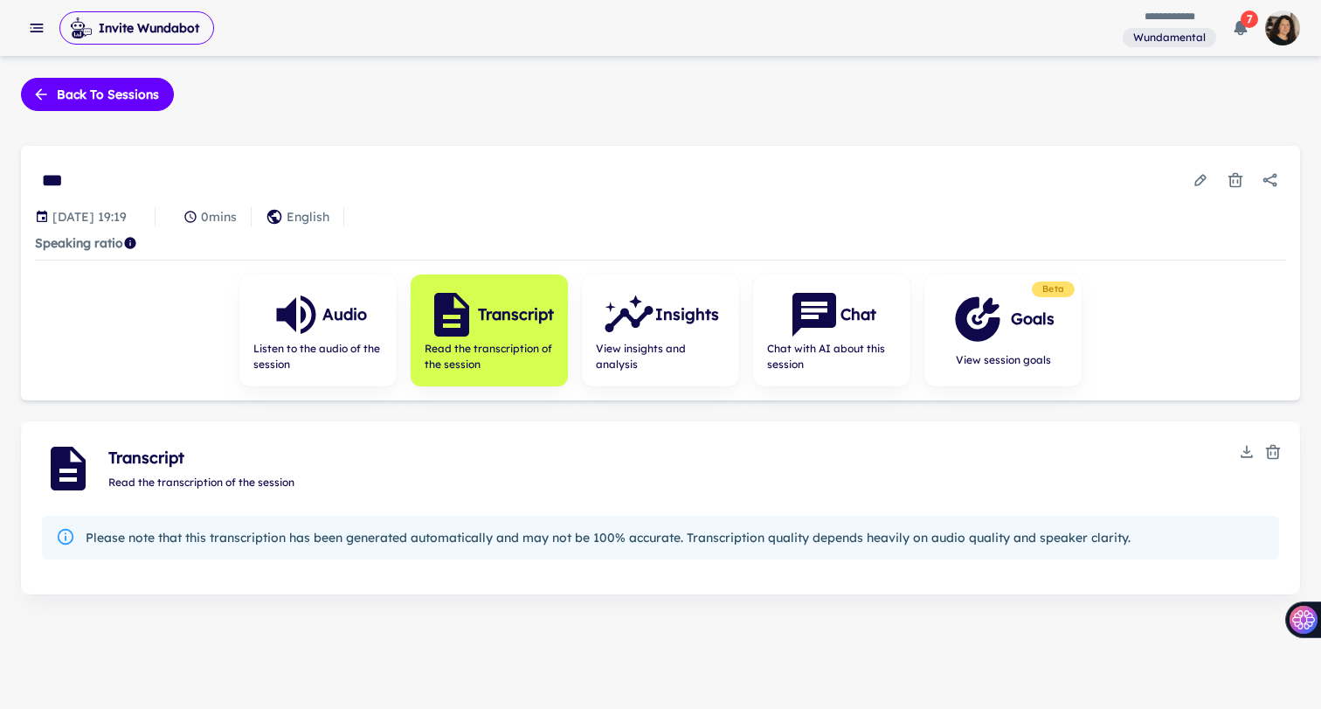
click at [37, 28] on rect "button" at bounding box center [38, 28] width 10 height 2
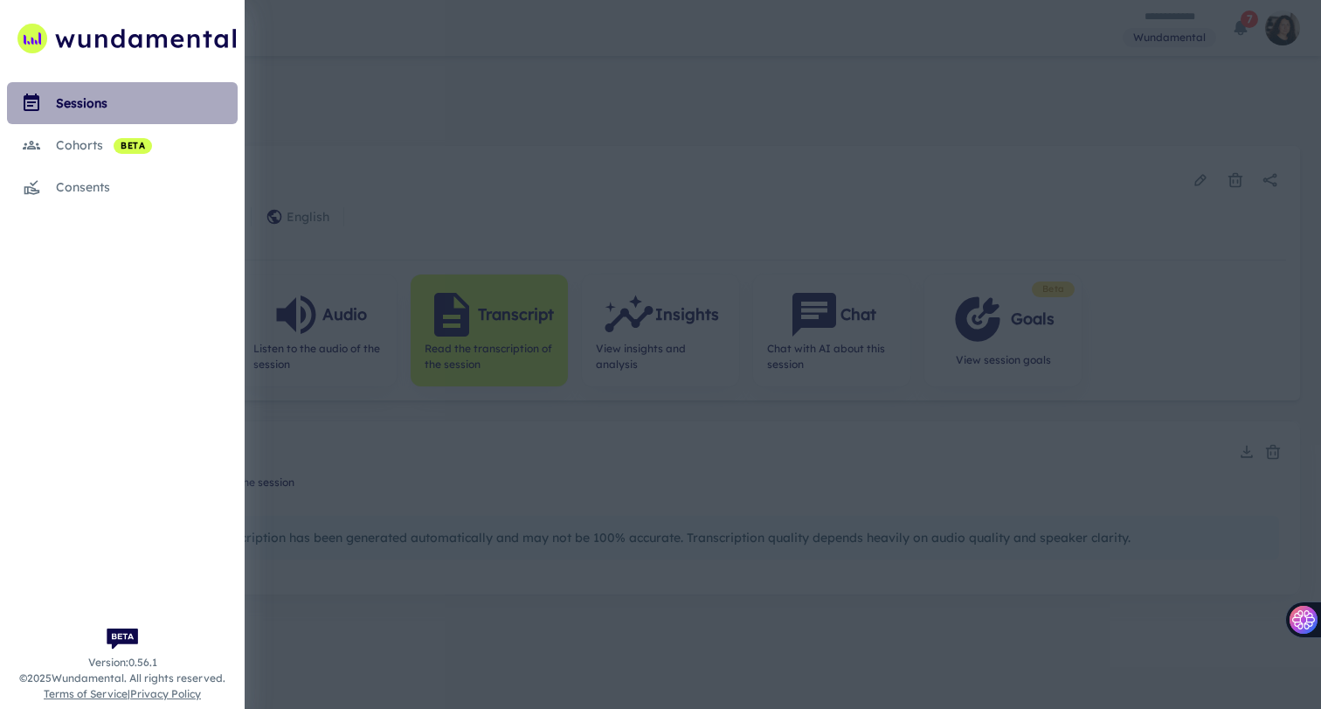
click at [73, 111] on div "sessions" at bounding box center [147, 102] width 182 height 19
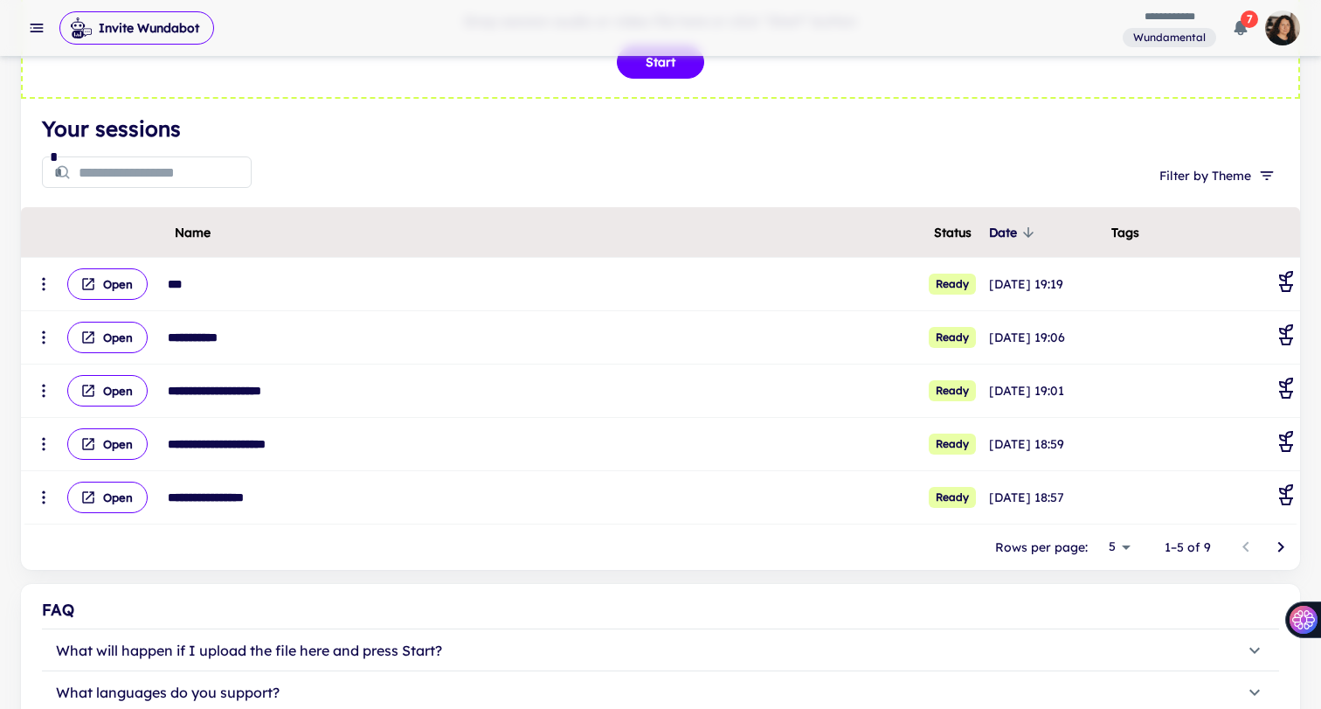
scroll to position [163, 0]
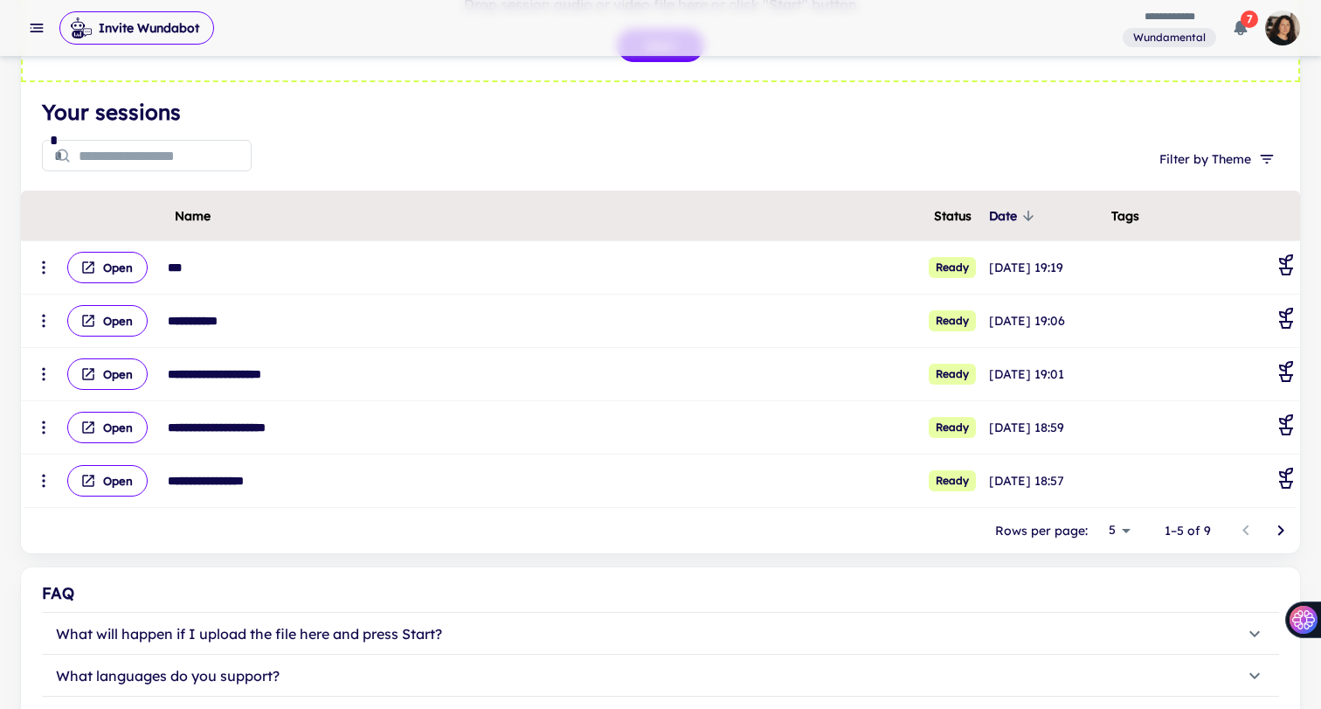
click at [1117, 531] on body "**********" at bounding box center [660, 191] width 1321 height 709
click at [1122, 586] on li "10" at bounding box center [1117, 597] width 44 height 31
type input "**"
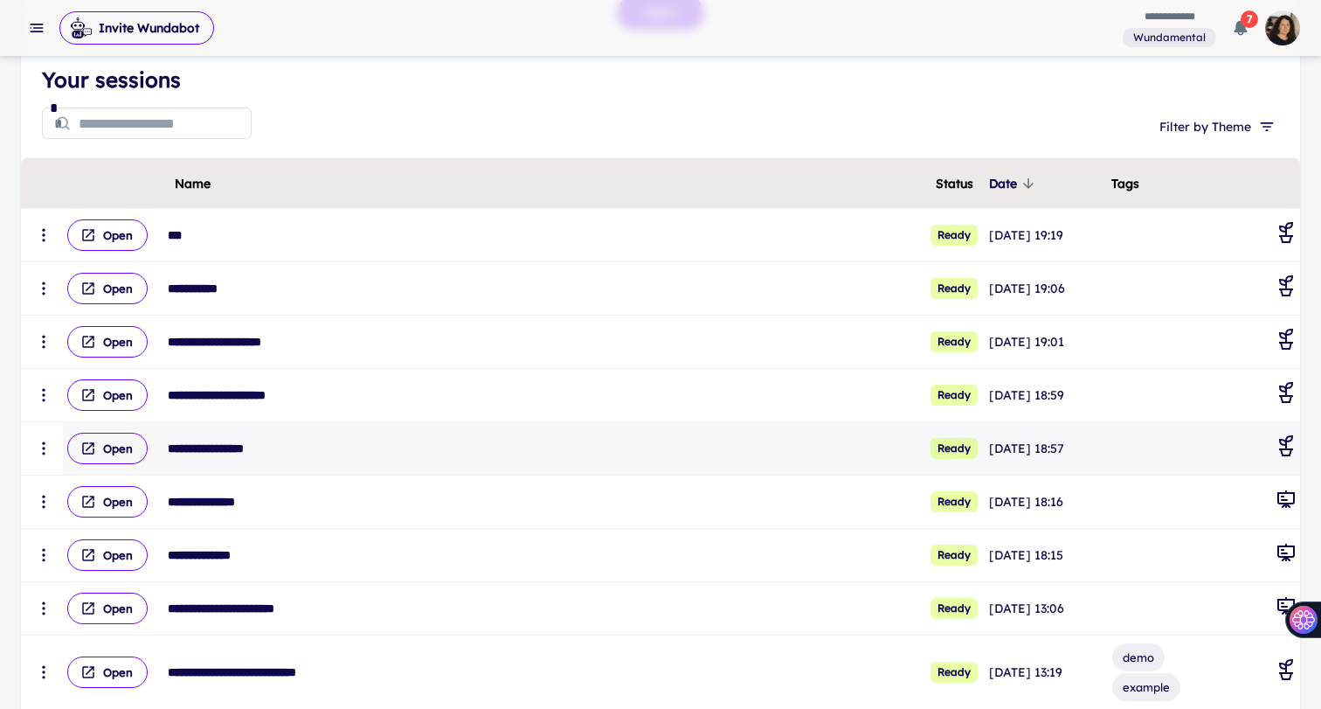
scroll to position [197, 0]
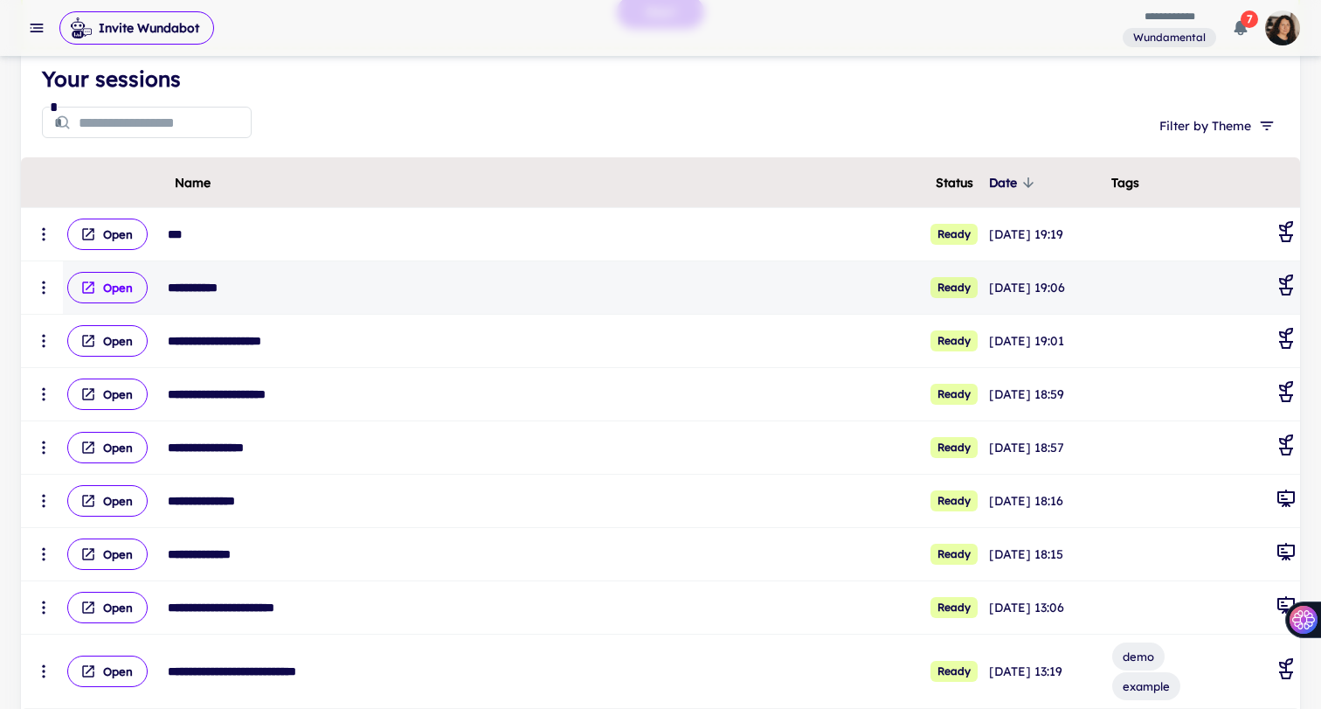
click at [105, 285] on button "Open" at bounding box center [107, 287] width 80 height 31
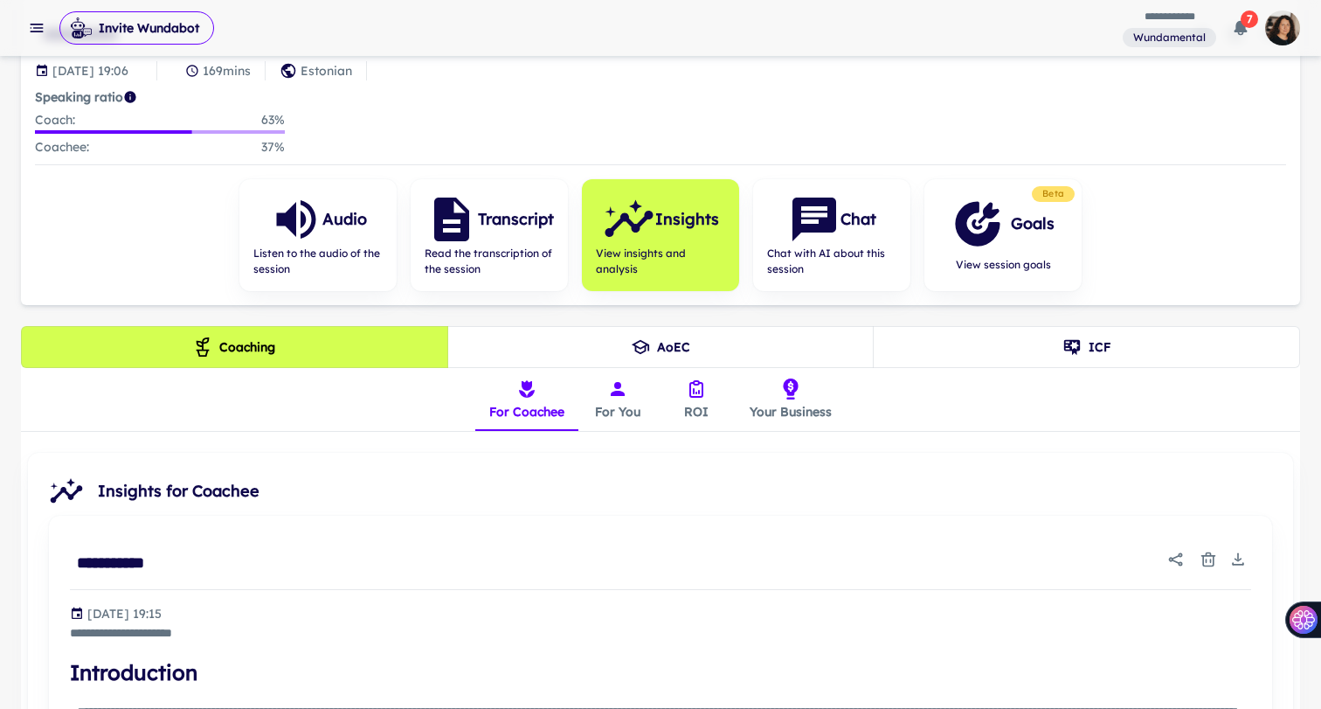
scroll to position [237, 0]
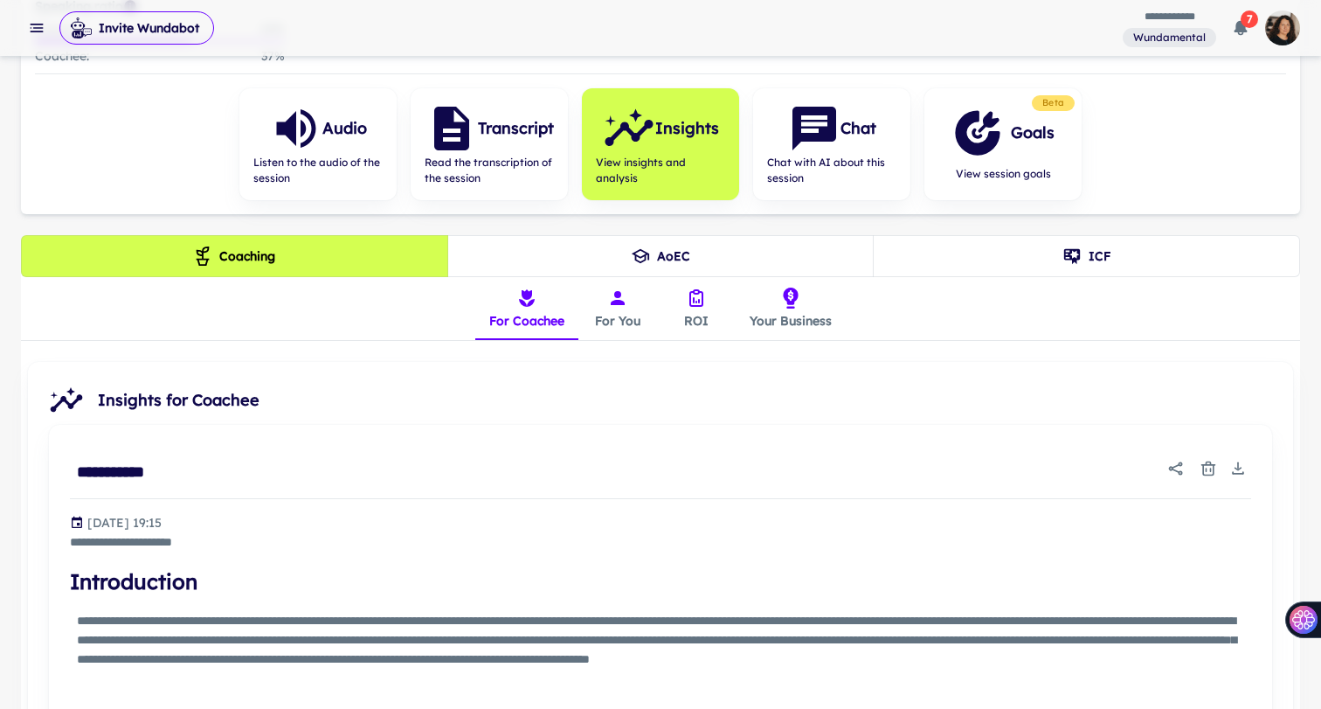
click at [623, 315] on button "For You" at bounding box center [617, 308] width 79 height 63
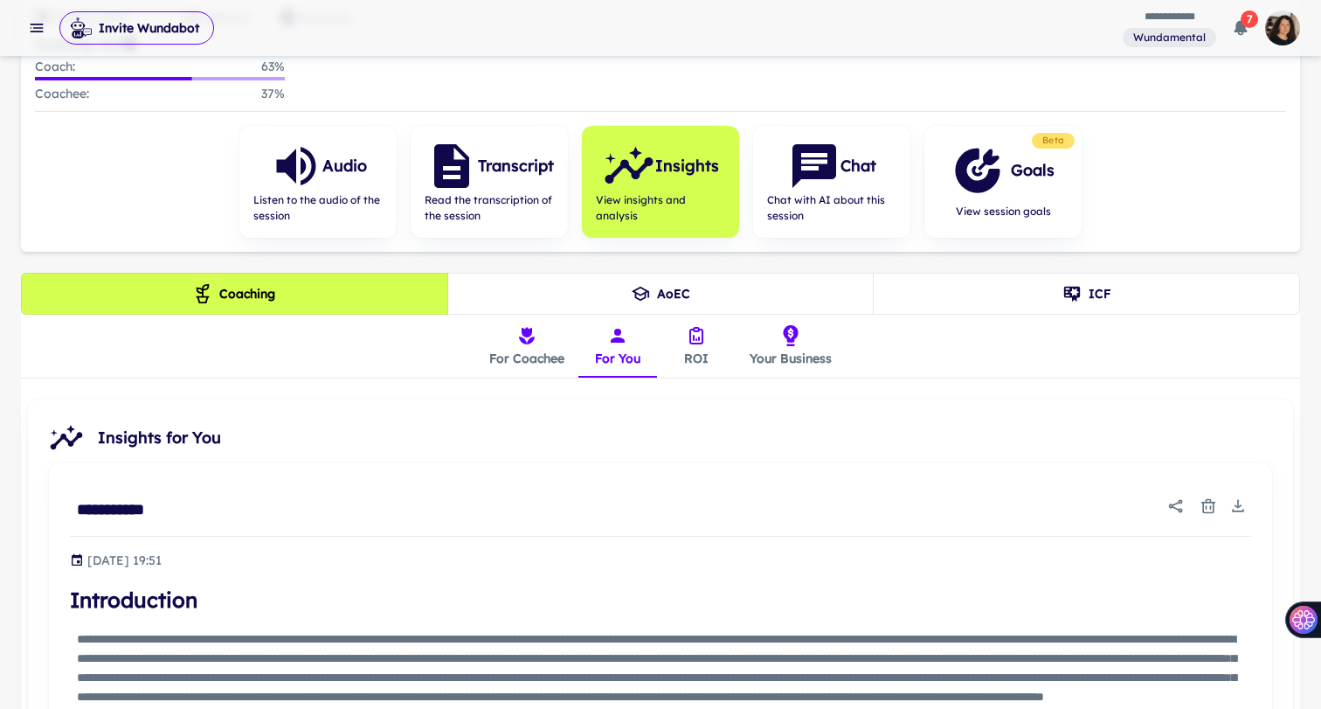
scroll to position [145, 0]
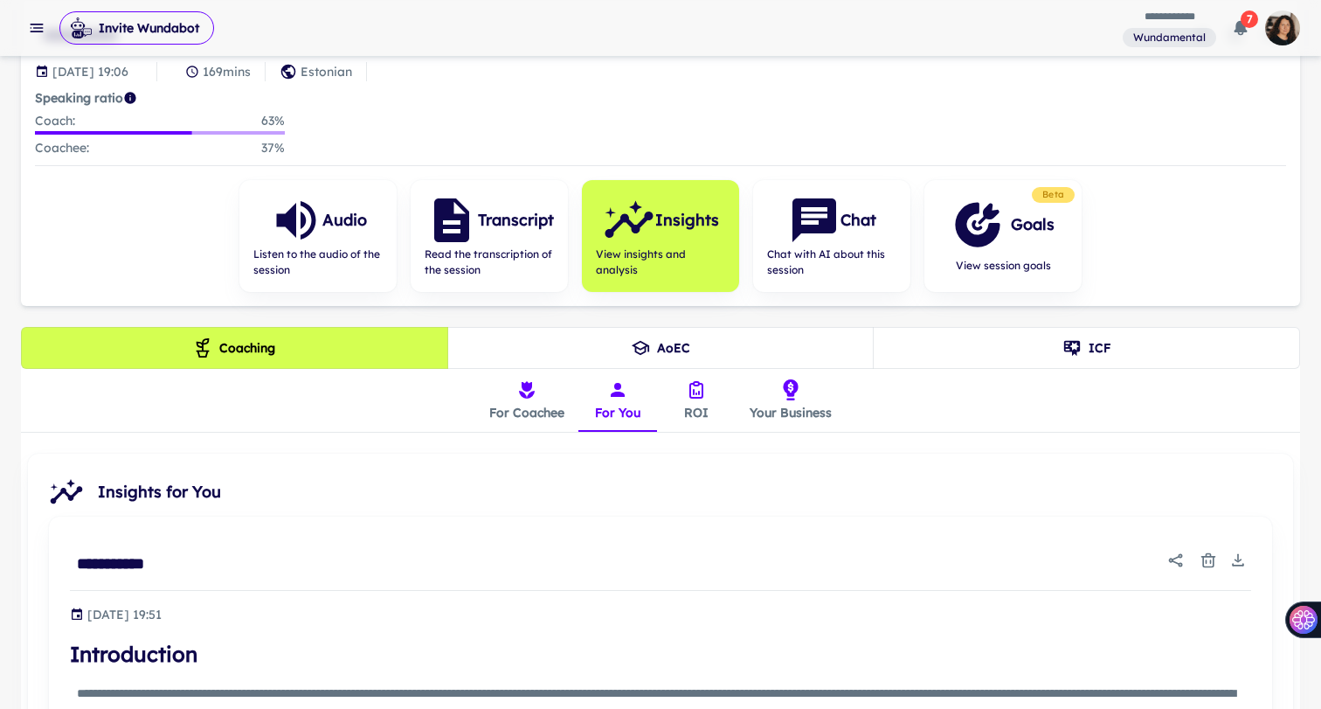
click at [694, 397] on icon "insights tabs" at bounding box center [696, 389] width 21 height 21
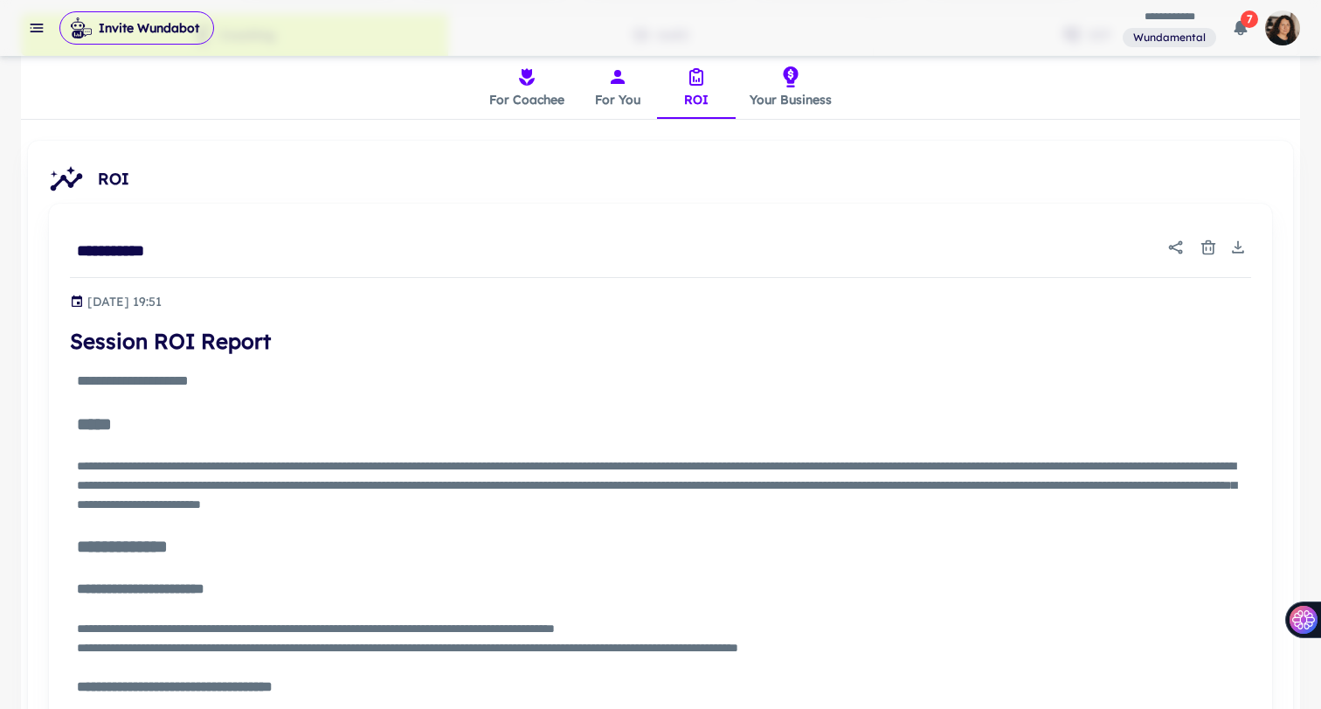
scroll to position [425, 0]
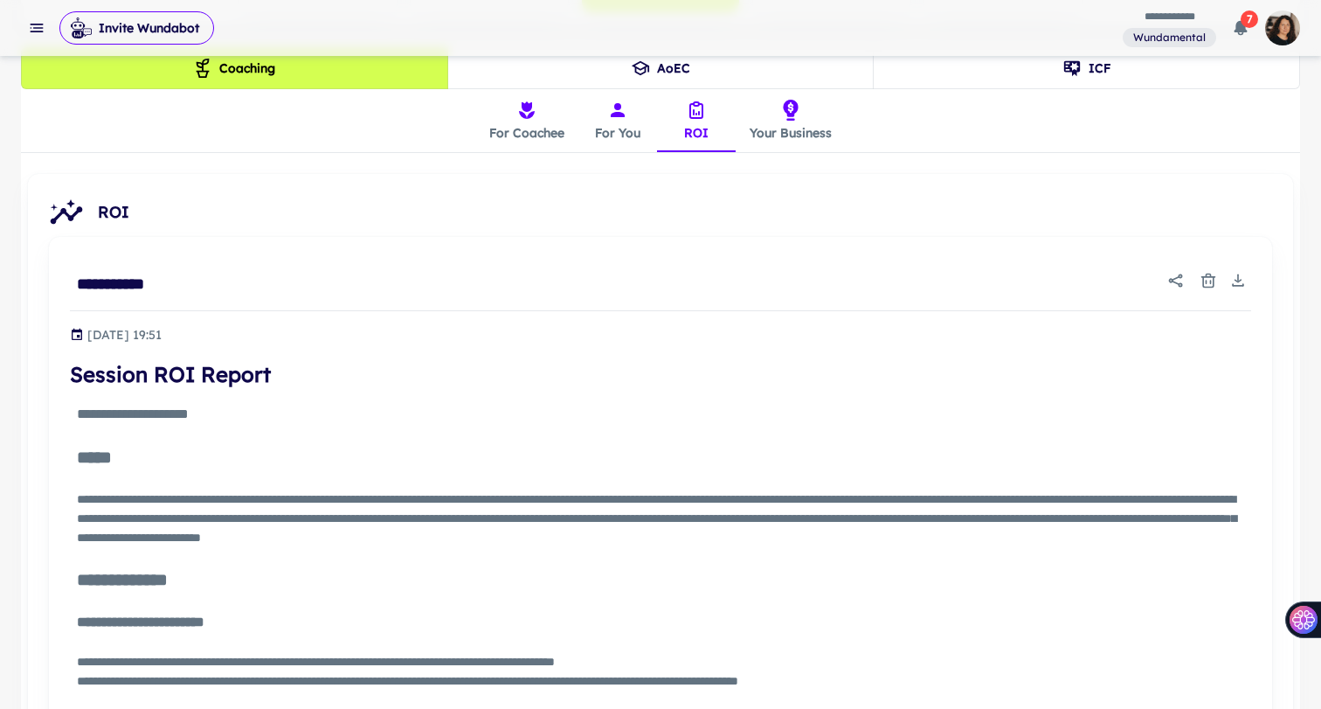
click at [784, 133] on button "Your Business" at bounding box center [791, 120] width 110 height 63
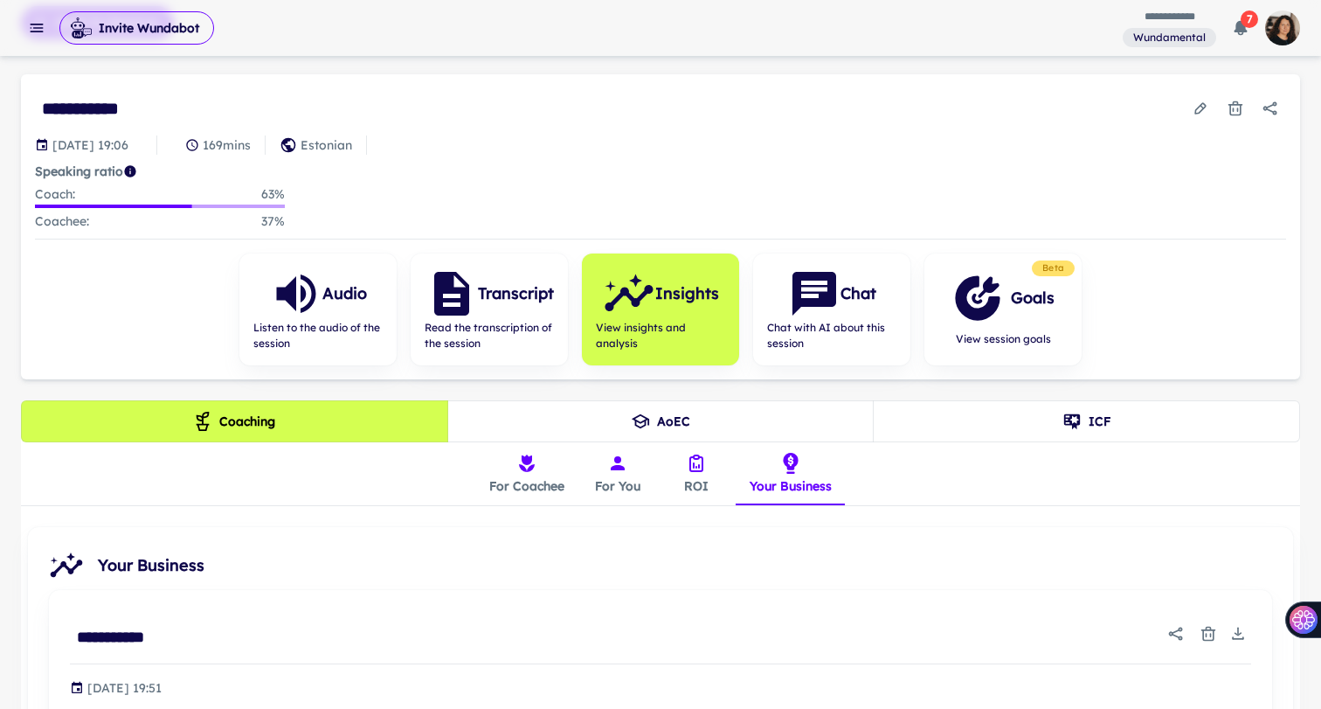
scroll to position [85, 0]
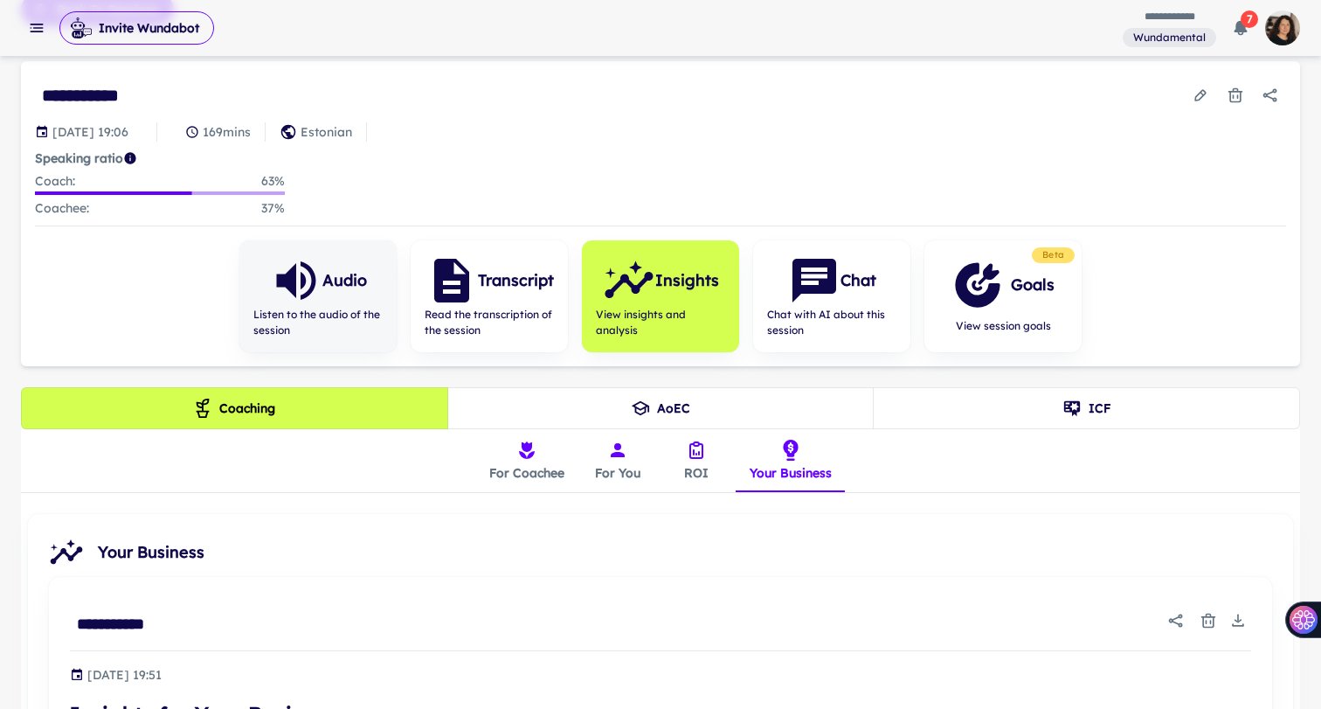
click at [299, 304] on icon "button" at bounding box center [296, 280] width 52 height 52
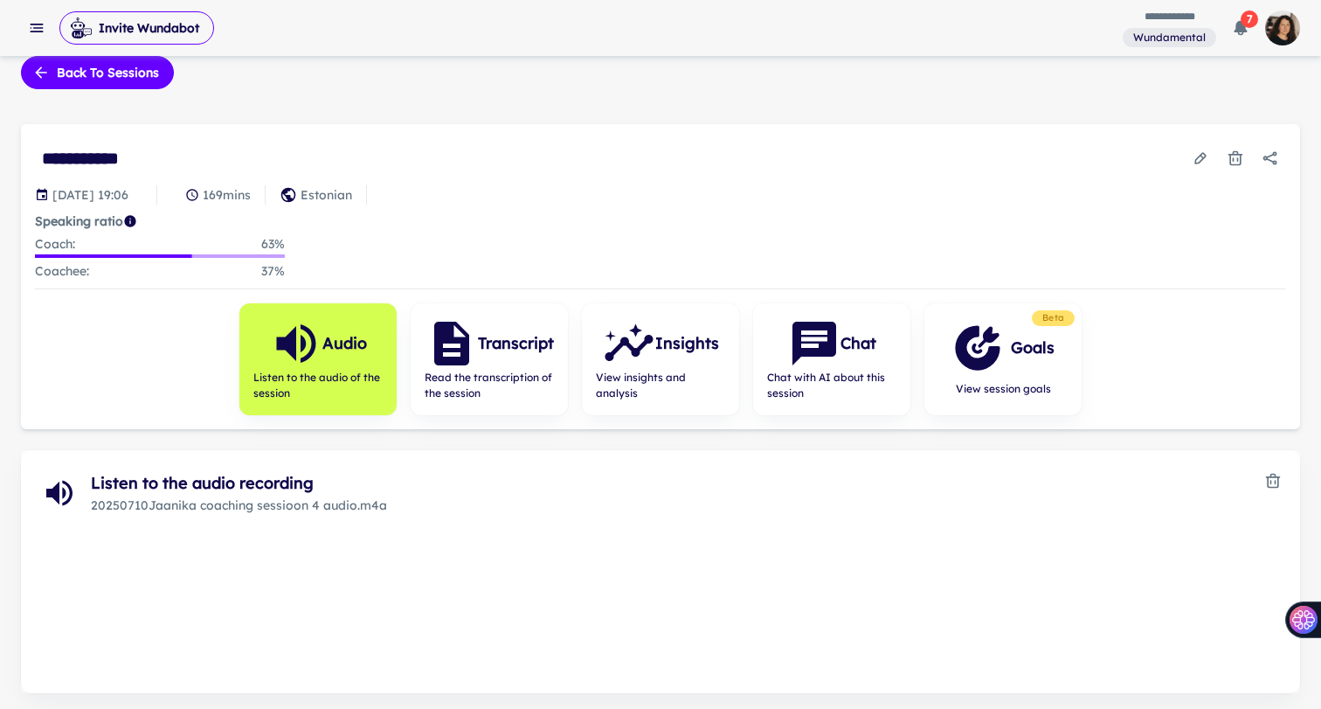
scroll to position [88, 0]
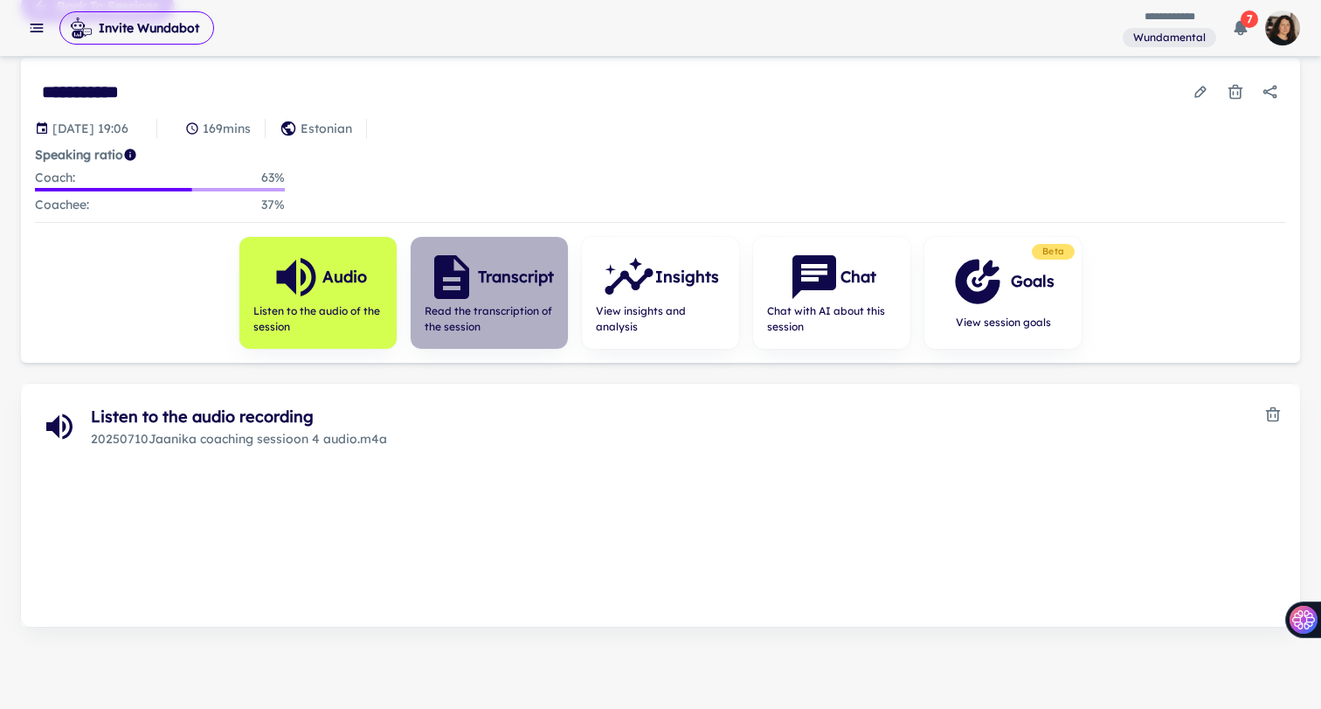
click at [487, 303] on span "Read the transcription of the session" at bounding box center [489, 318] width 129 height 31
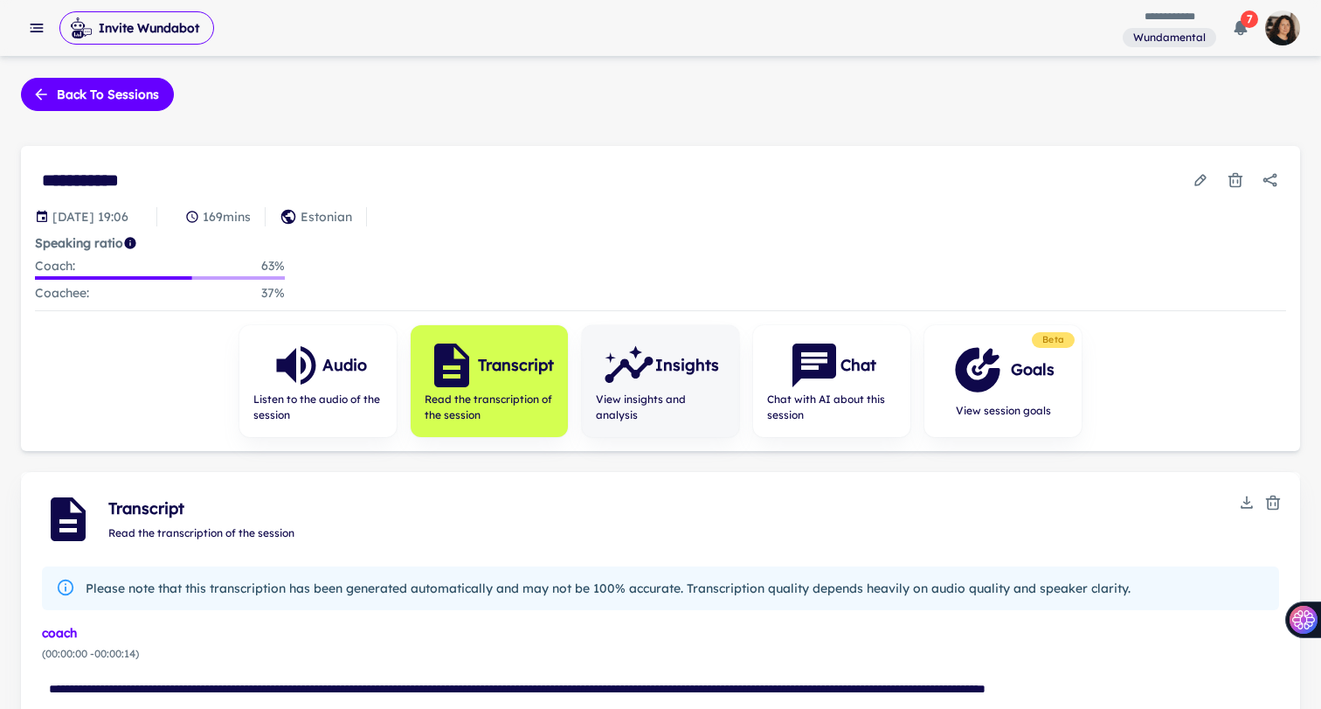
click at [649, 376] on icon "button" at bounding box center [629, 365] width 52 height 52
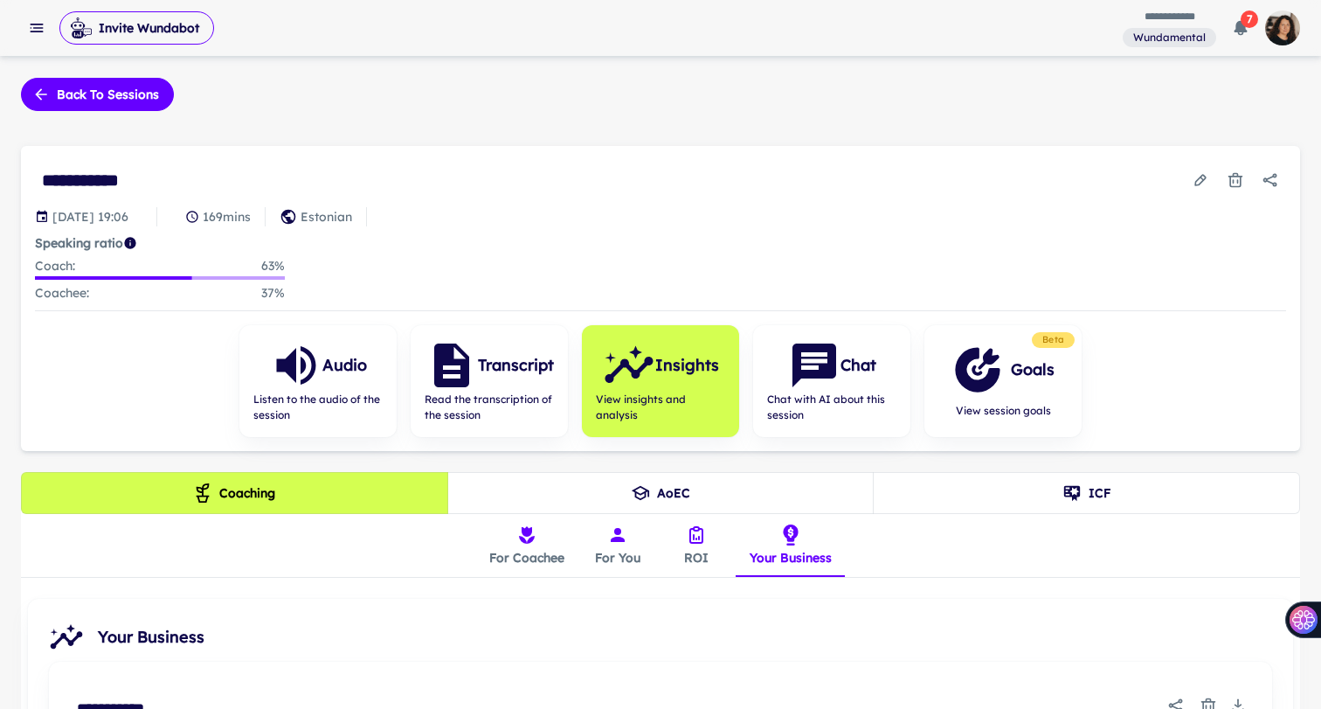
click at [529, 546] on button "For Coachee" at bounding box center [526, 545] width 103 height 63
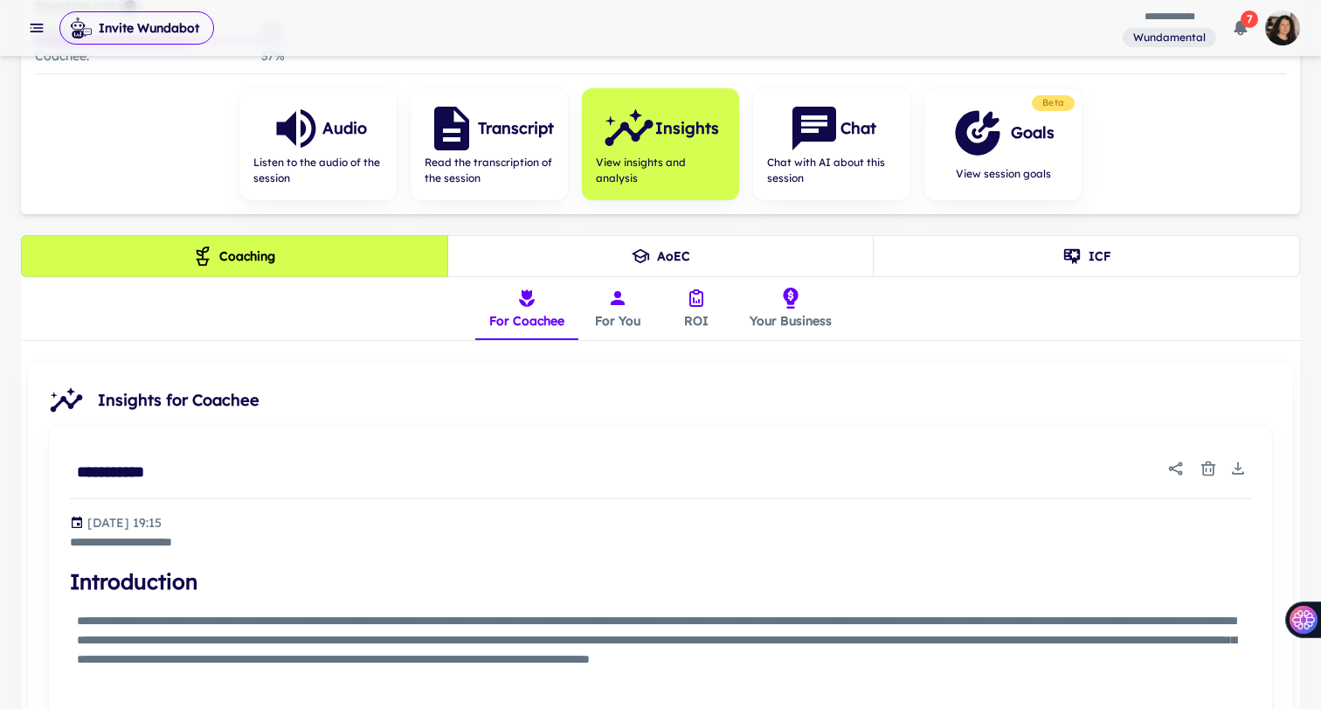
scroll to position [229, 0]
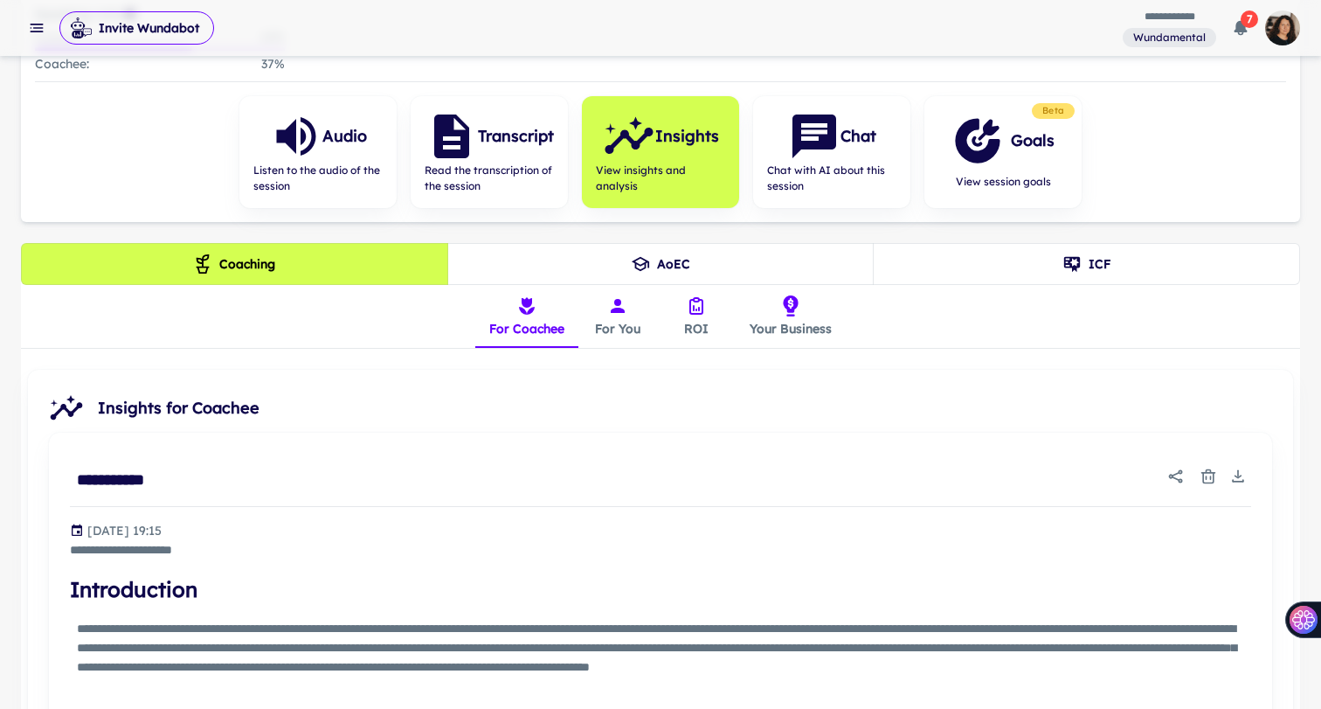
click at [627, 318] on button "For You" at bounding box center [617, 316] width 79 height 63
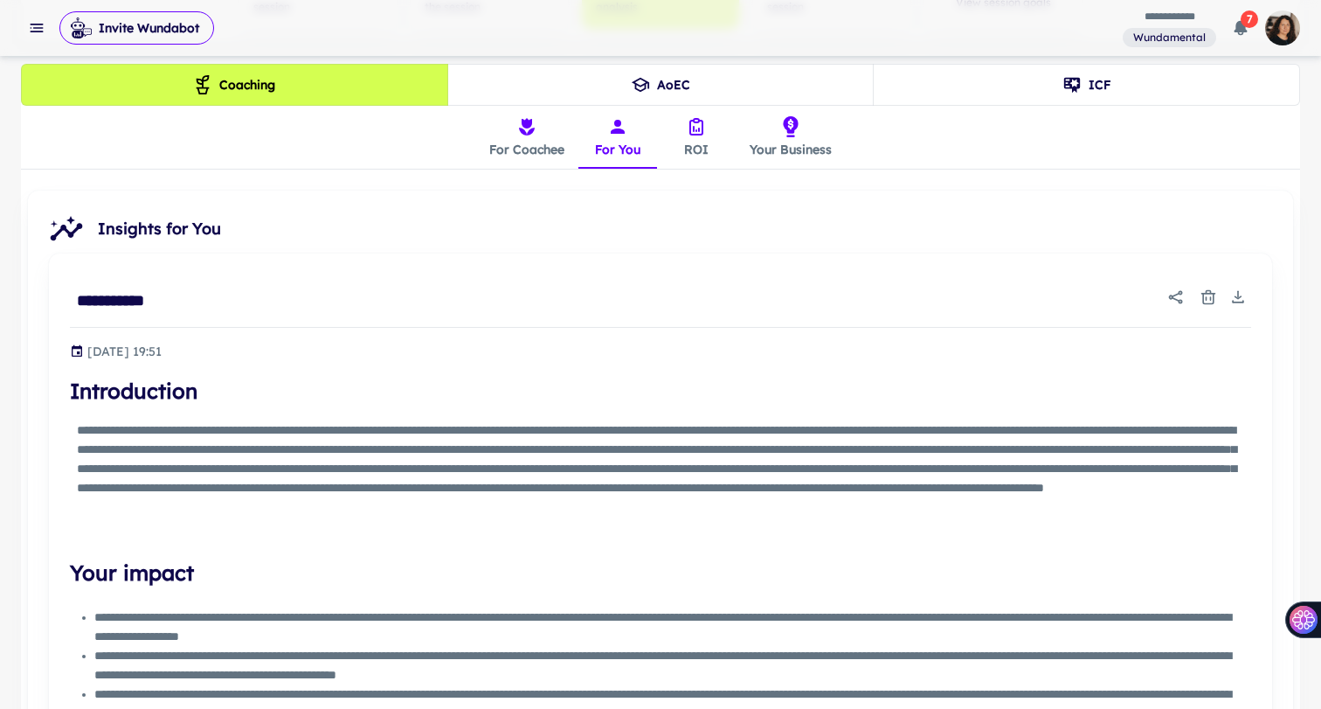
scroll to position [190, 0]
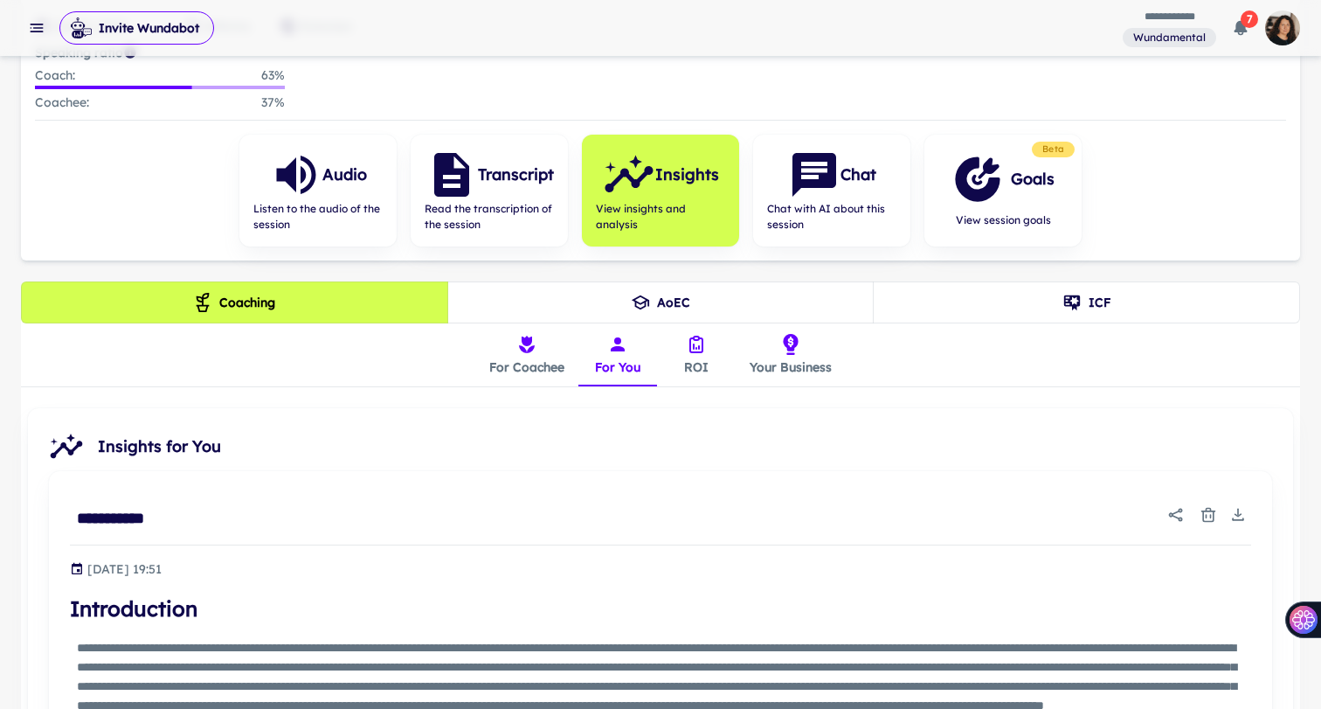
click at [700, 347] on icon "insights tabs" at bounding box center [696, 344] width 21 height 21
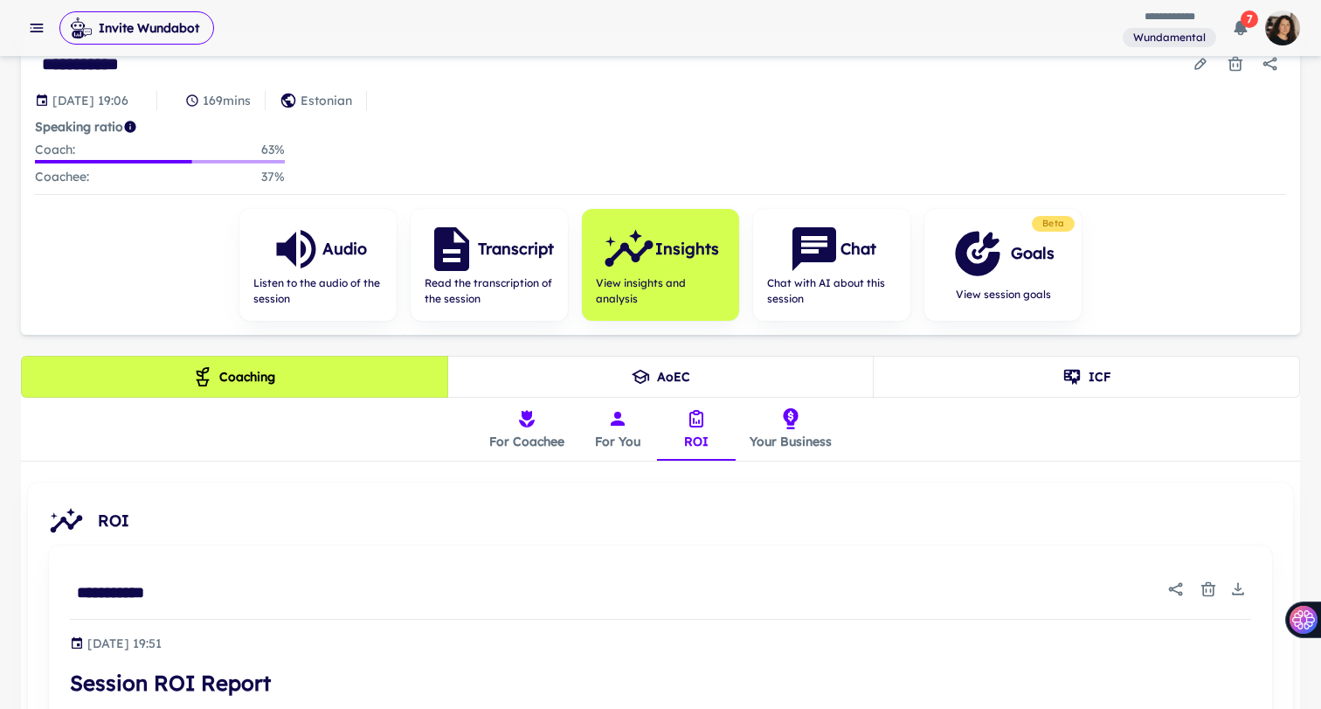
scroll to position [121, 0]
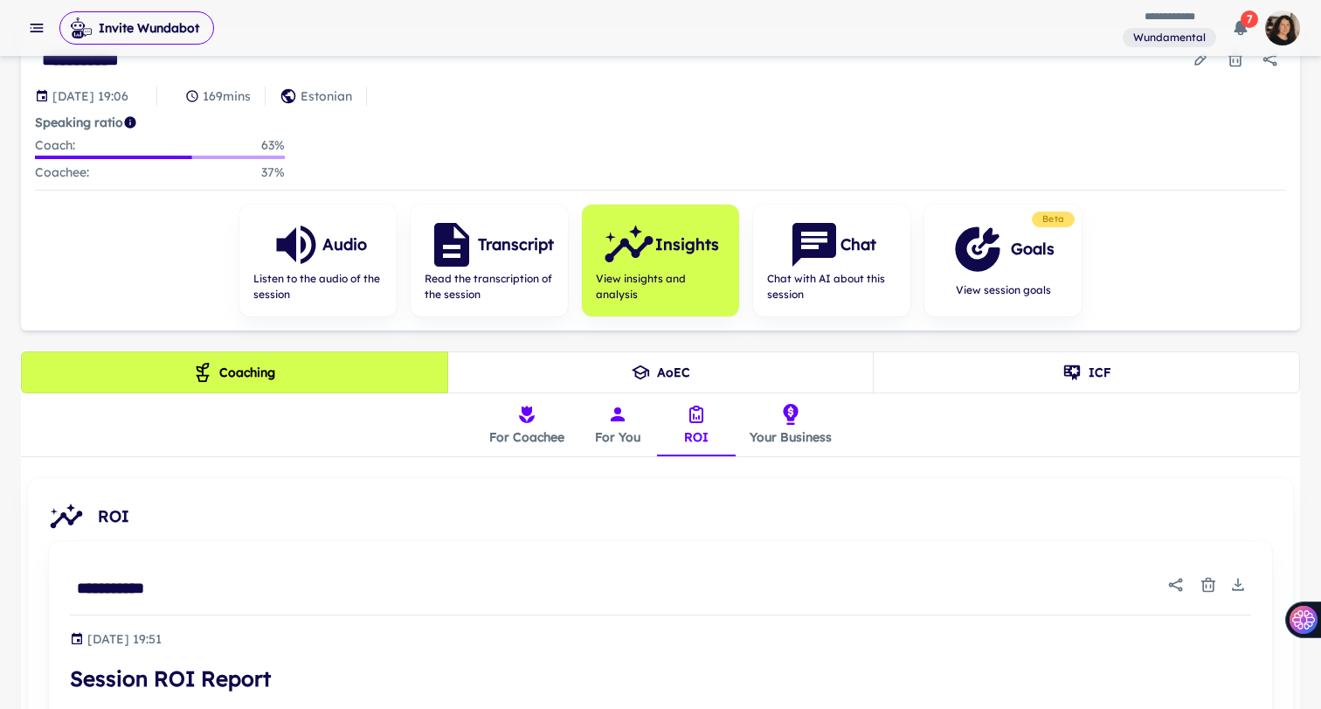
click at [788, 421] on icon "insights tabs" at bounding box center [790, 414] width 15 height 21
click at [1003, 362] on button "ICF" at bounding box center [1086, 372] width 427 height 42
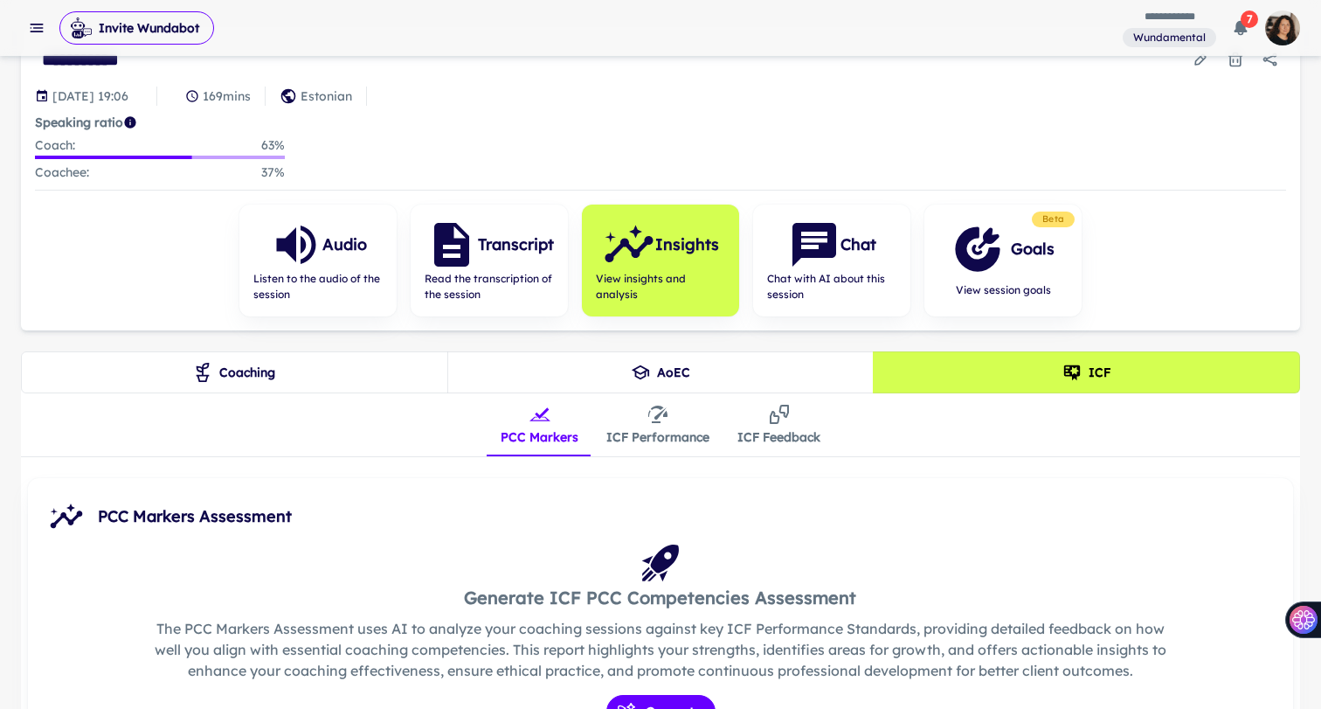
scroll to position [272, 0]
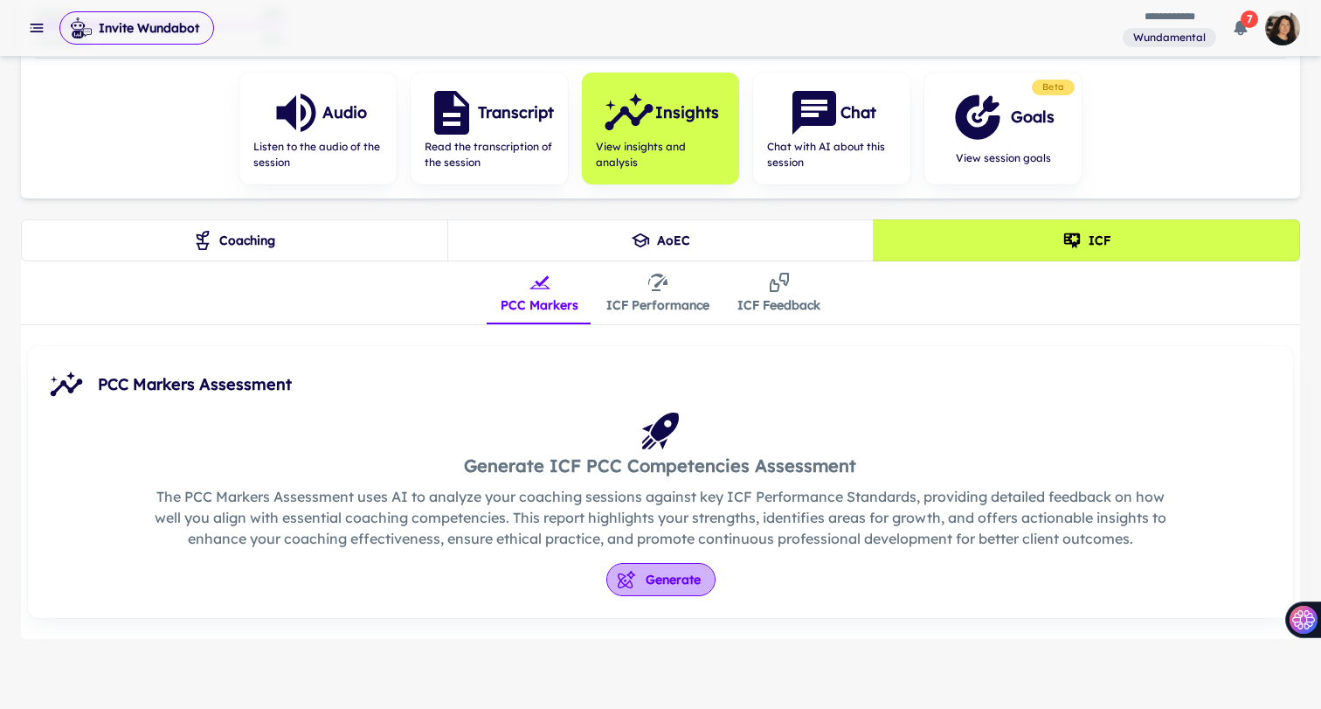
click at [645, 571] on button "Generate" at bounding box center [660, 579] width 109 height 33
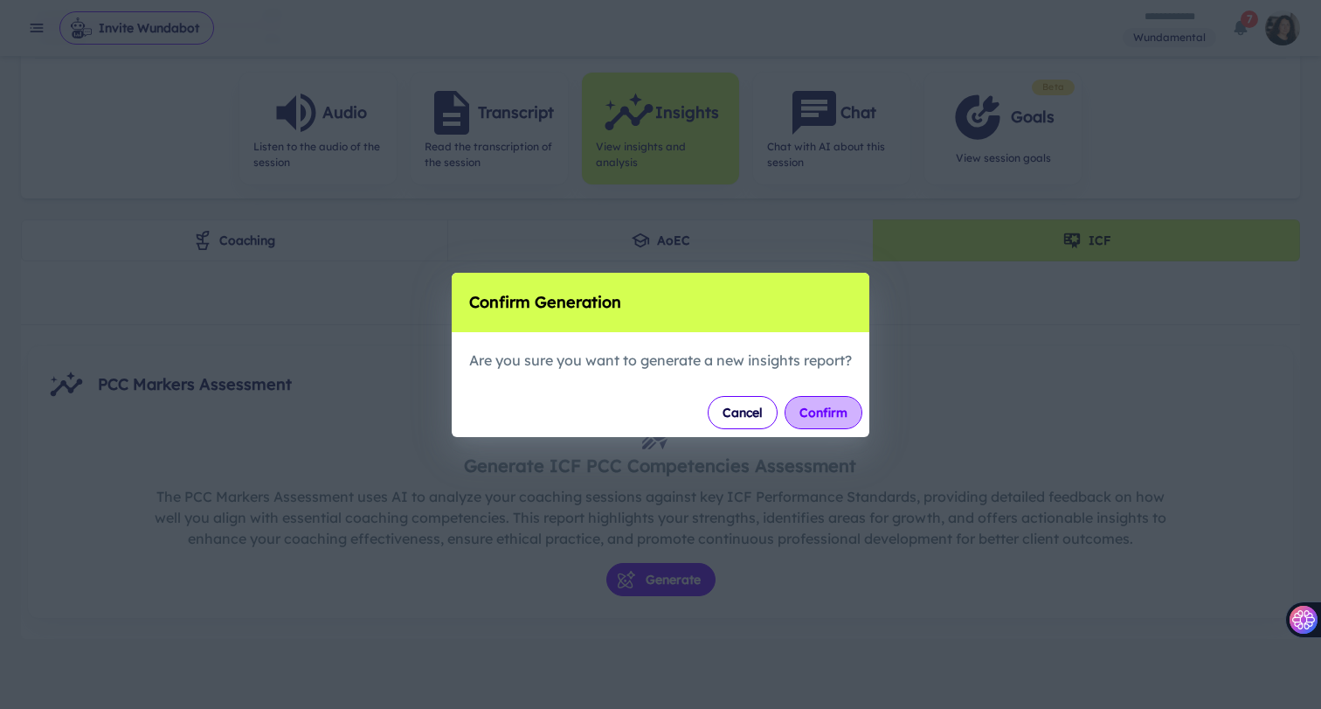
click at [816, 420] on button "Confirm" at bounding box center [824, 412] width 78 height 33
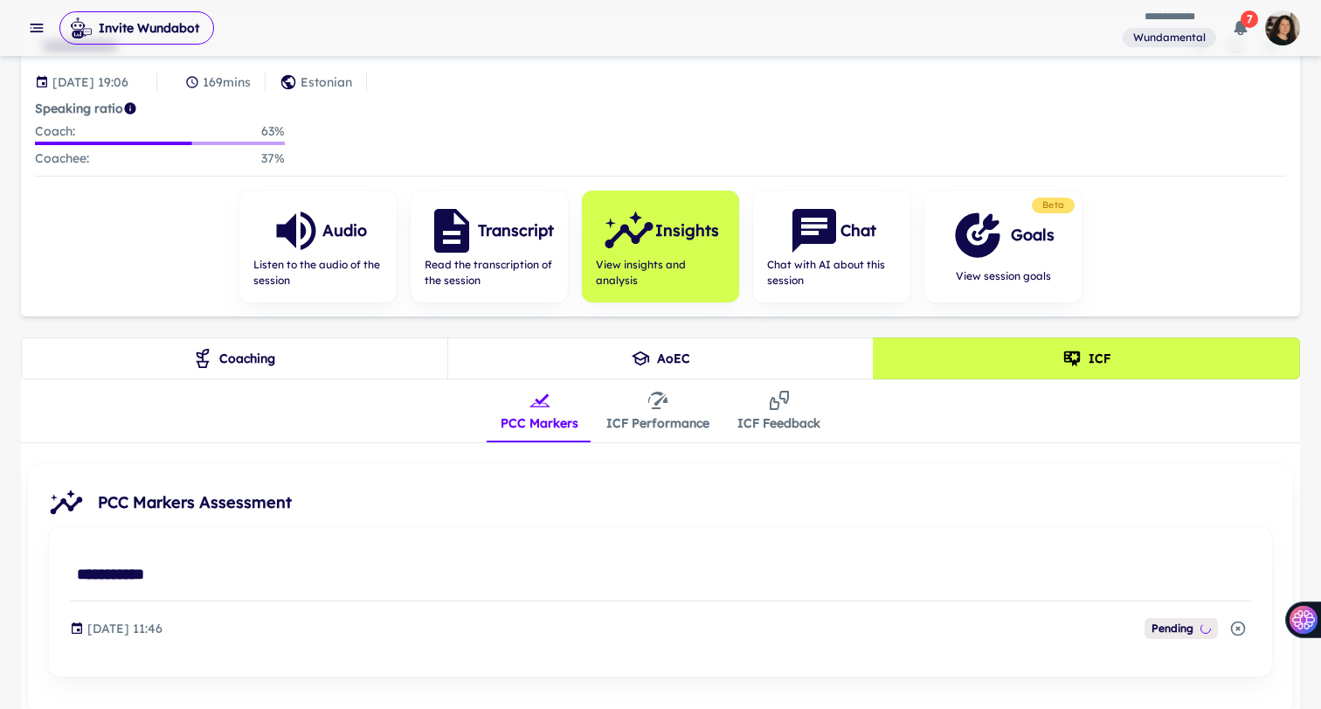
scroll to position [226, 0]
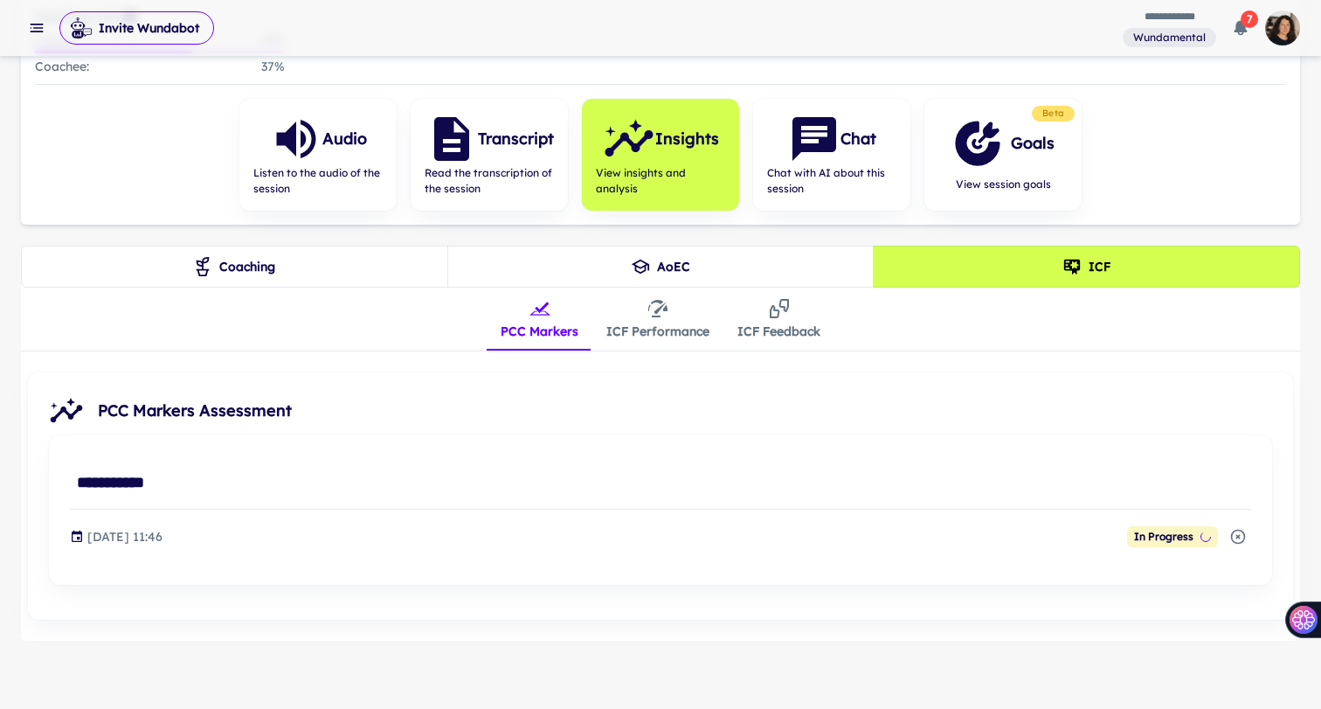
click at [658, 328] on button "ICF Performance" at bounding box center [657, 318] width 131 height 63
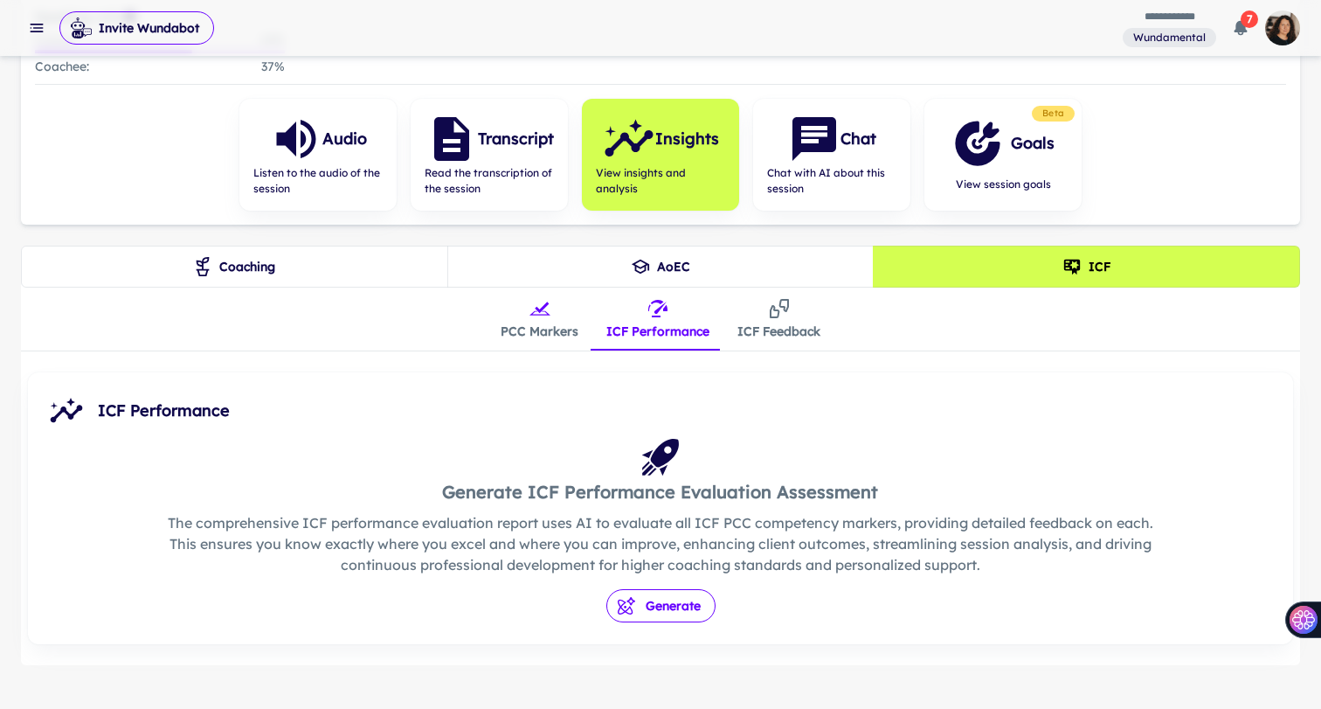
click at [660, 602] on button "Generate" at bounding box center [660, 605] width 109 height 33
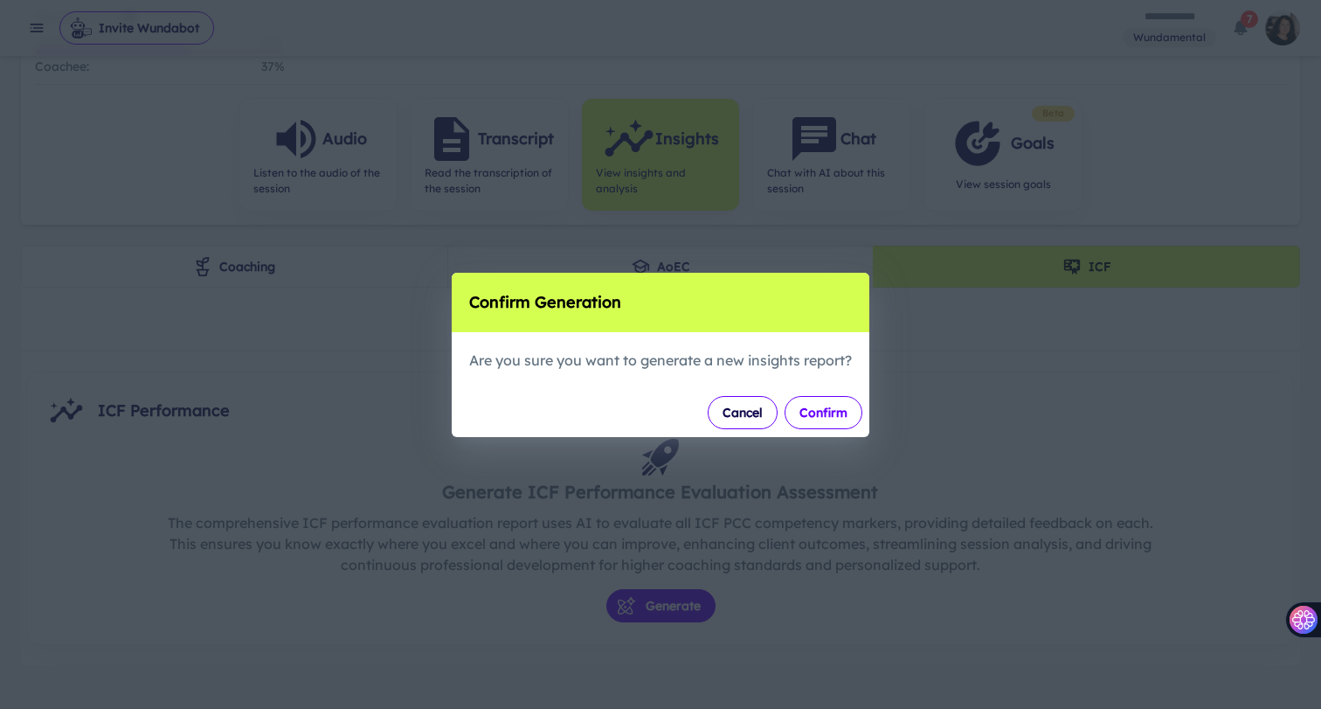
click at [829, 405] on button "Confirm" at bounding box center [824, 412] width 78 height 33
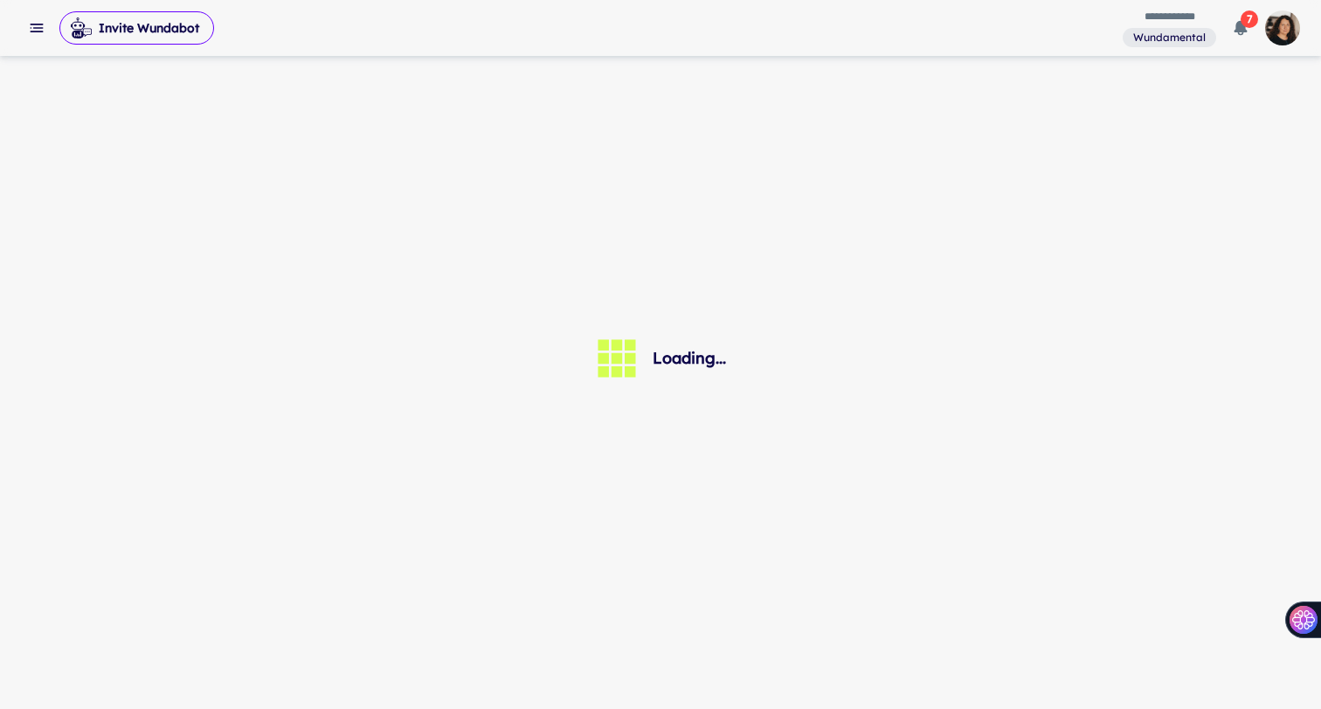
scroll to position [0, 0]
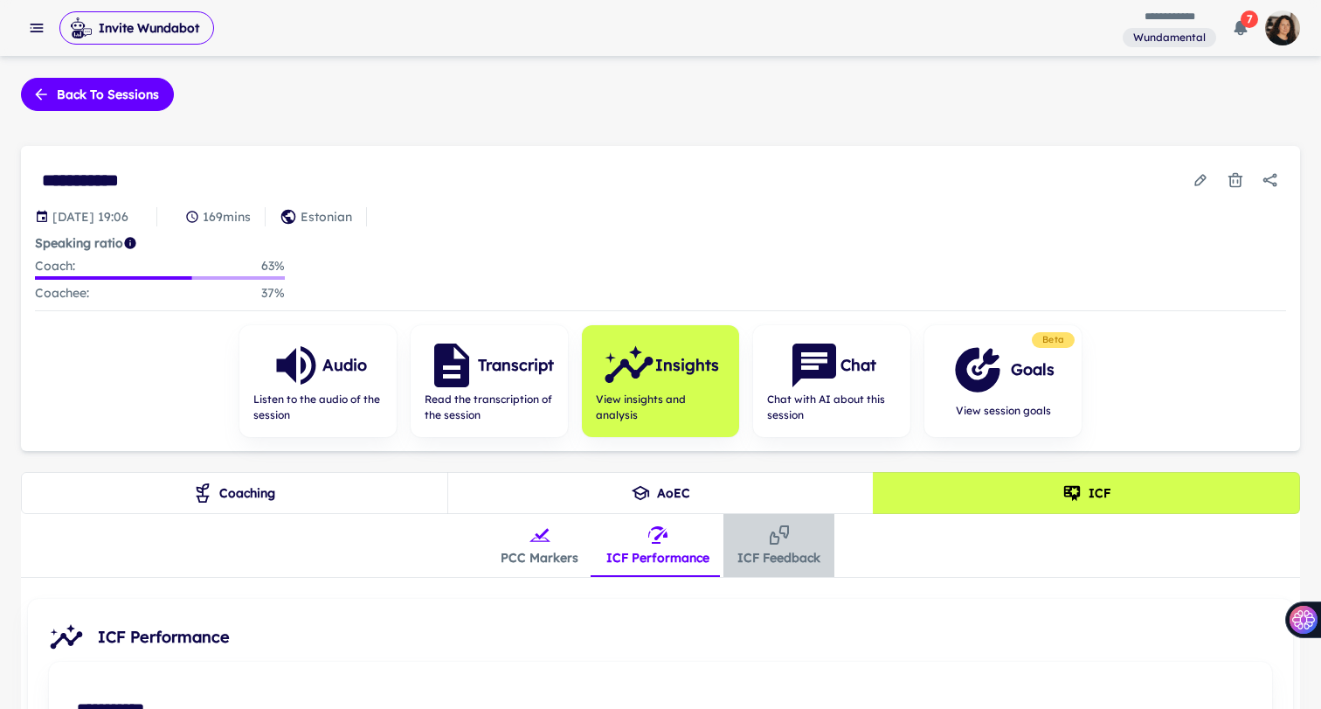
click at [771, 543] on icon "insights tabs" at bounding box center [779, 534] width 21 height 21
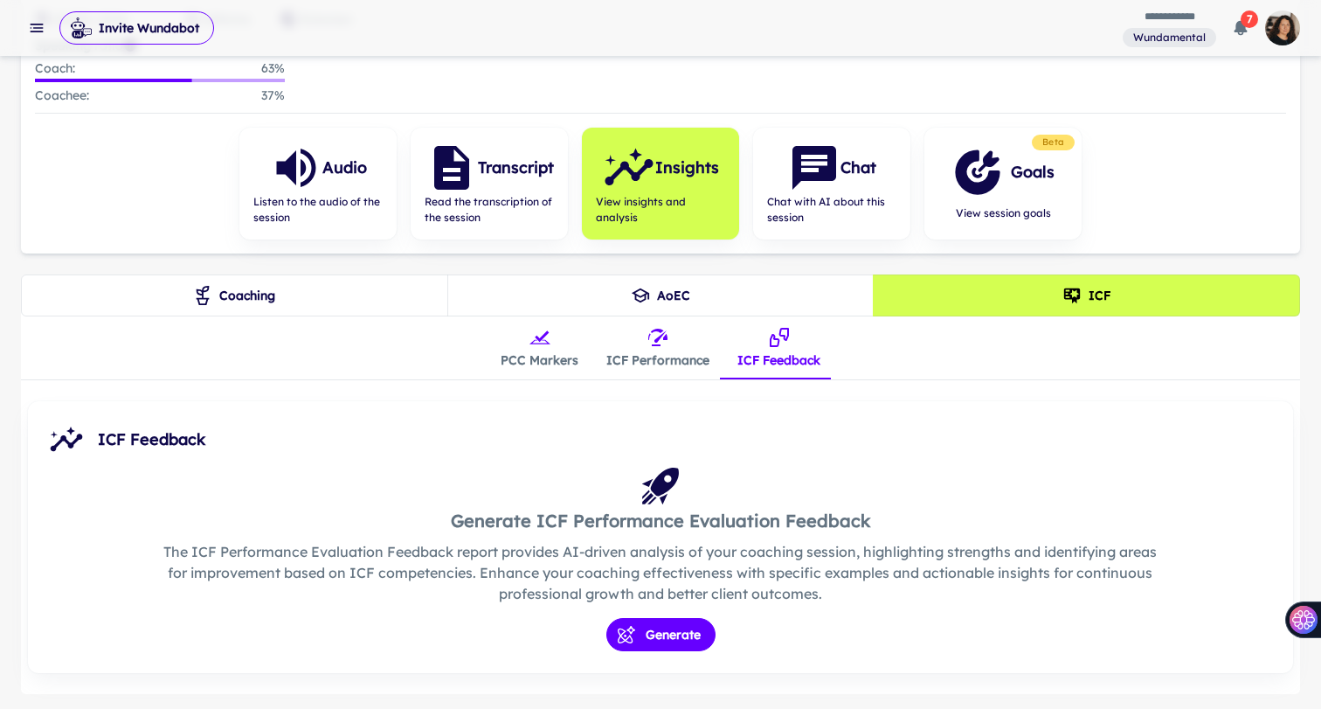
scroll to position [207, 0]
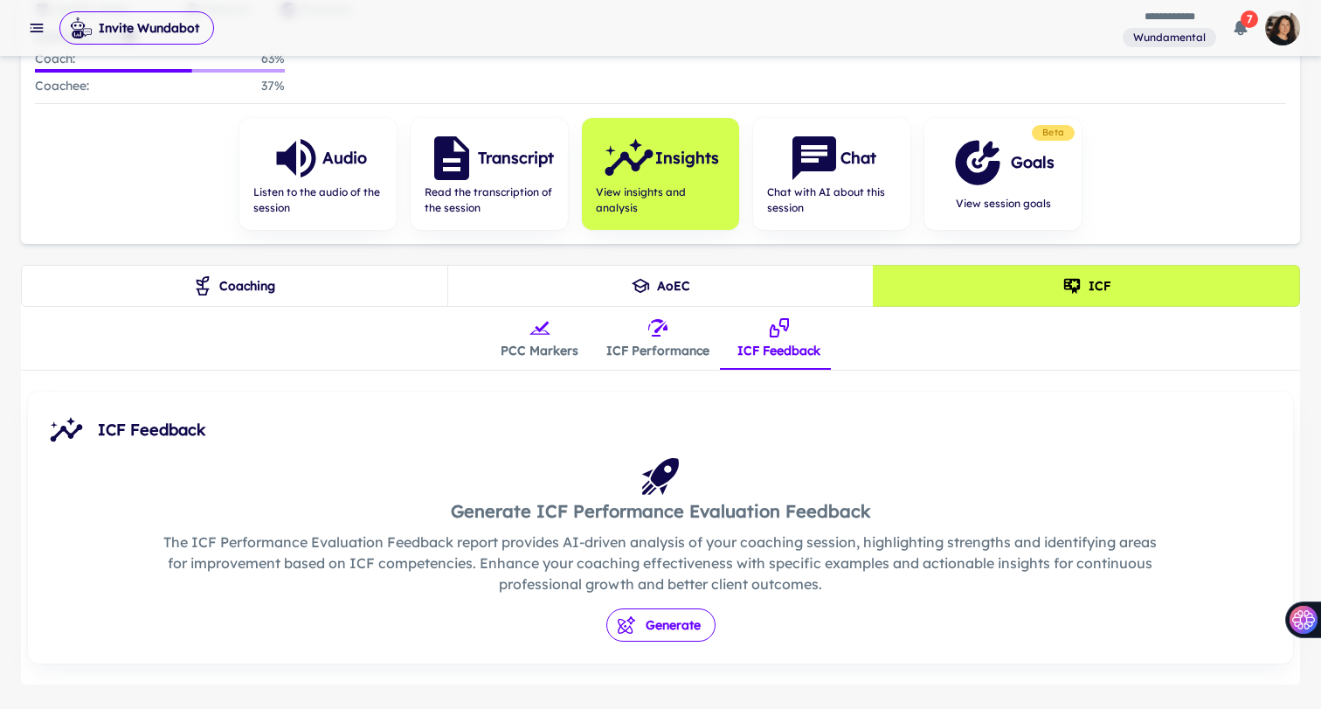
click at [695, 620] on button "Generate" at bounding box center [660, 624] width 109 height 33
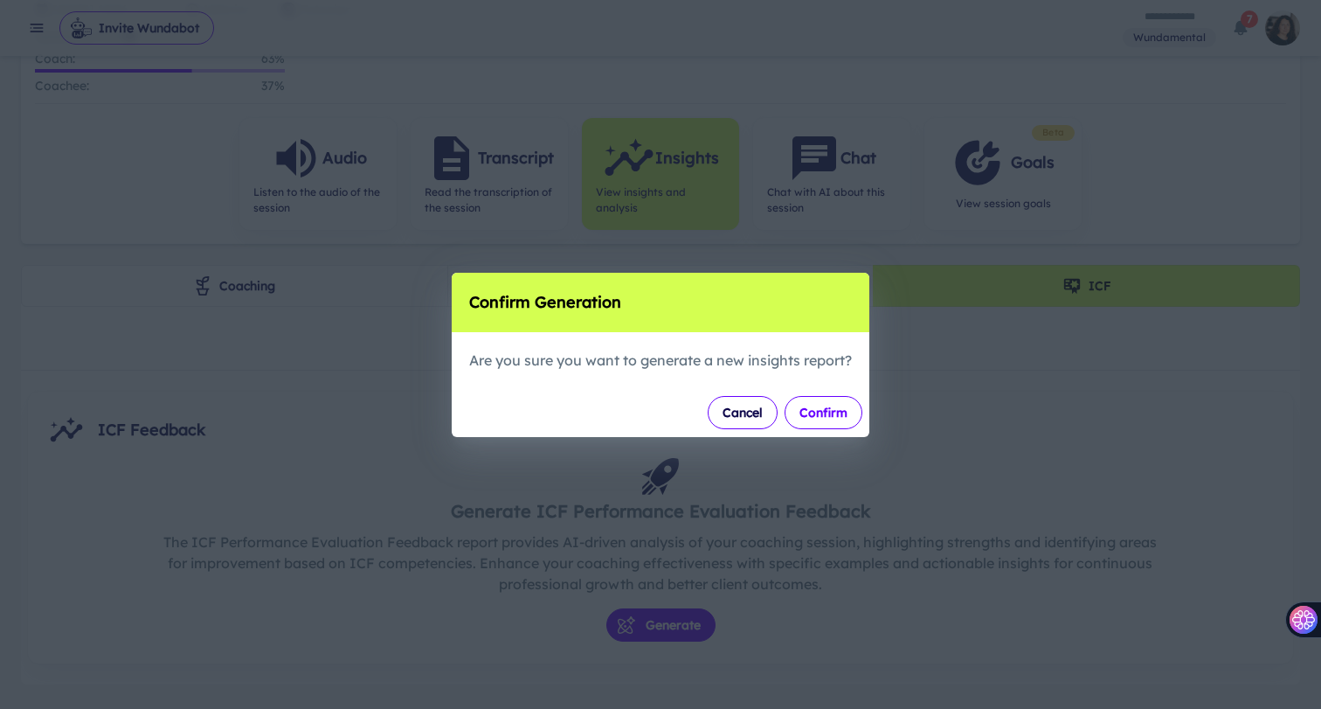
click at [841, 418] on button "Confirm" at bounding box center [824, 412] width 78 height 33
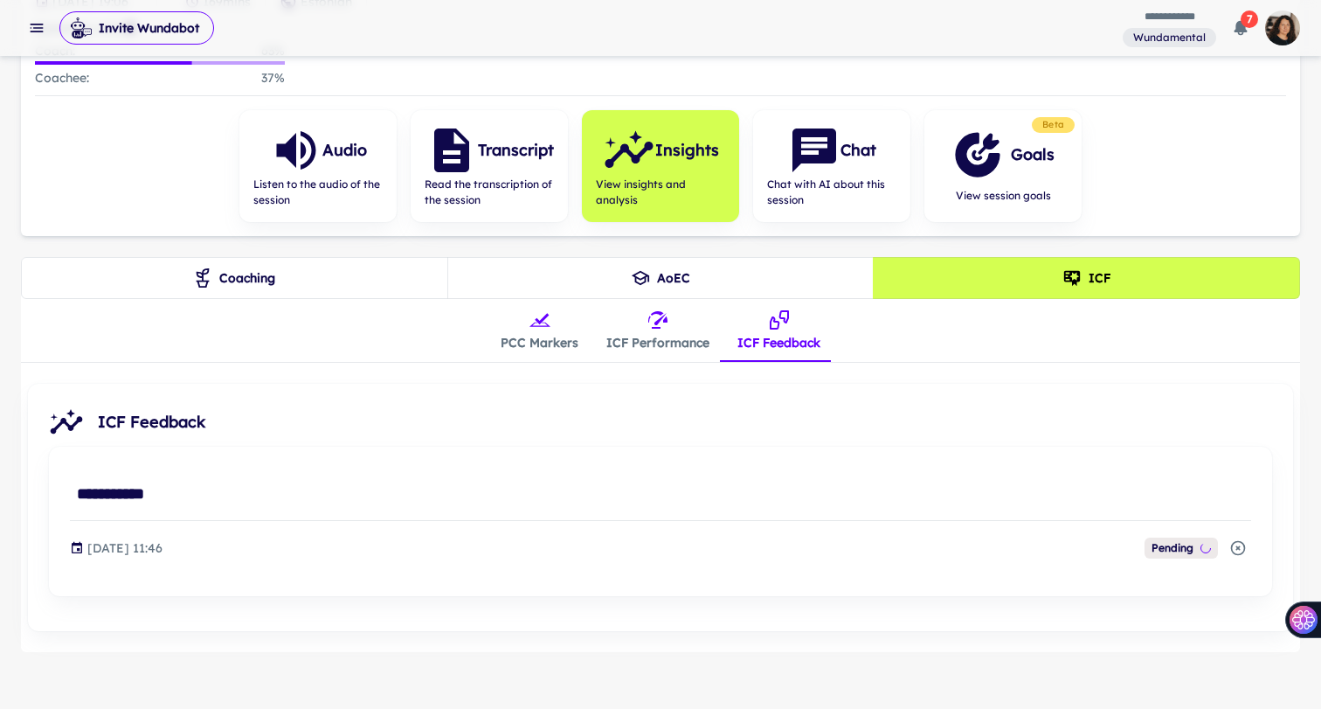
scroll to position [221, 0]
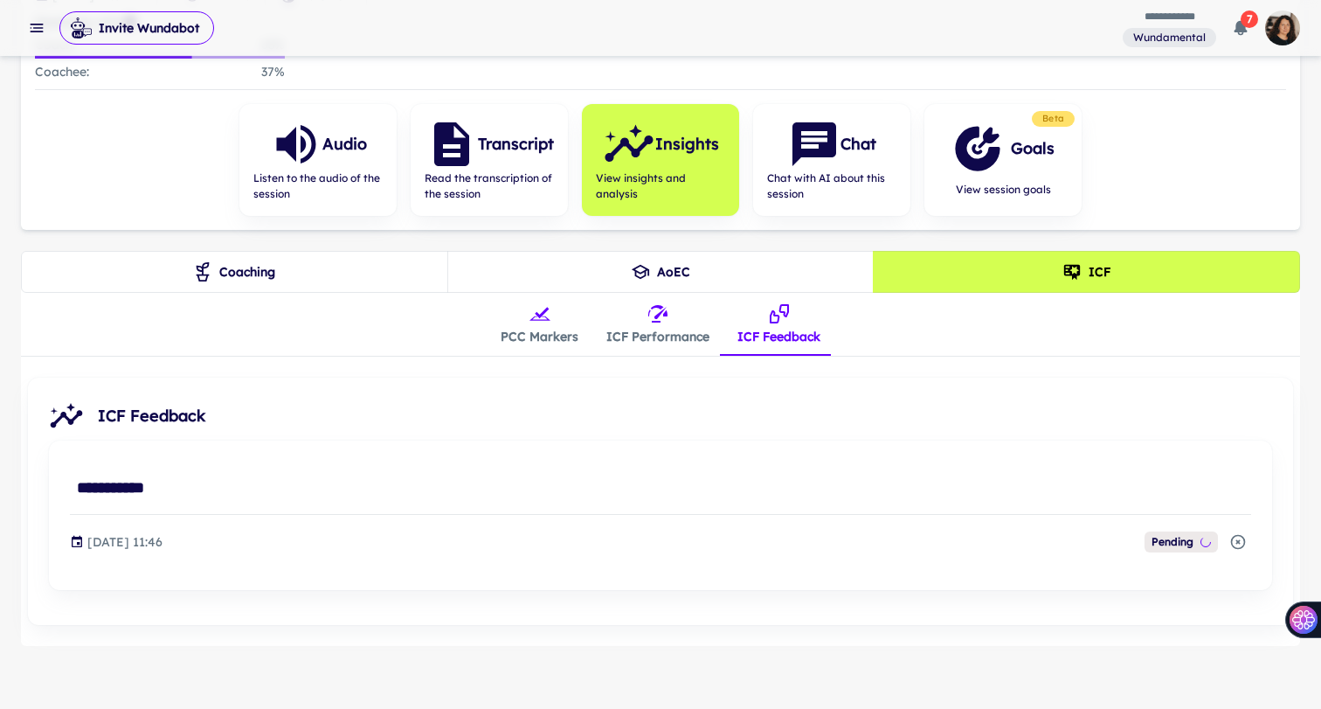
click at [536, 335] on button "PCC Markers" at bounding box center [540, 324] width 106 height 63
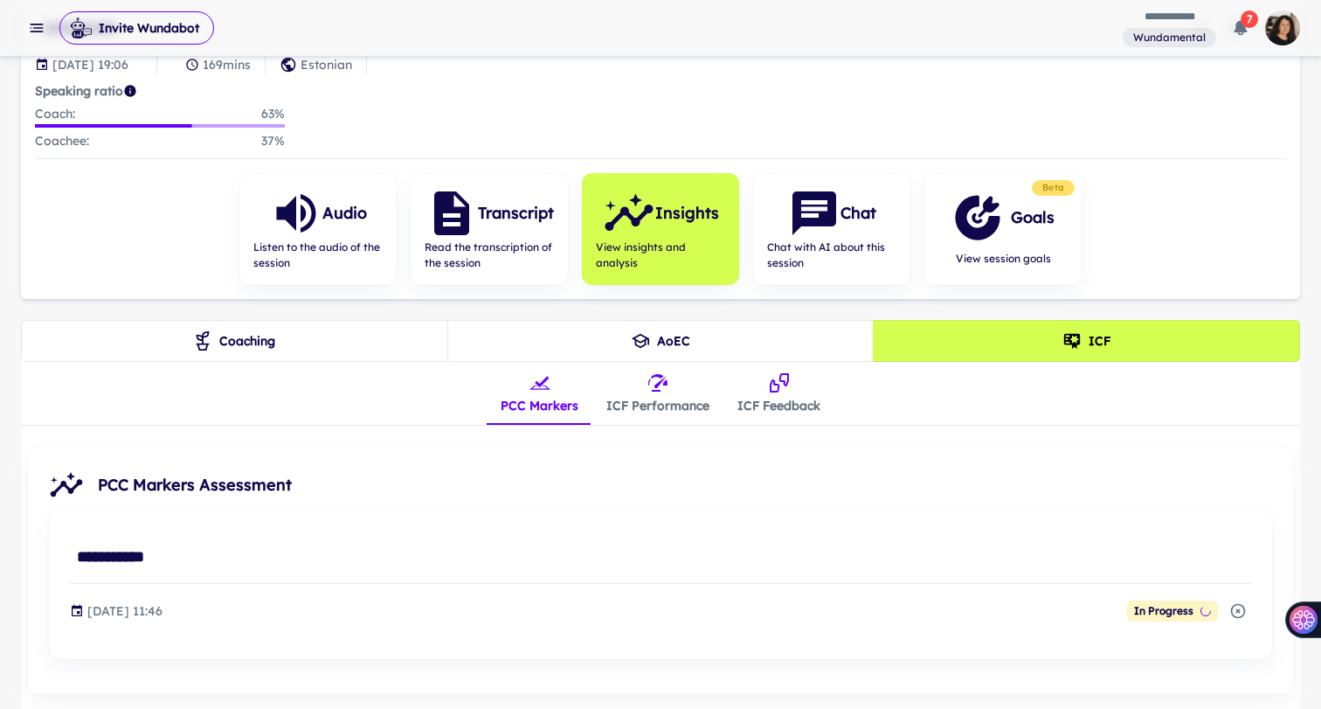
scroll to position [120, 0]
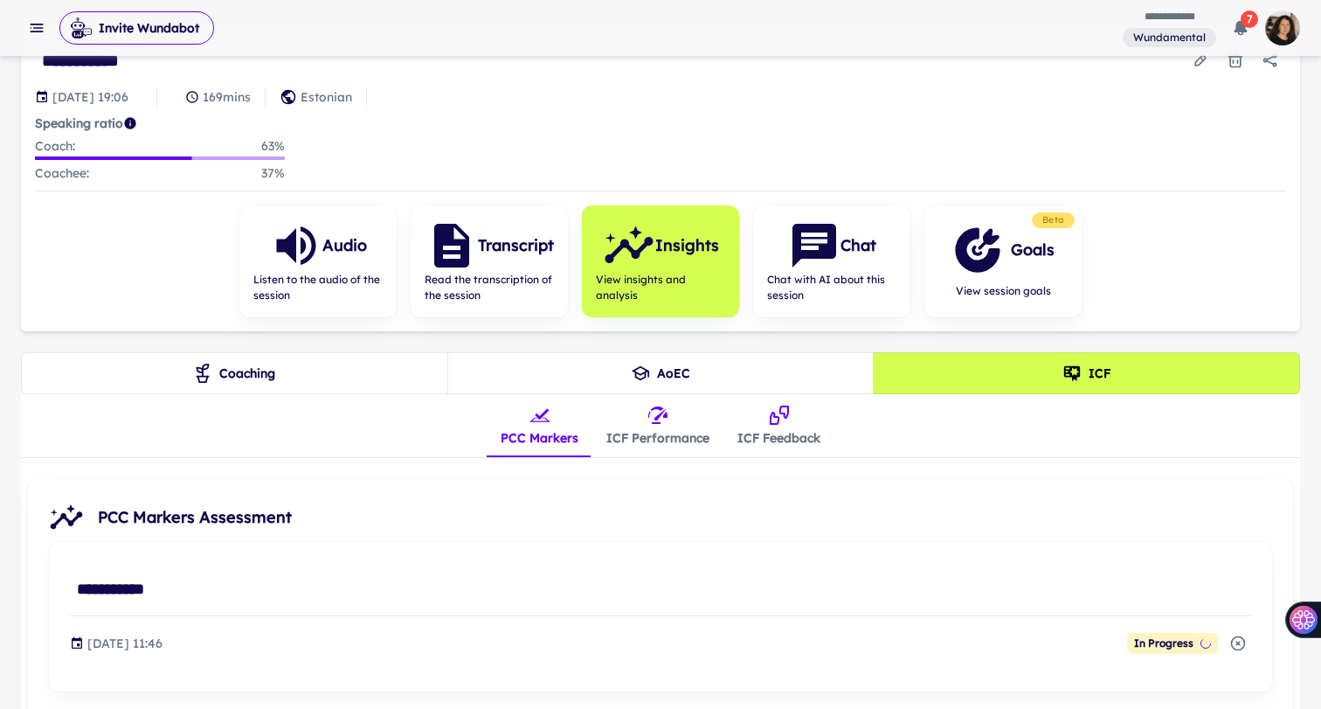
click at [646, 429] on button "ICF Performance" at bounding box center [657, 425] width 131 height 63
click at [763, 429] on button "ICF Feedback" at bounding box center [778, 425] width 111 height 63
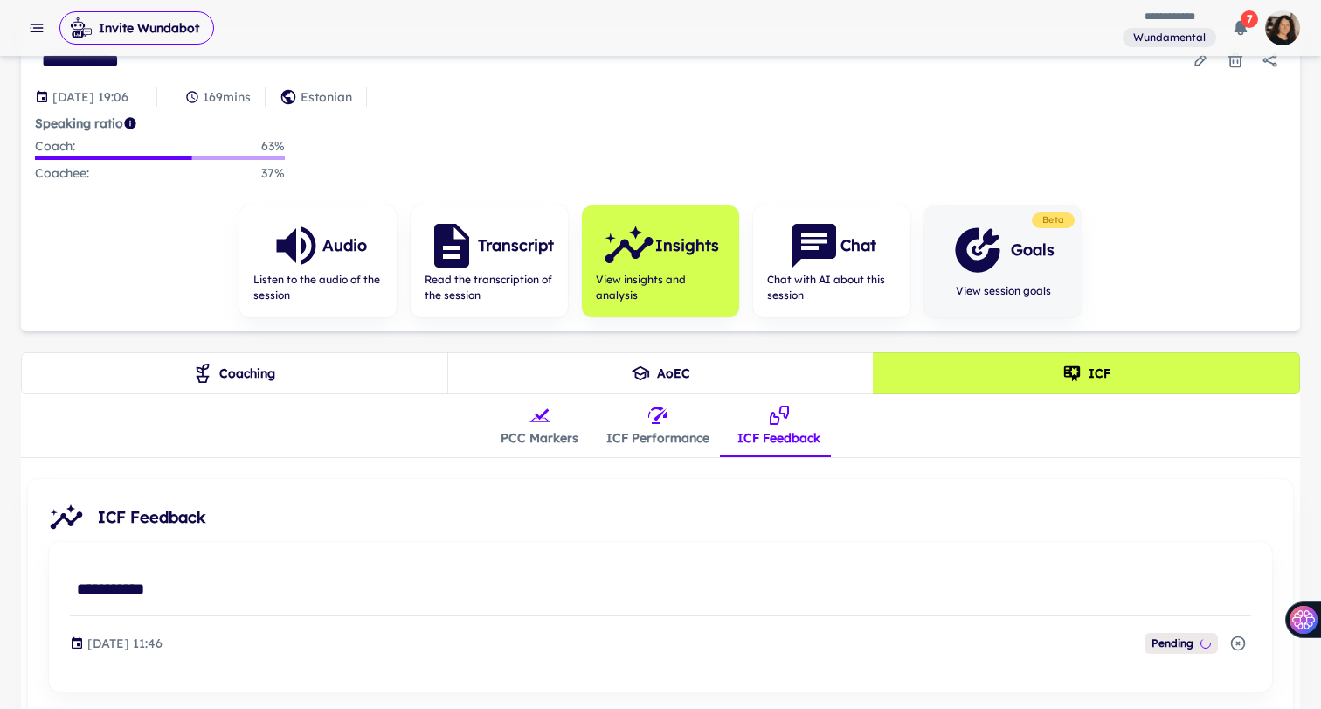
click at [993, 248] on icon "button" at bounding box center [977, 249] width 45 height 45
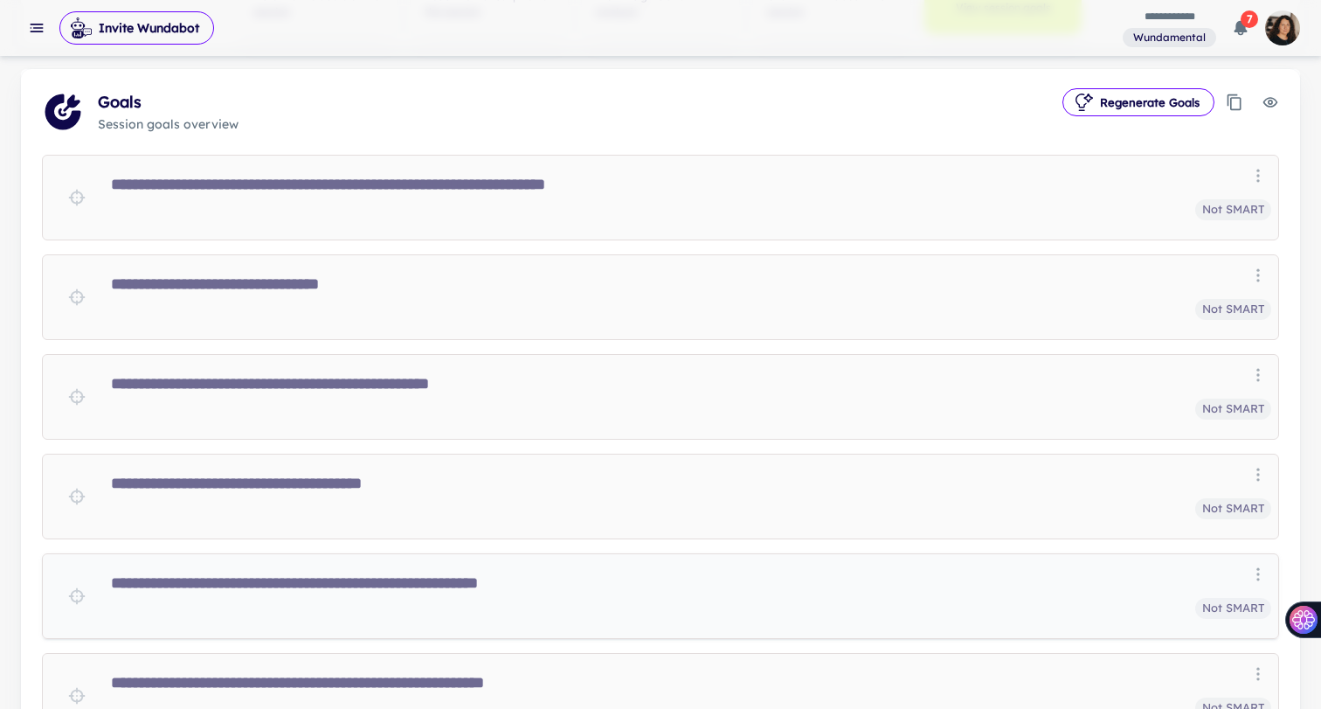
scroll to position [536, 0]
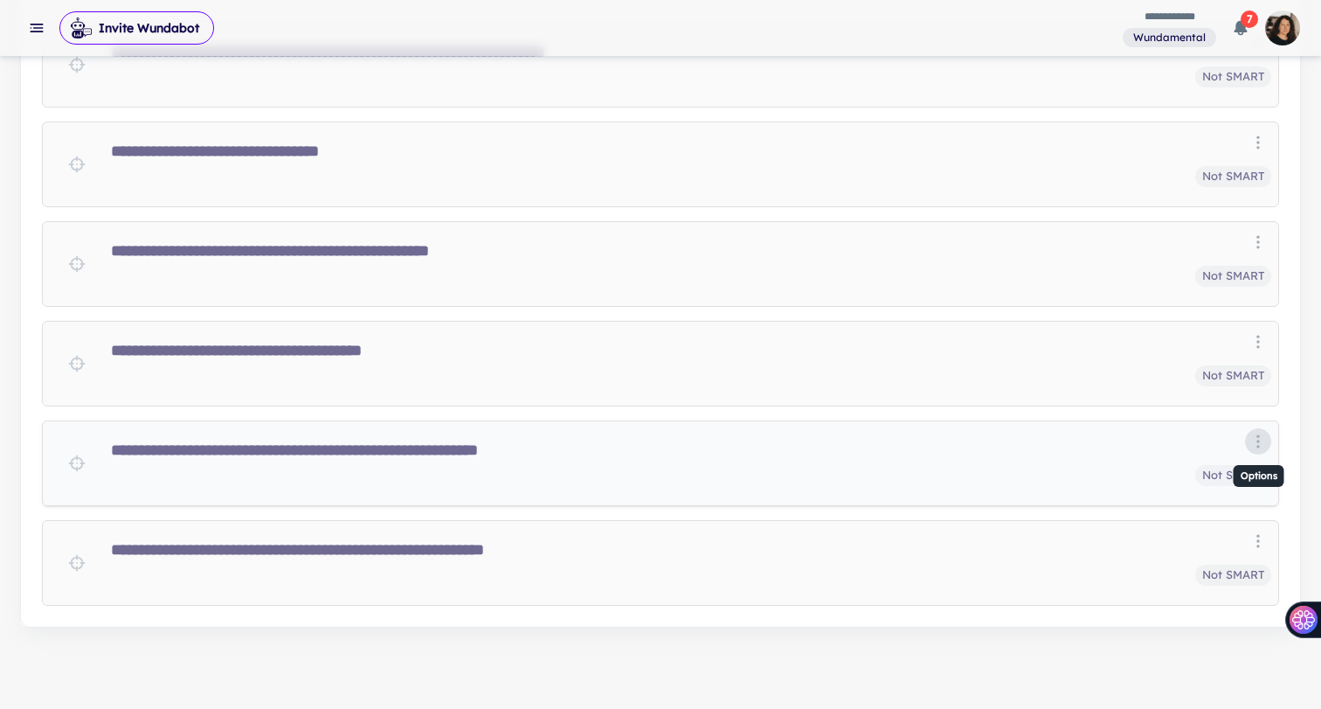
click at [1258, 445] on circle "Options" at bounding box center [1257, 446] width 3 height 3
click at [1245, 508] on li "Delete" at bounding box center [1267, 506] width 79 height 31
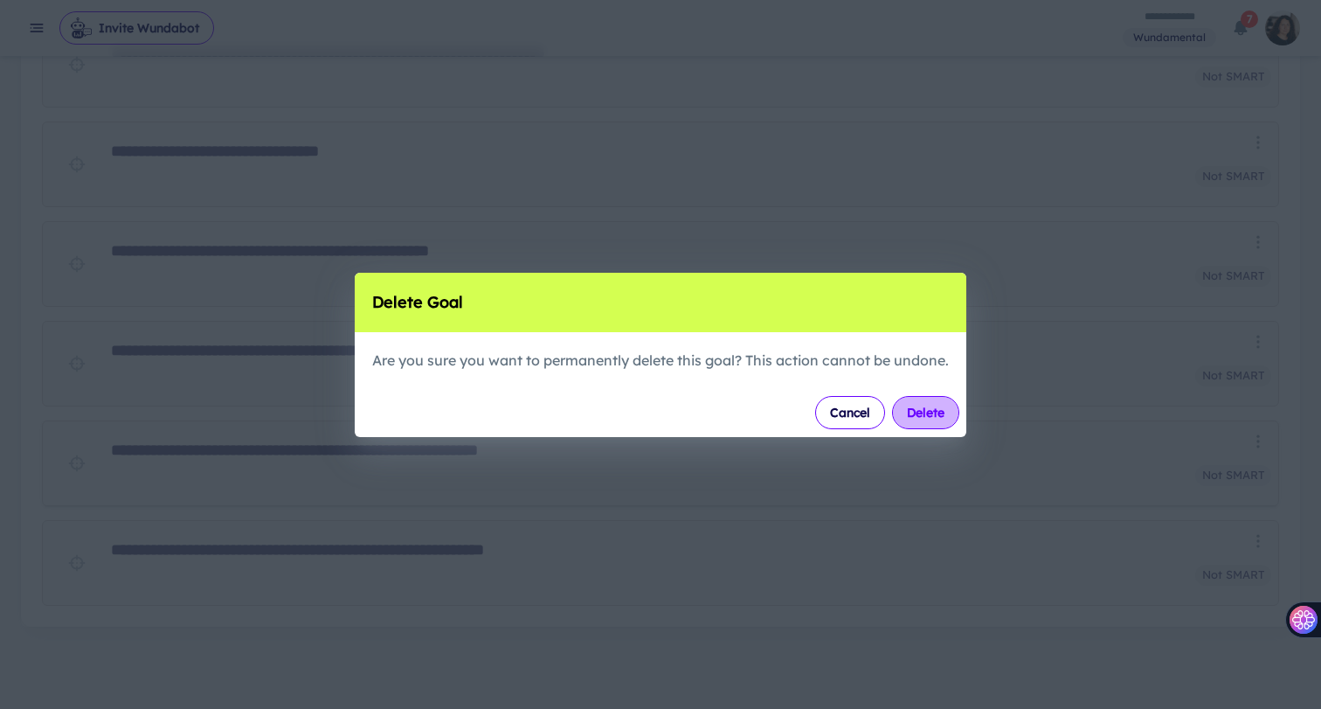
click at [935, 410] on button "Delete" at bounding box center [925, 412] width 67 height 33
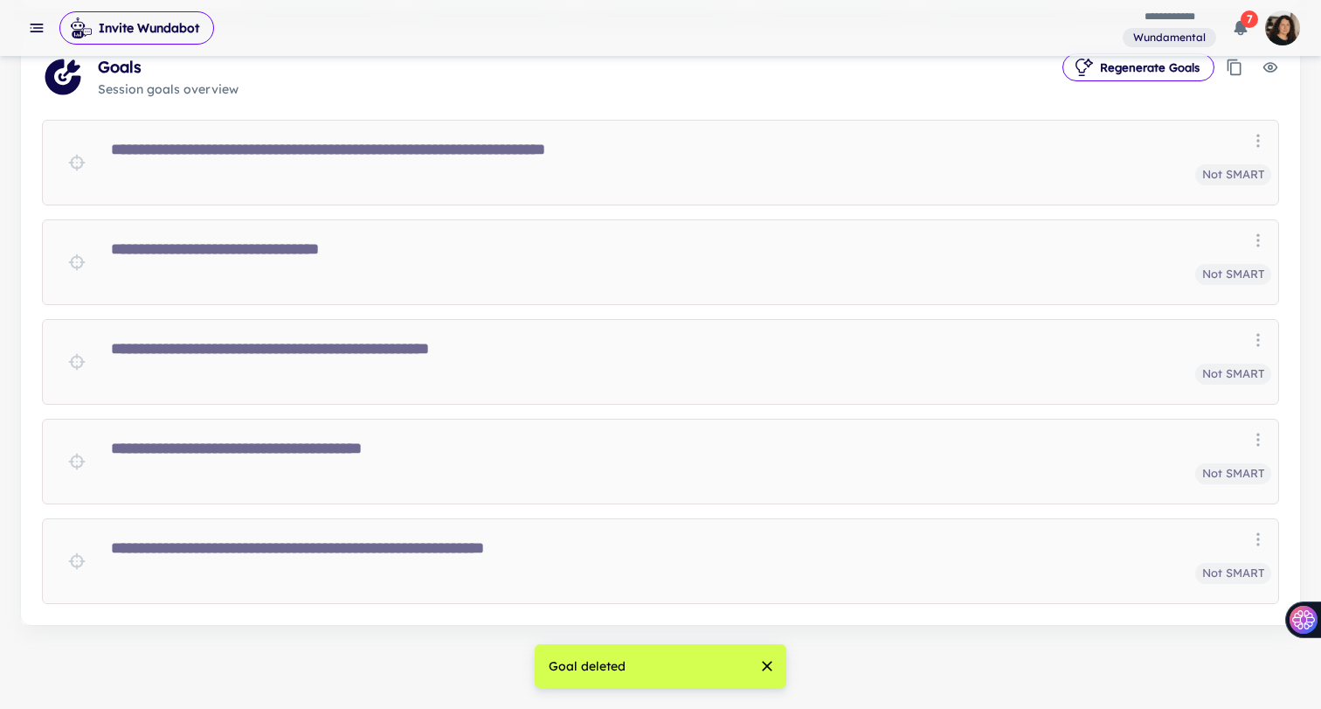
scroll to position [436, 0]
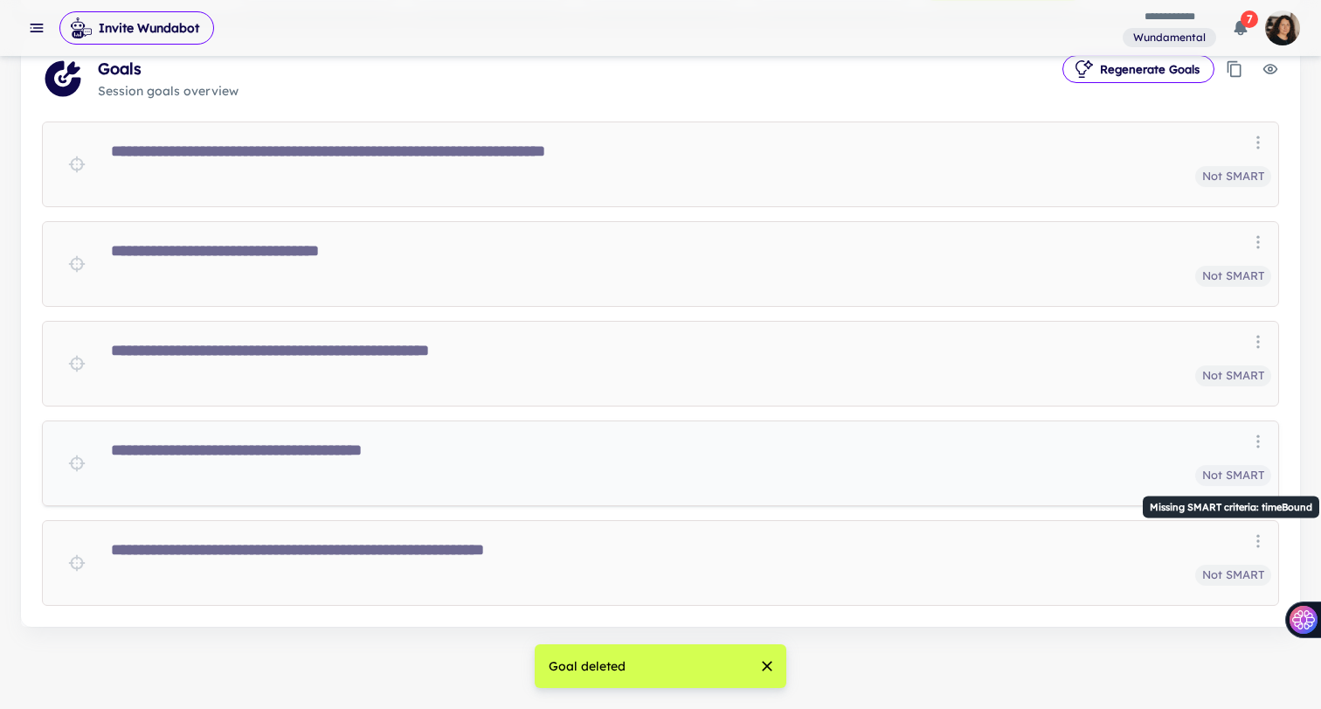
click at [1219, 473] on span "Not SMART" at bounding box center [1233, 475] width 76 height 17
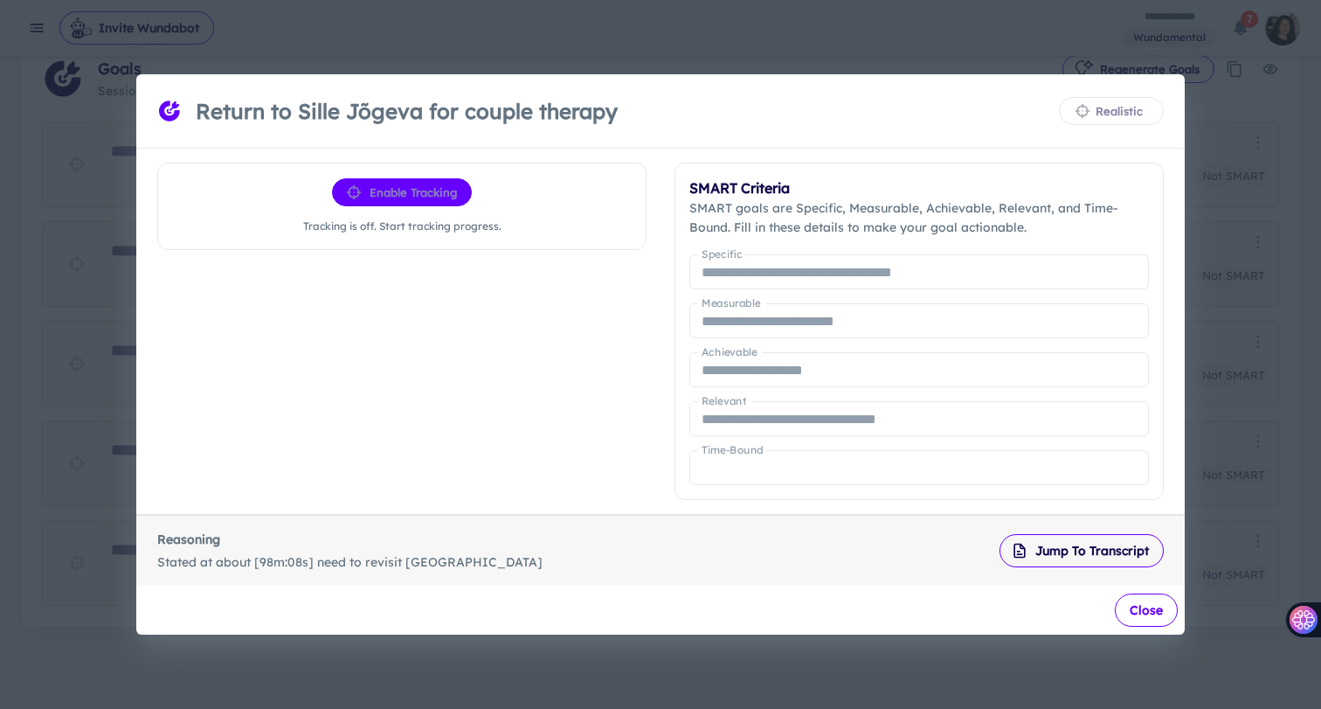
click at [1158, 612] on button "Close" at bounding box center [1146, 609] width 63 height 33
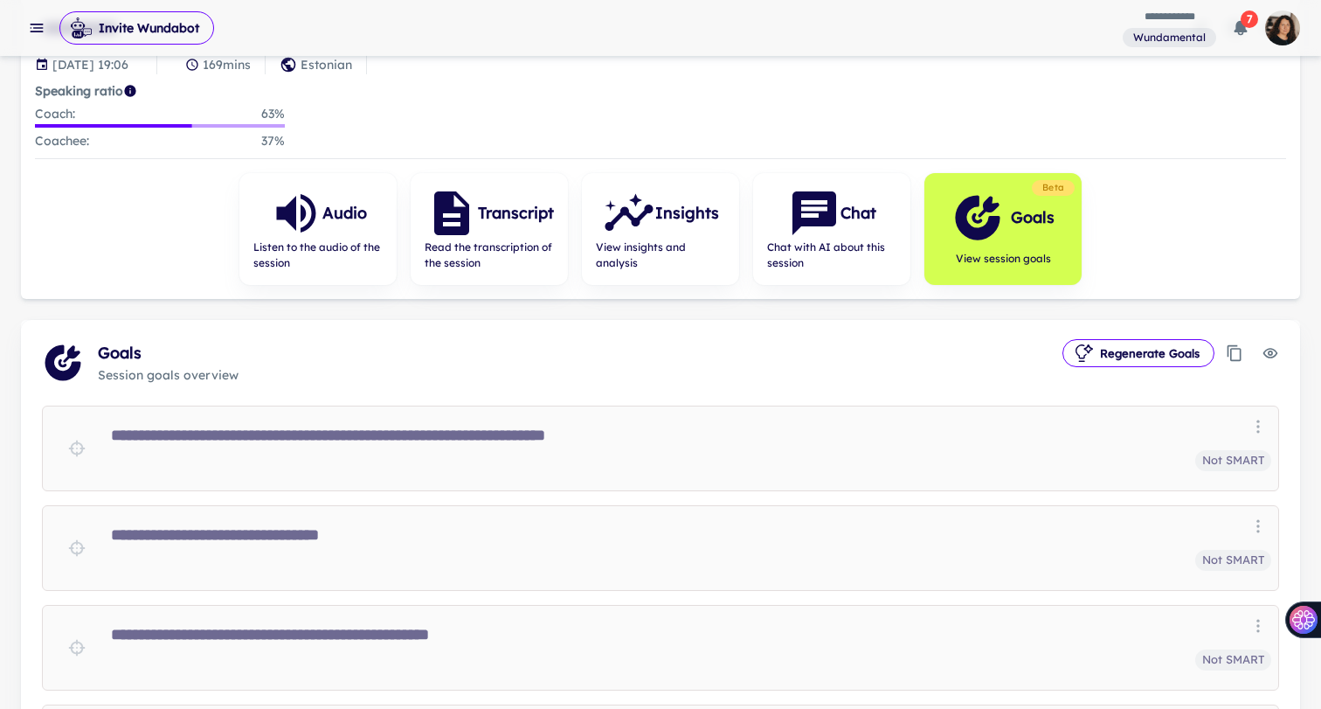
scroll to position [151, 0]
click at [849, 256] on span "Chat with AI about this session" at bounding box center [831, 255] width 129 height 31
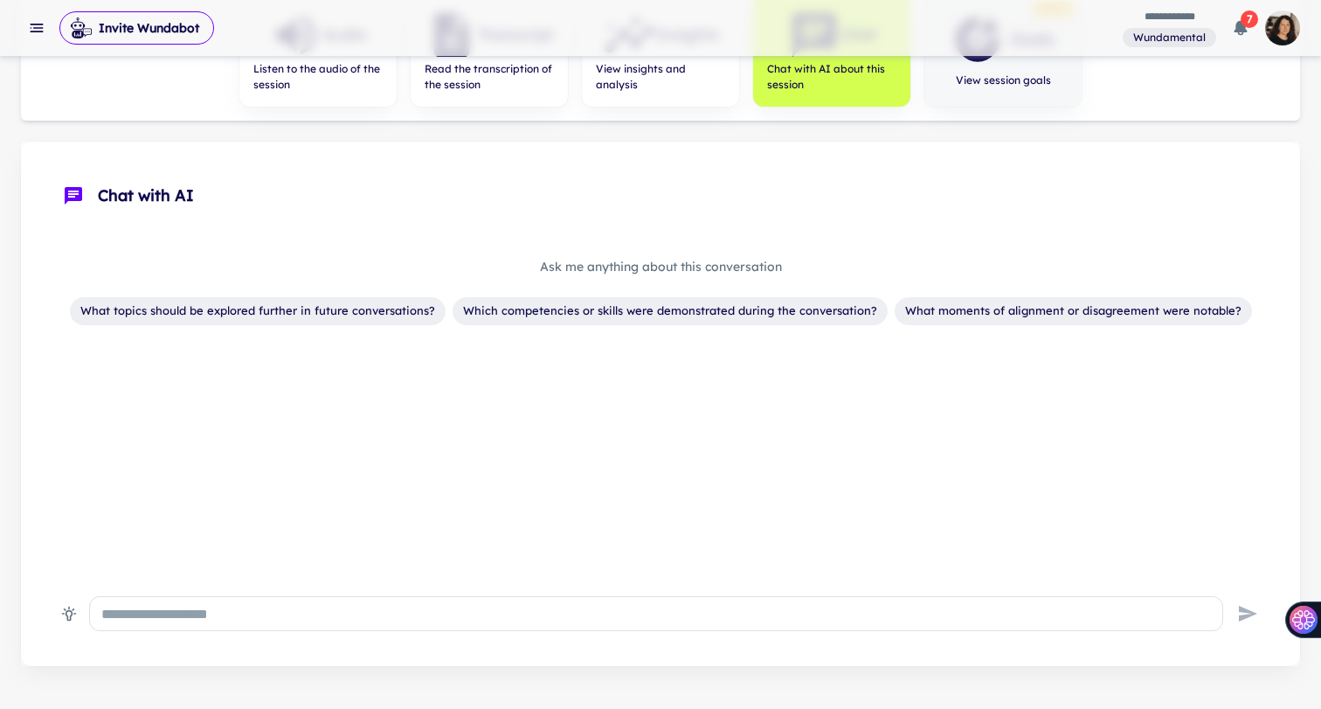
scroll to position [340, 0]
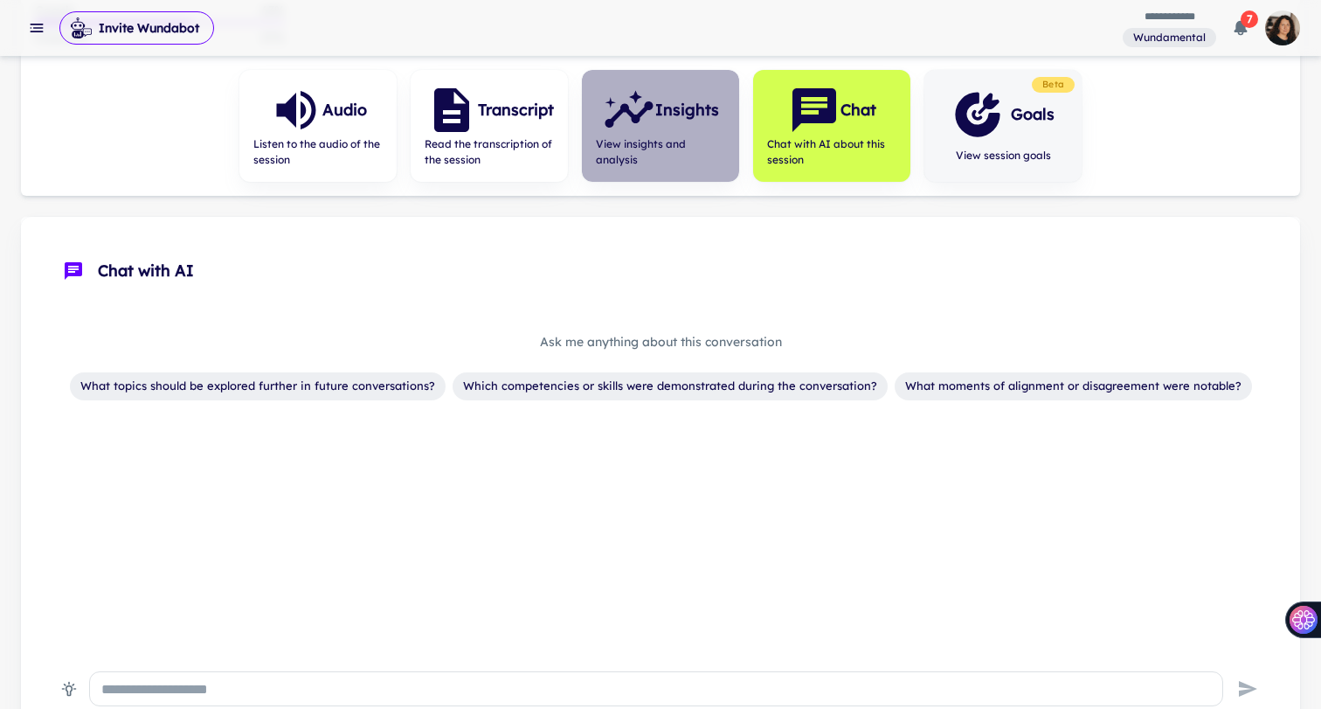
click at [639, 128] on icon "button" at bounding box center [629, 110] width 52 height 52
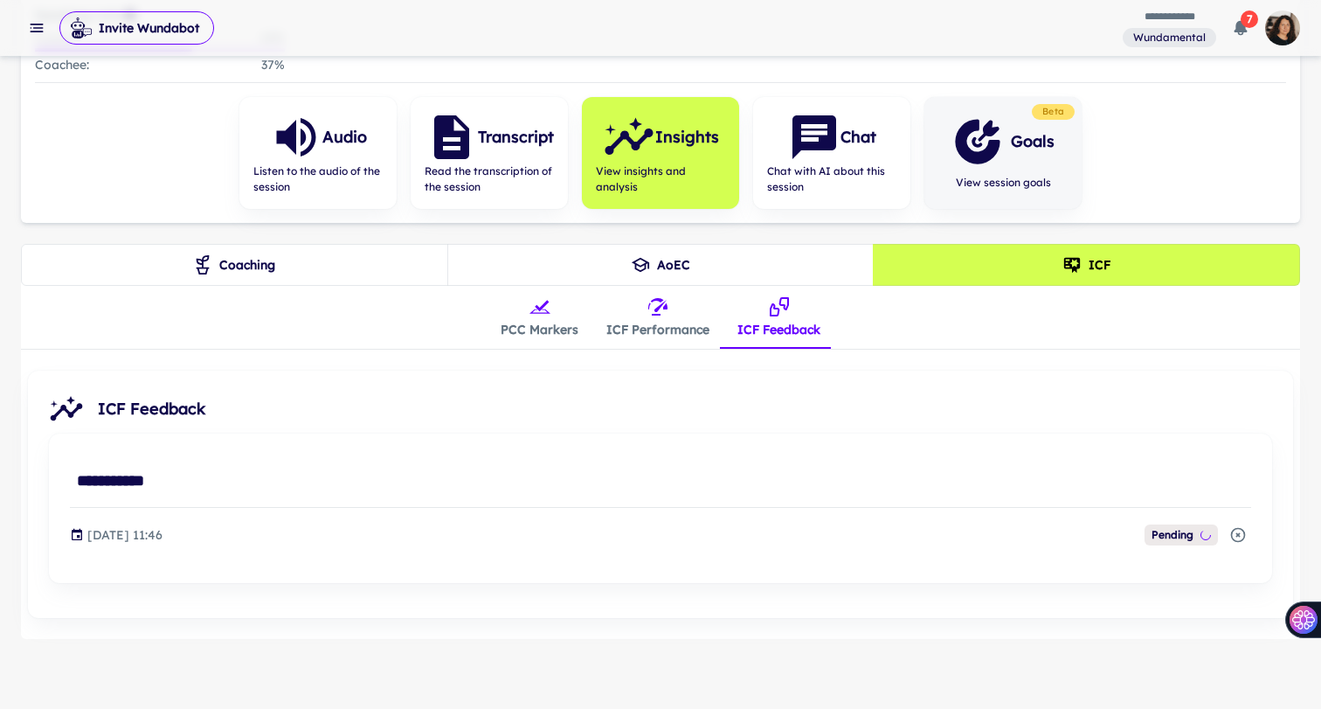
scroll to position [226, 0]
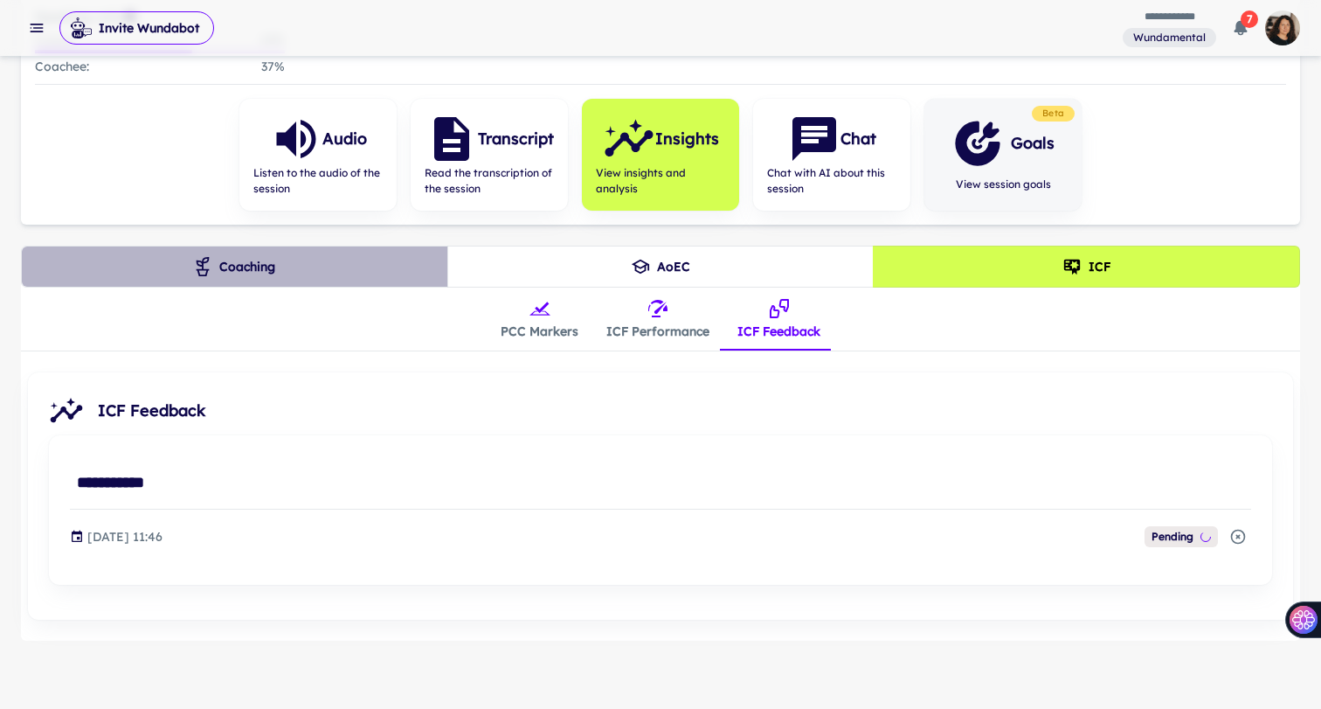
click at [244, 262] on button "Coaching" at bounding box center [234, 266] width 427 height 42
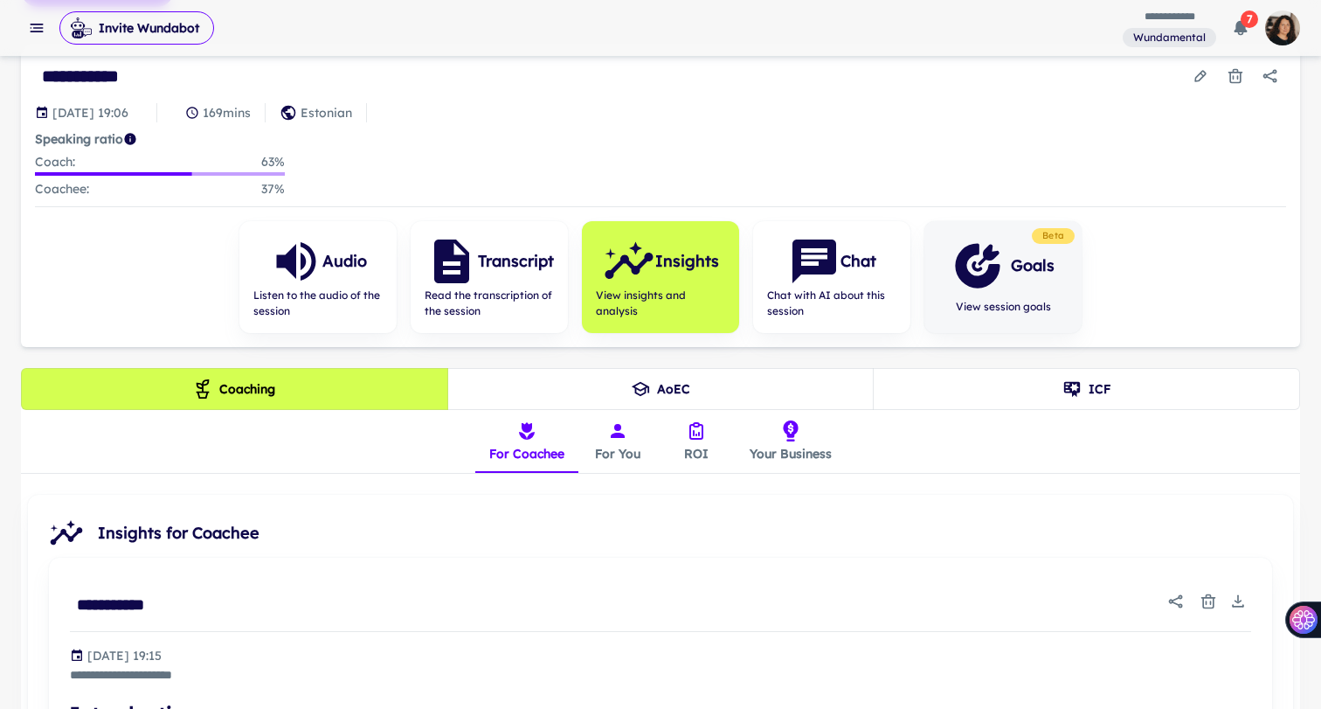
scroll to position [0, 0]
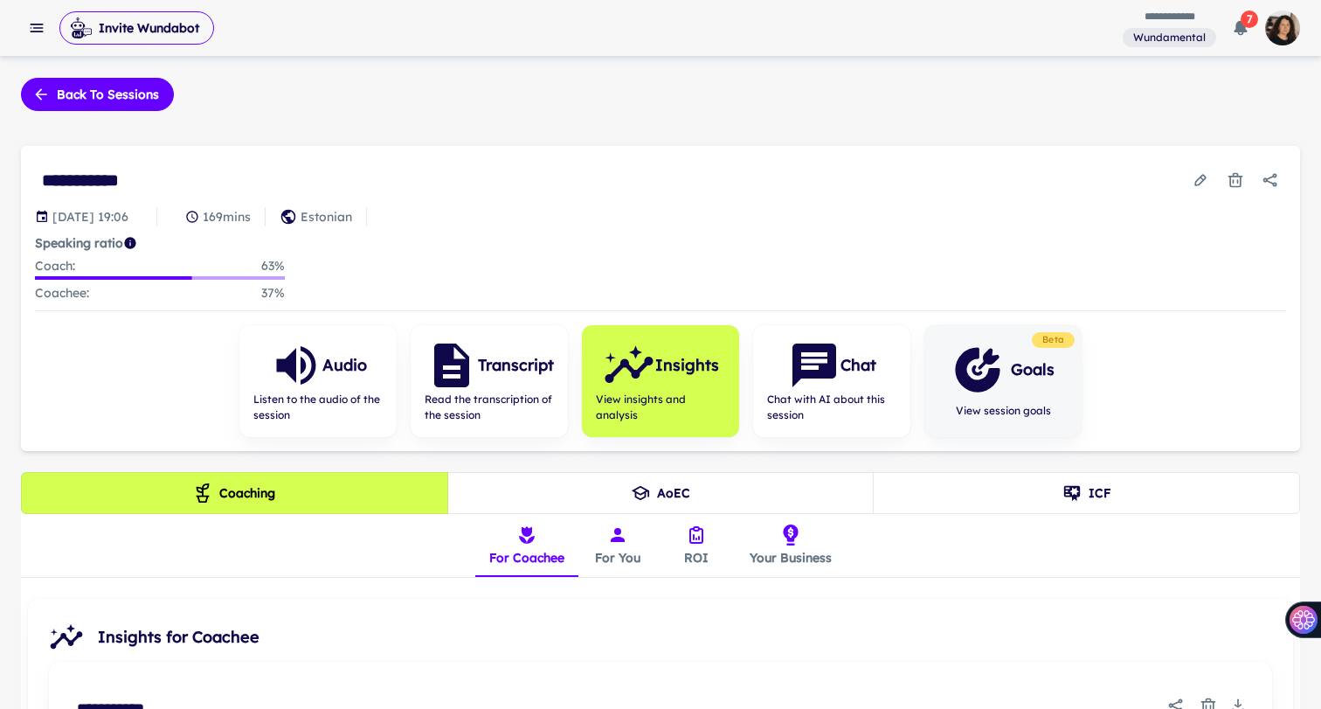
click at [753, 523] on button "Your Business" at bounding box center [791, 545] width 110 height 63
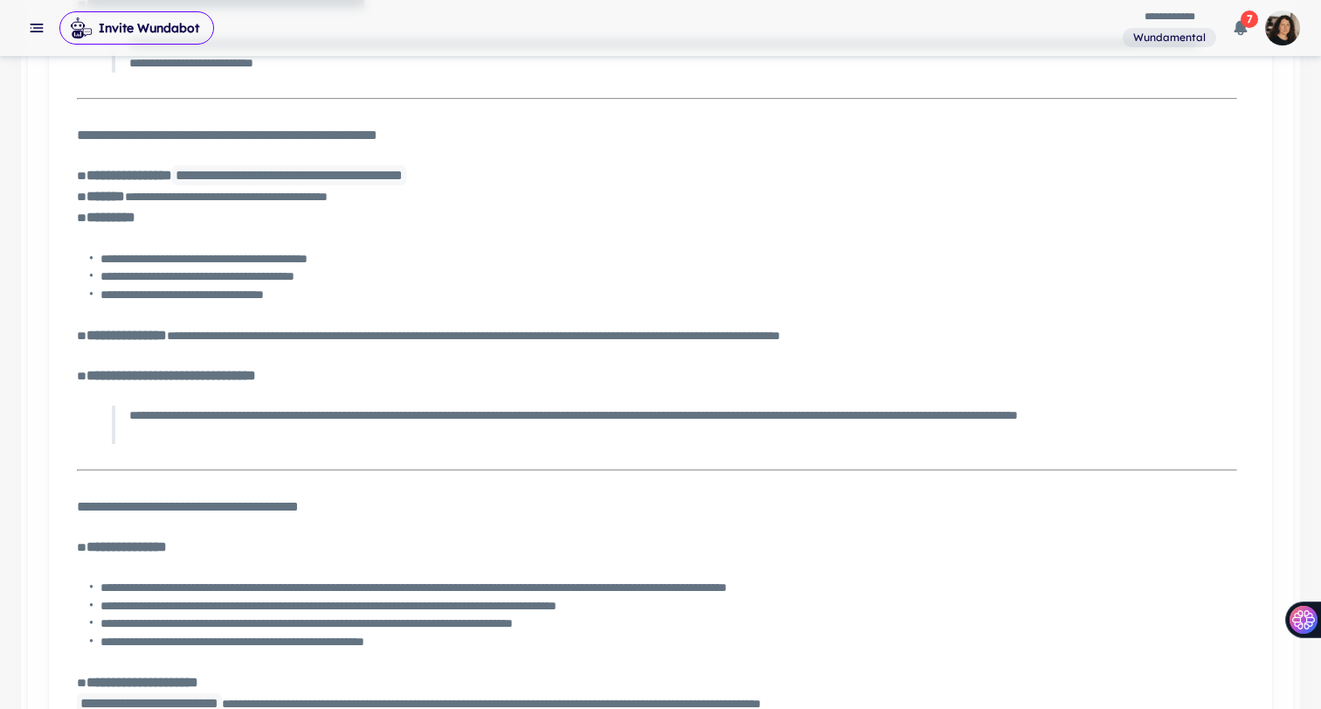
scroll to position [1358, 0]
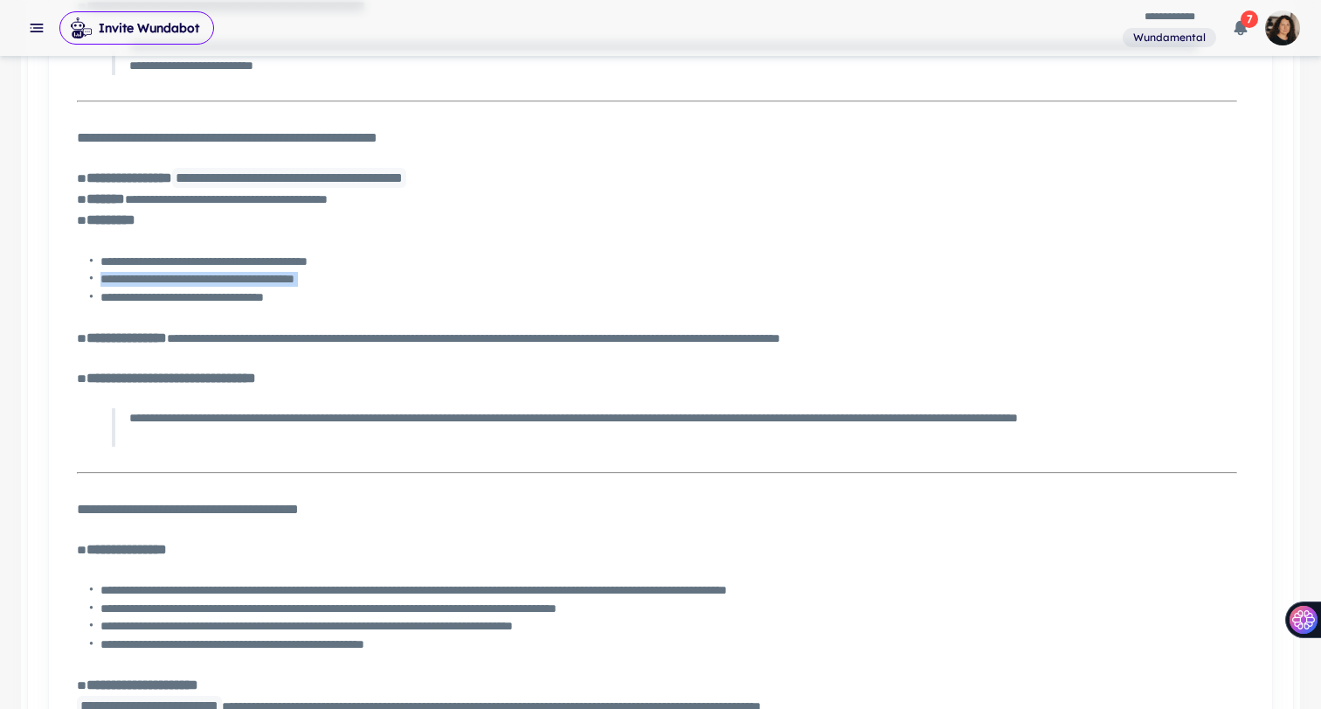
drag, startPoint x: 100, startPoint y: 276, endPoint x: 356, endPoint y: 287, distance: 255.3
click at [356, 287] on ul "**********" at bounding box center [657, 279] width 1160 height 51
copy ul "**********"
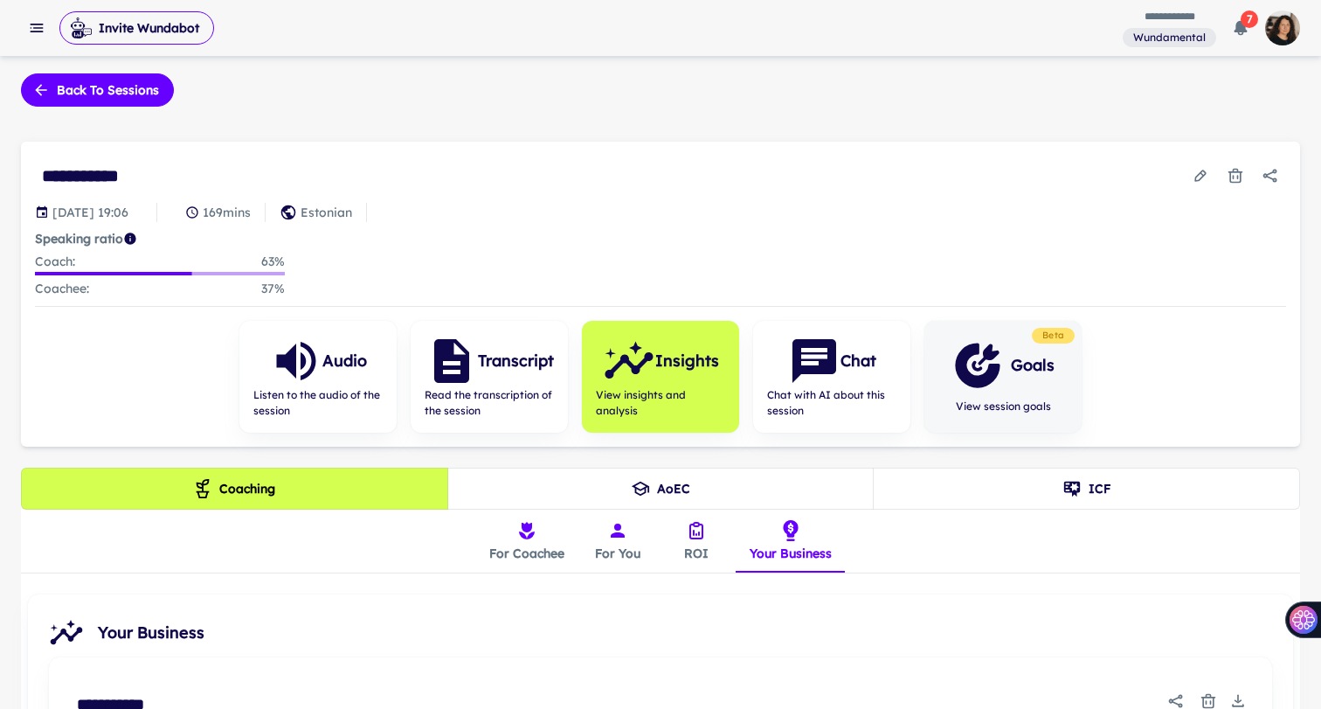
scroll to position [0, 0]
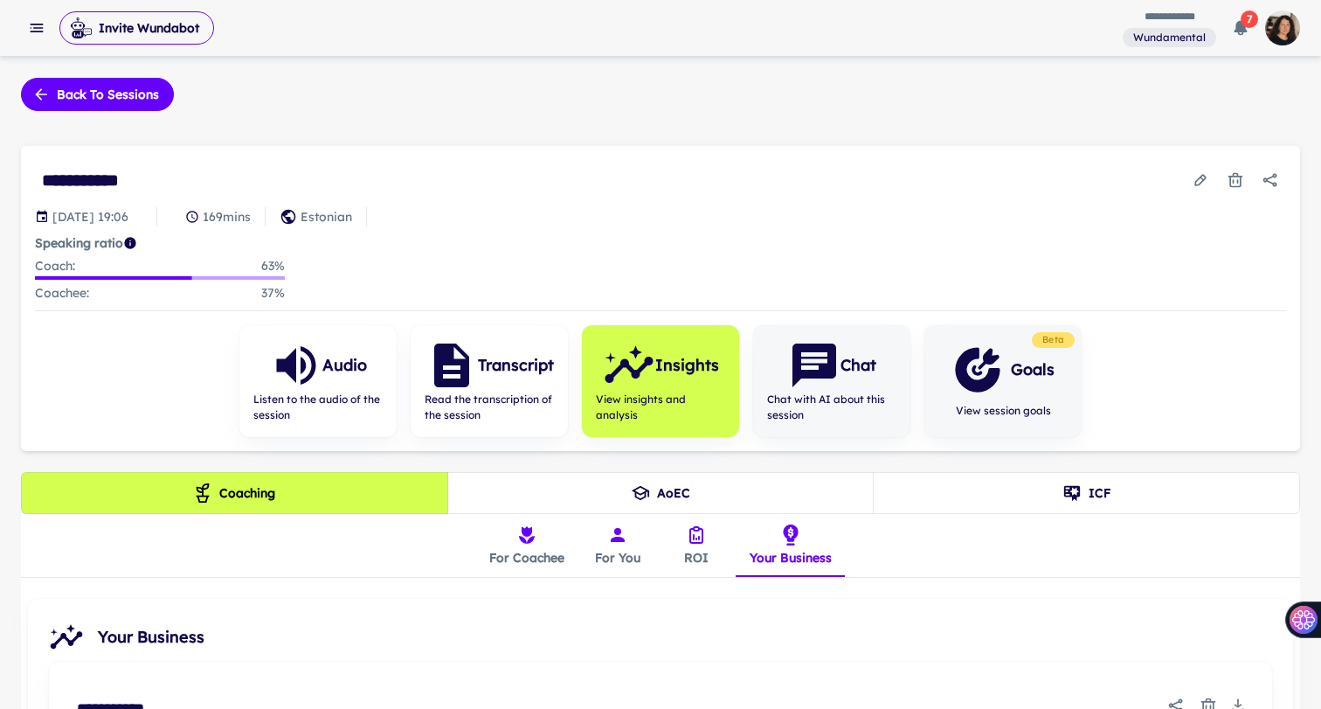
click at [818, 370] on icon "button" at bounding box center [814, 365] width 44 height 44
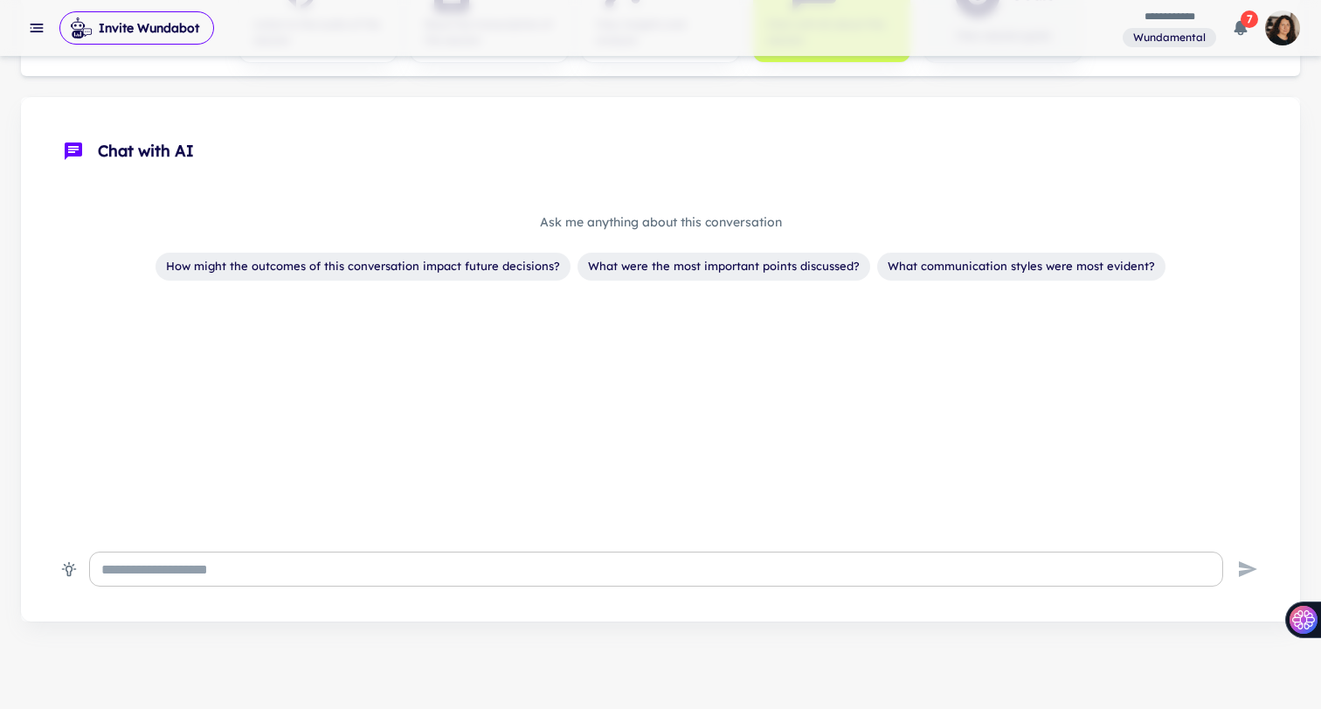
scroll to position [377, 0]
click at [408, 552] on div "* ​" at bounding box center [656, 567] width 1134 height 35
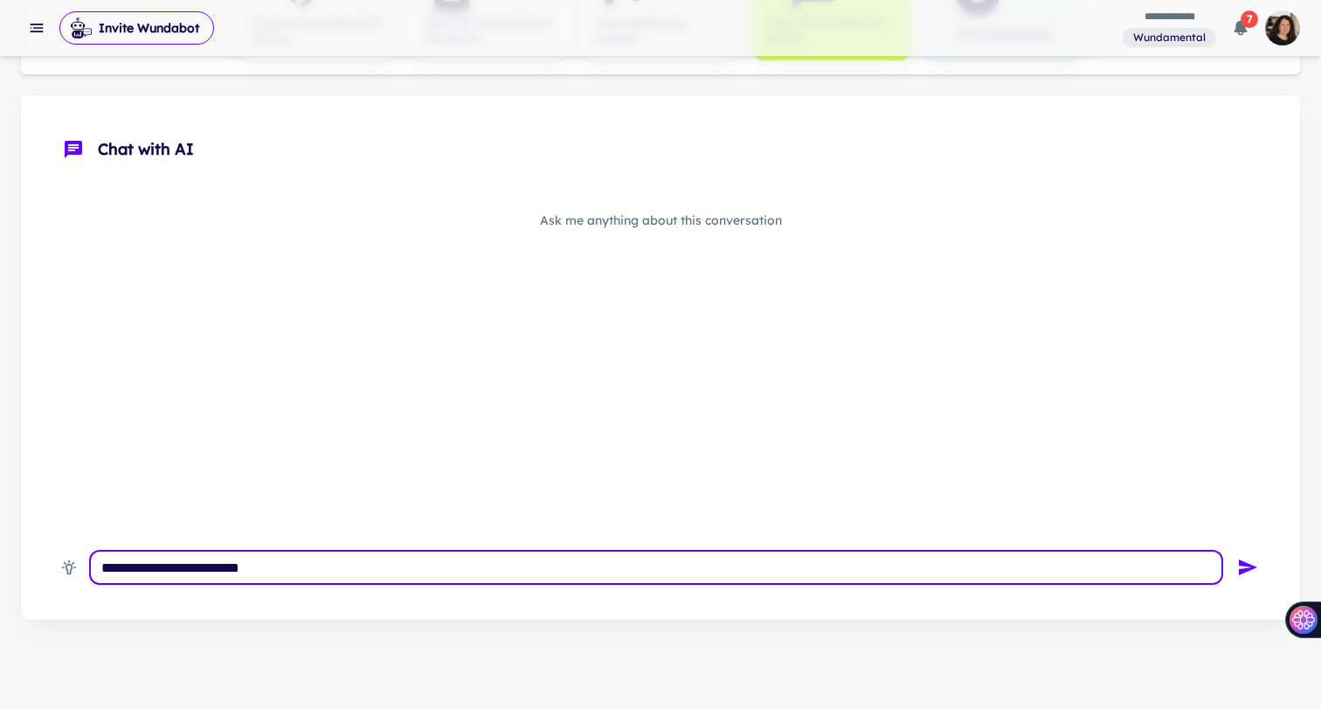
paste textarea "**********"
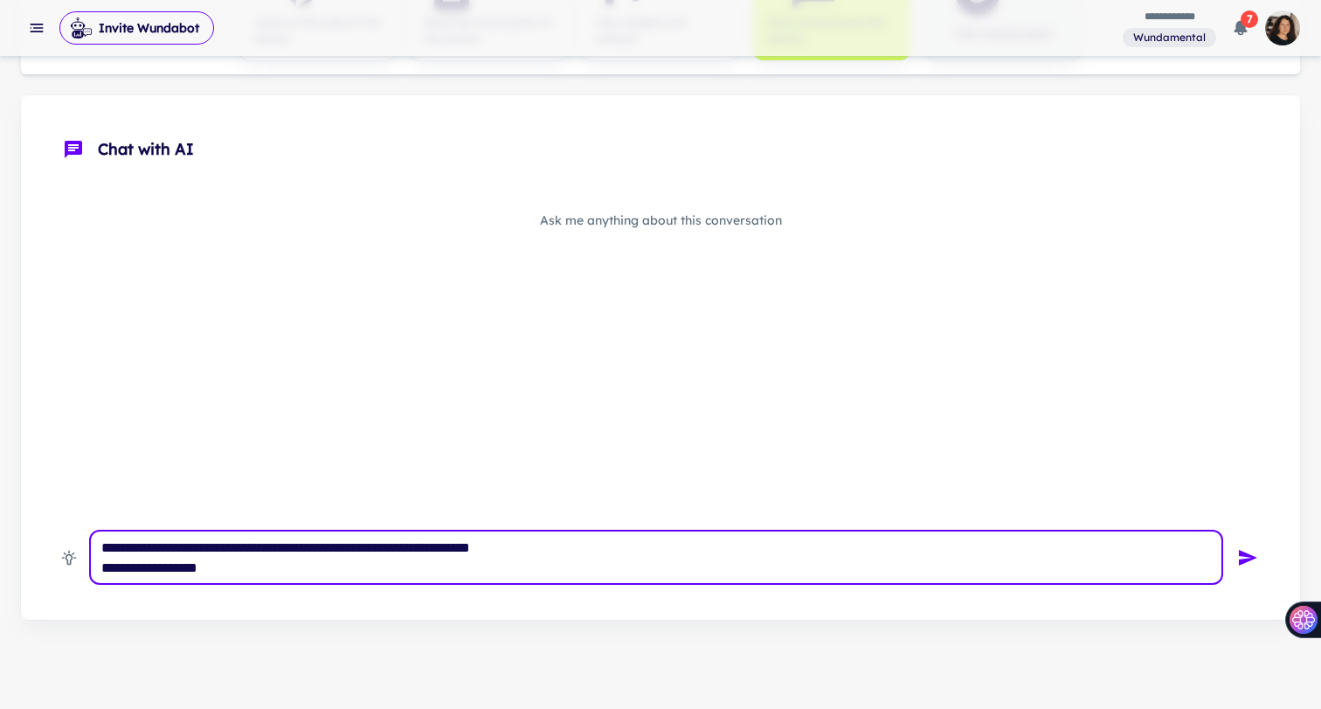
type textarea "**********"
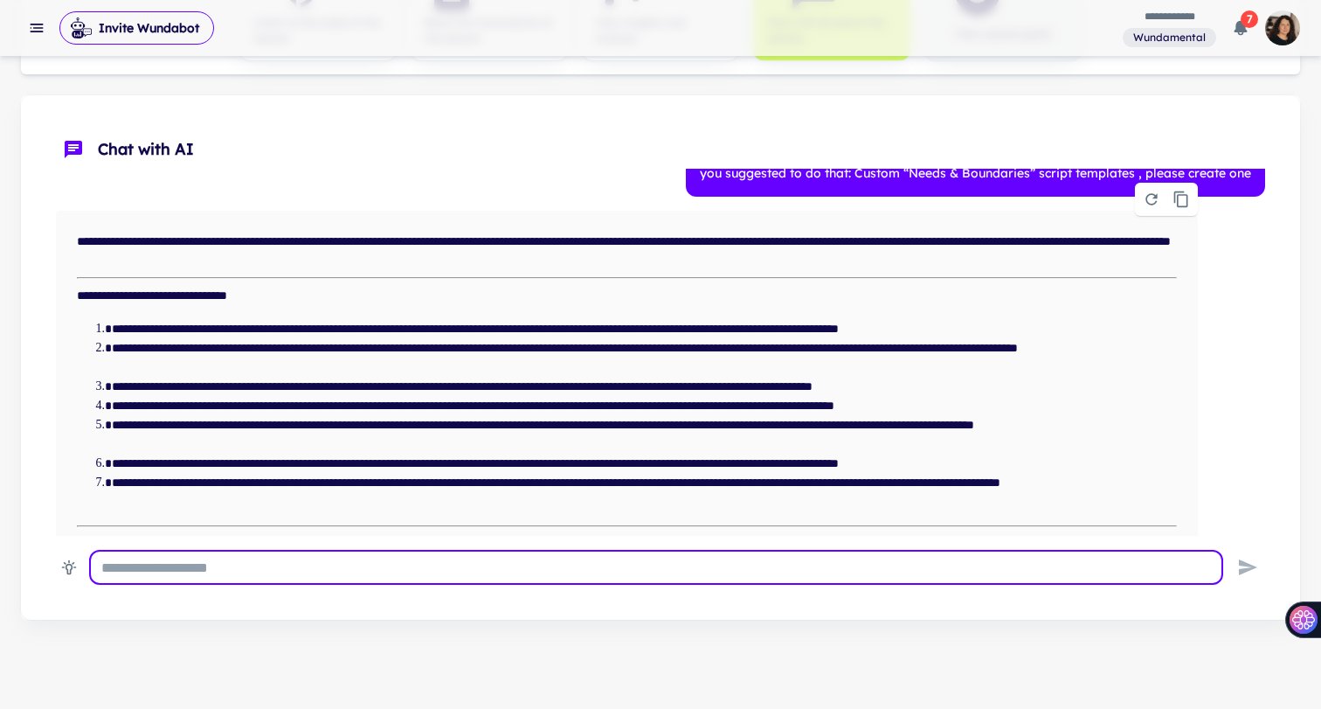
scroll to position [114, 0]
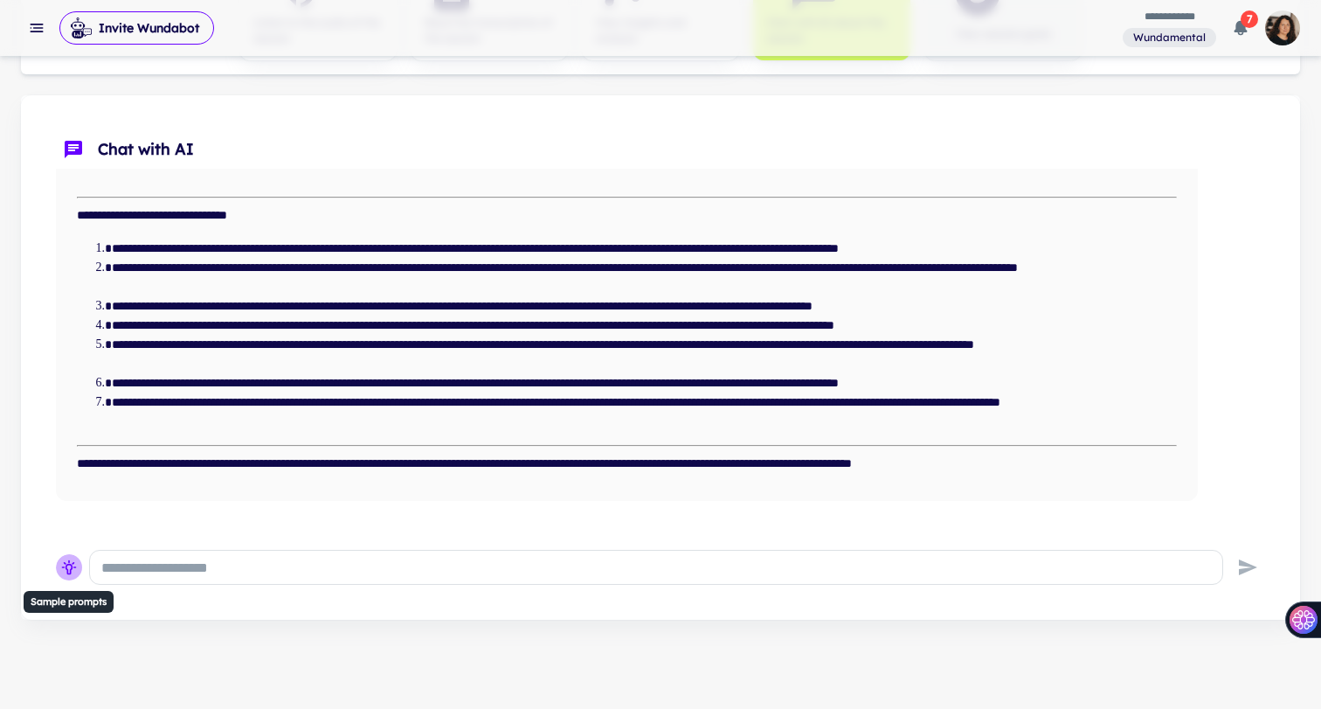
click at [73, 558] on icon "Sample prompts" at bounding box center [68, 566] width 17 height 17
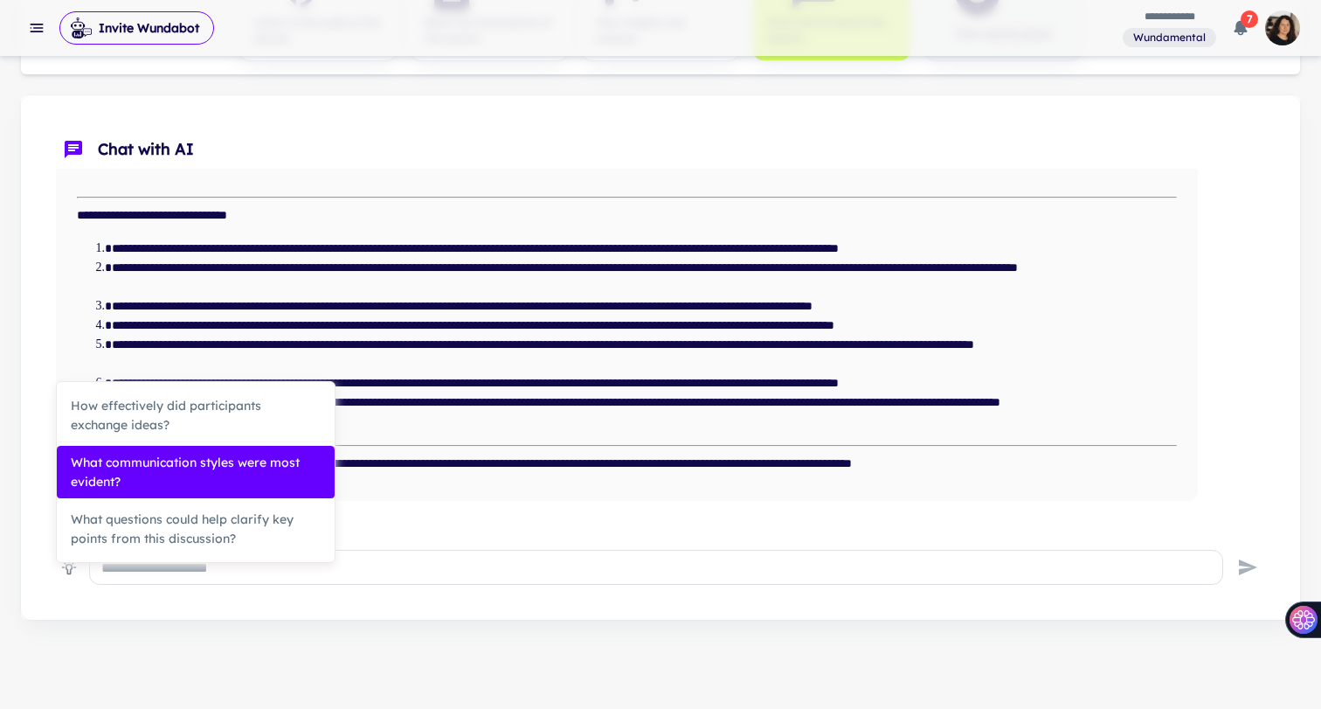
click at [154, 480] on li "What communication styles were most evident?" at bounding box center [196, 472] width 278 height 53
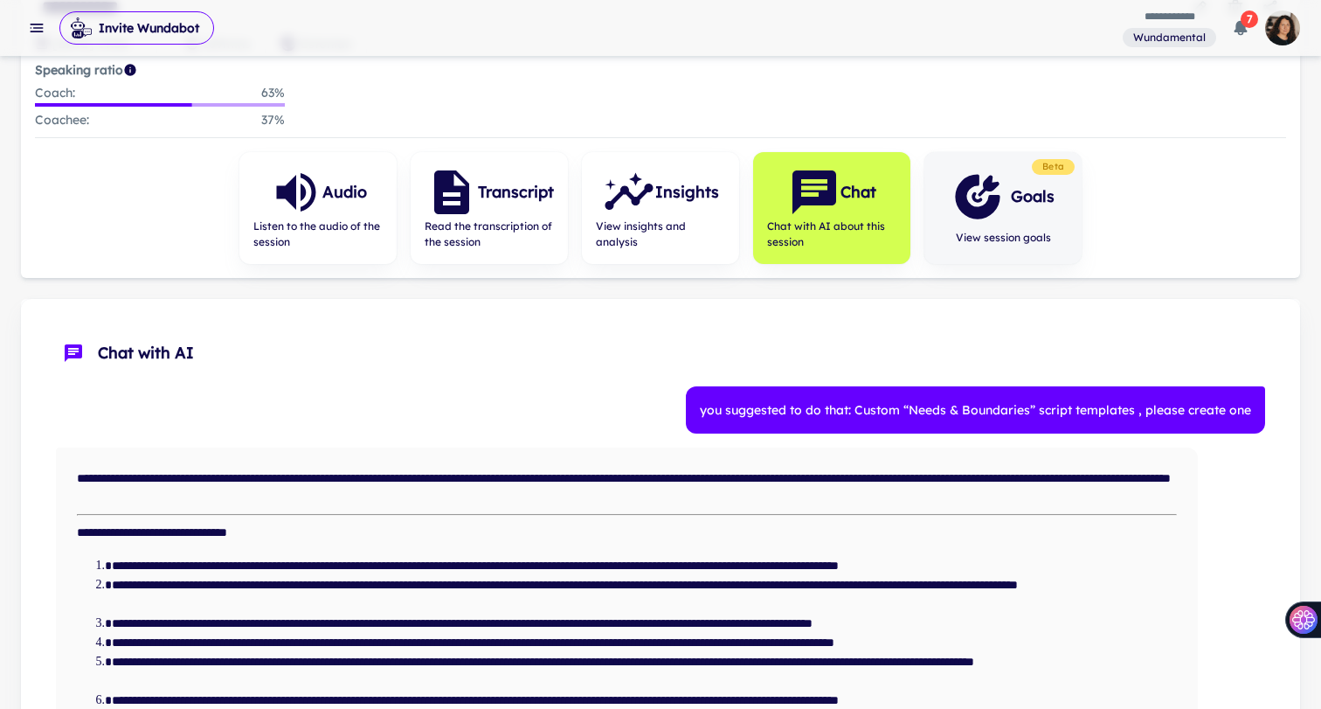
scroll to position [8, 0]
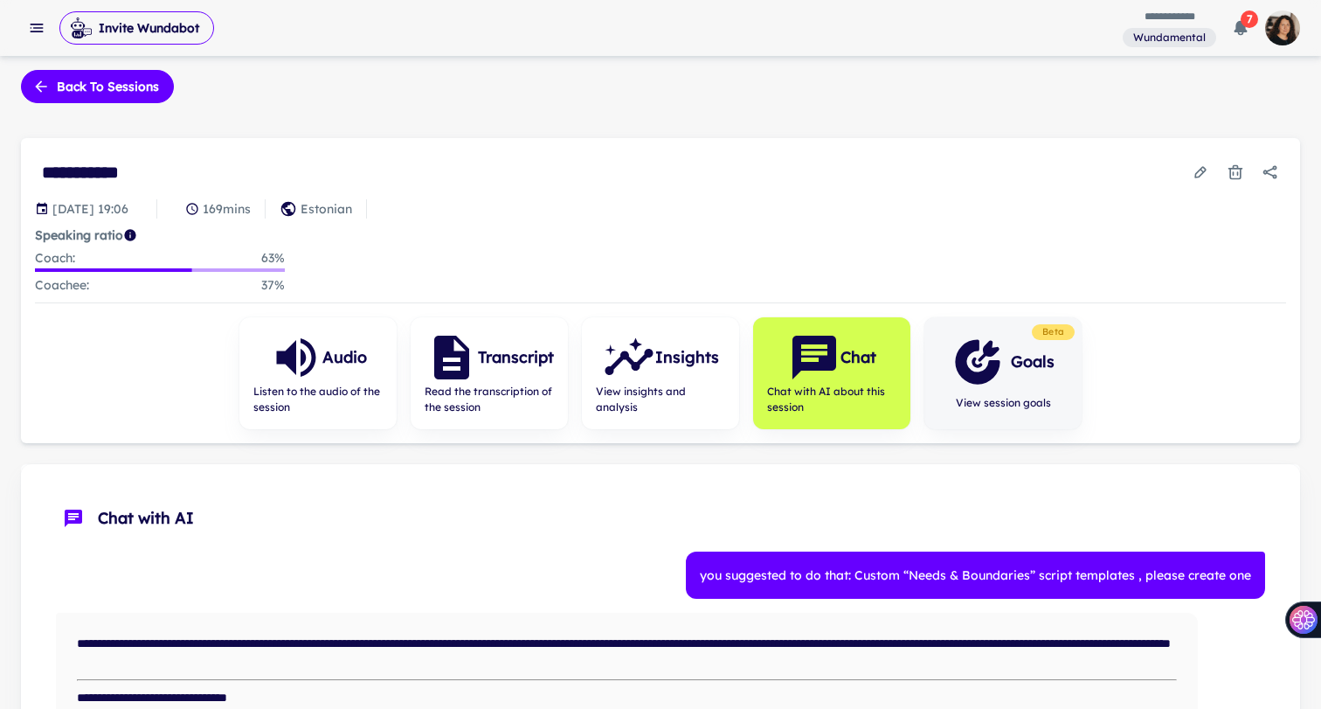
click at [999, 364] on icon "button" at bounding box center [977, 361] width 52 height 52
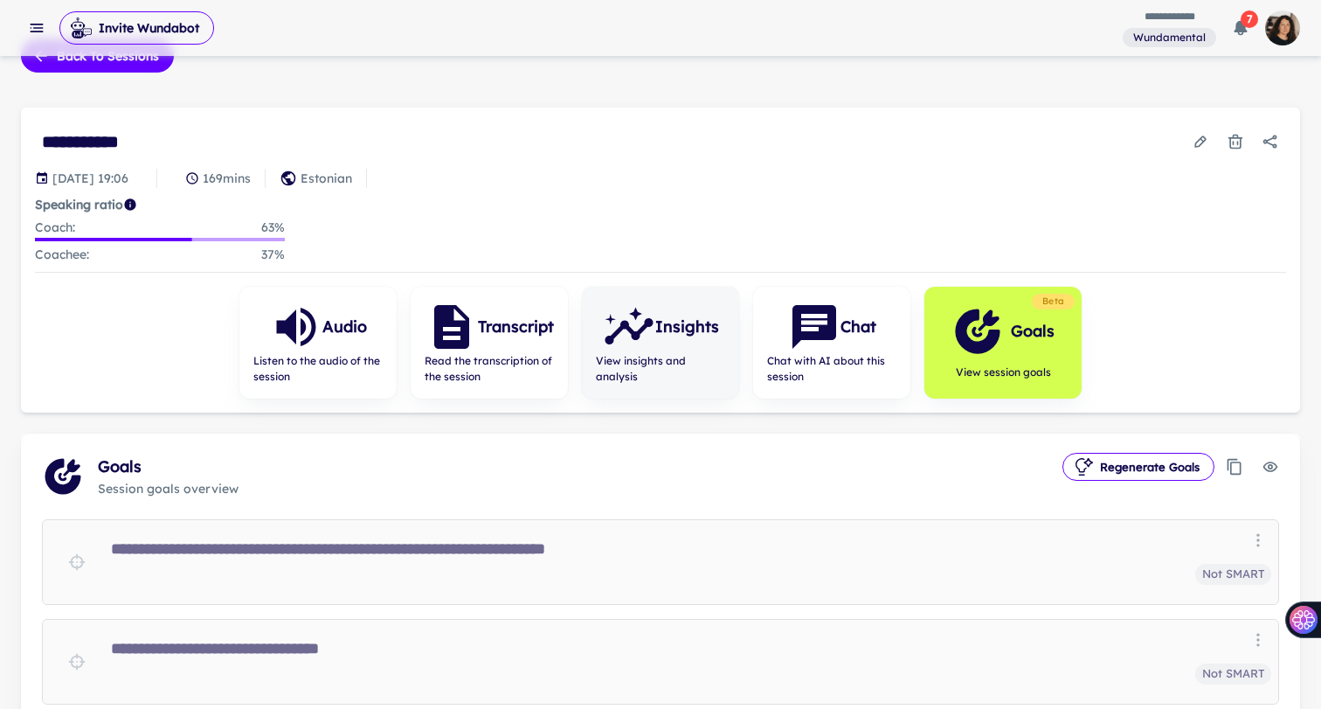
scroll to position [32, 0]
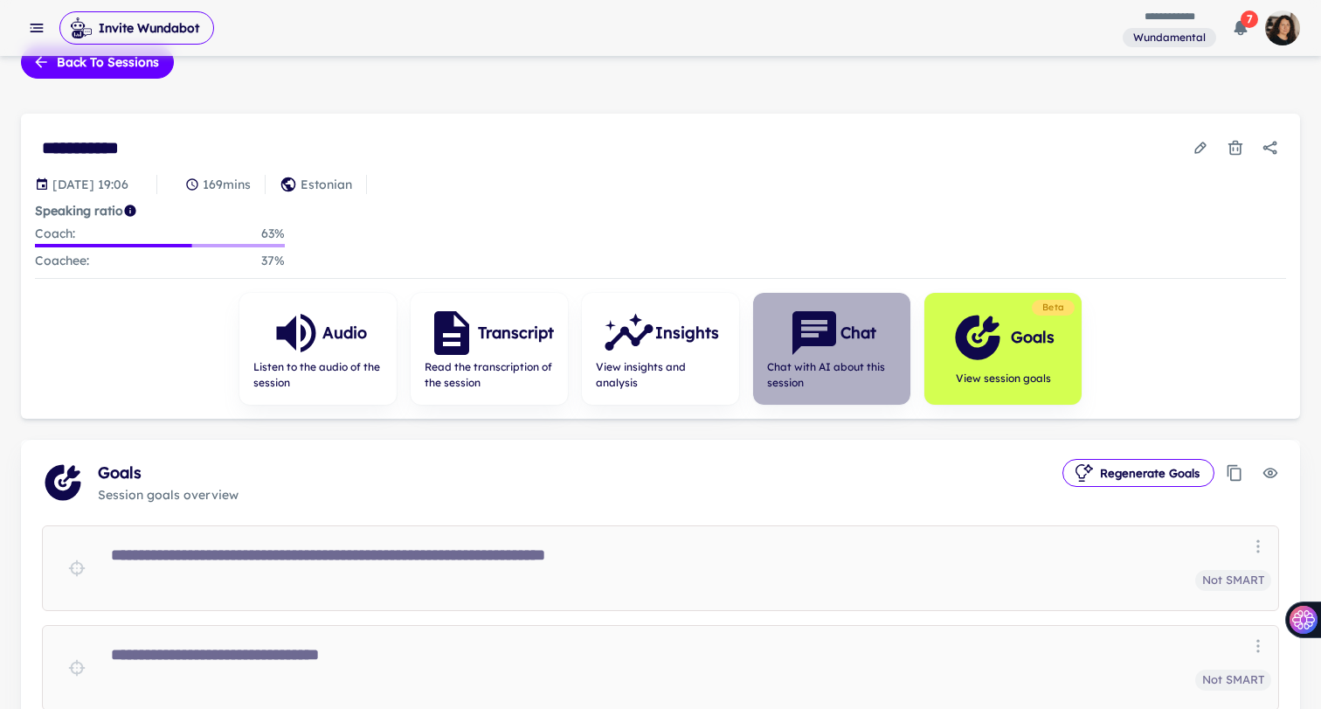
click at [829, 341] on icon "button" at bounding box center [814, 333] width 44 height 44
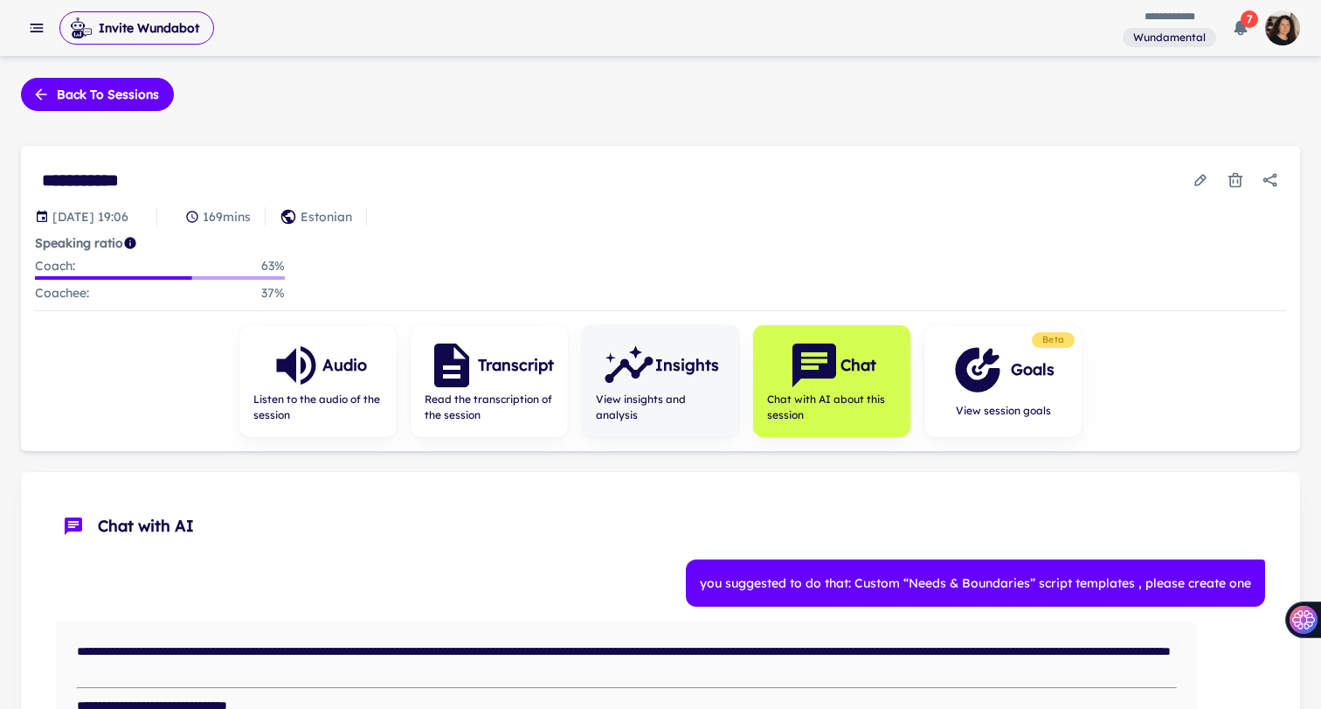
click at [624, 388] on icon "button" at bounding box center [629, 365] width 52 height 52
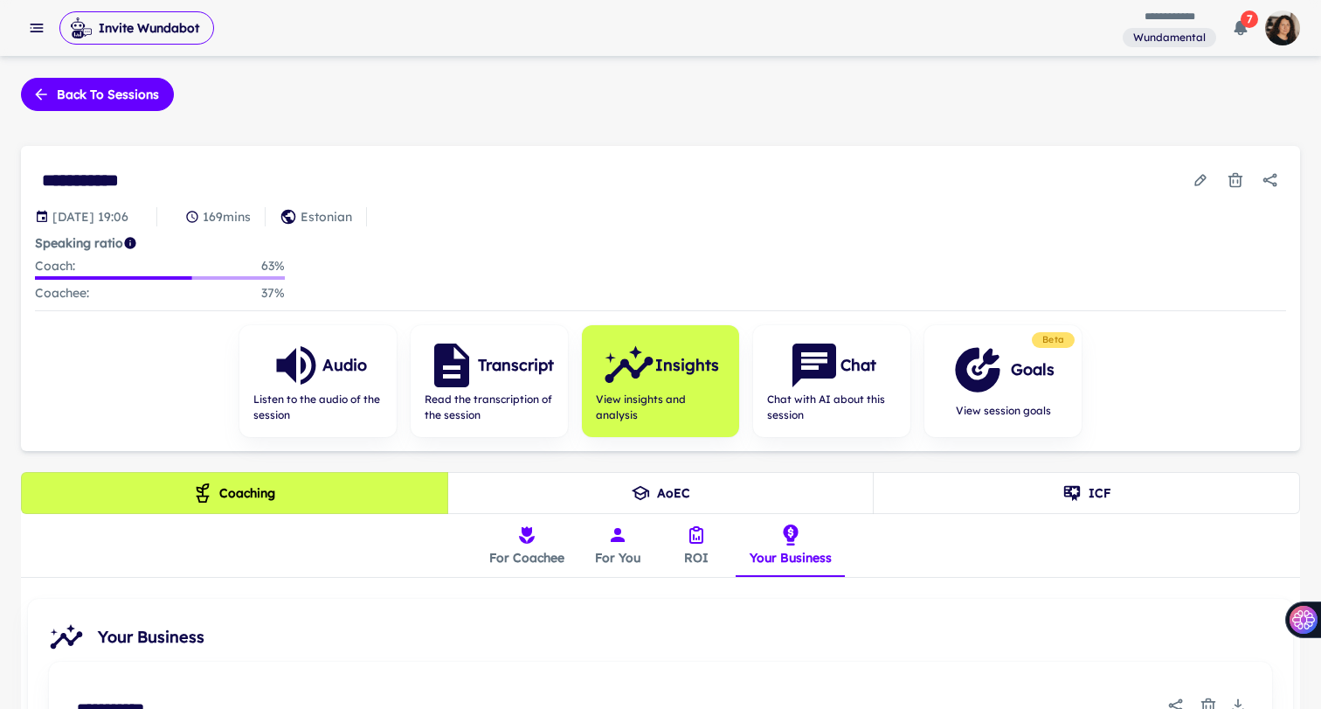
click at [1017, 490] on button "ICF" at bounding box center [1086, 493] width 427 height 42
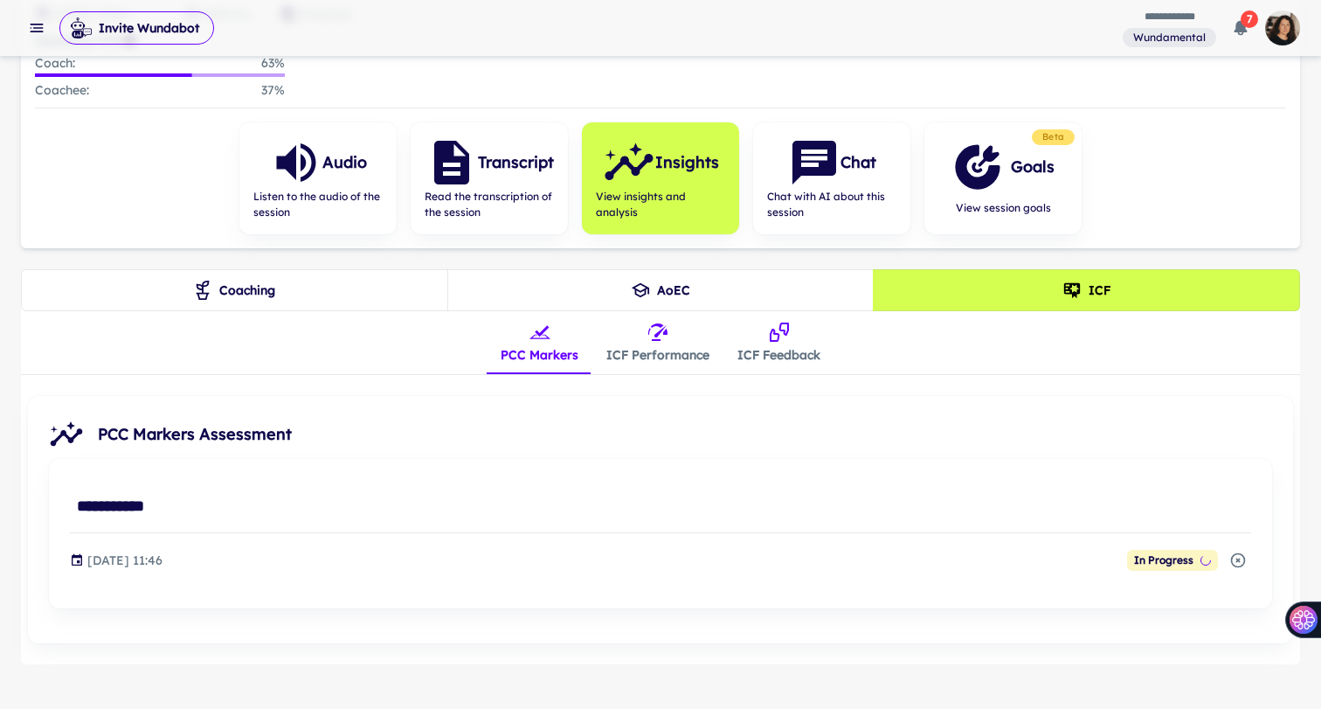
scroll to position [204, 0]
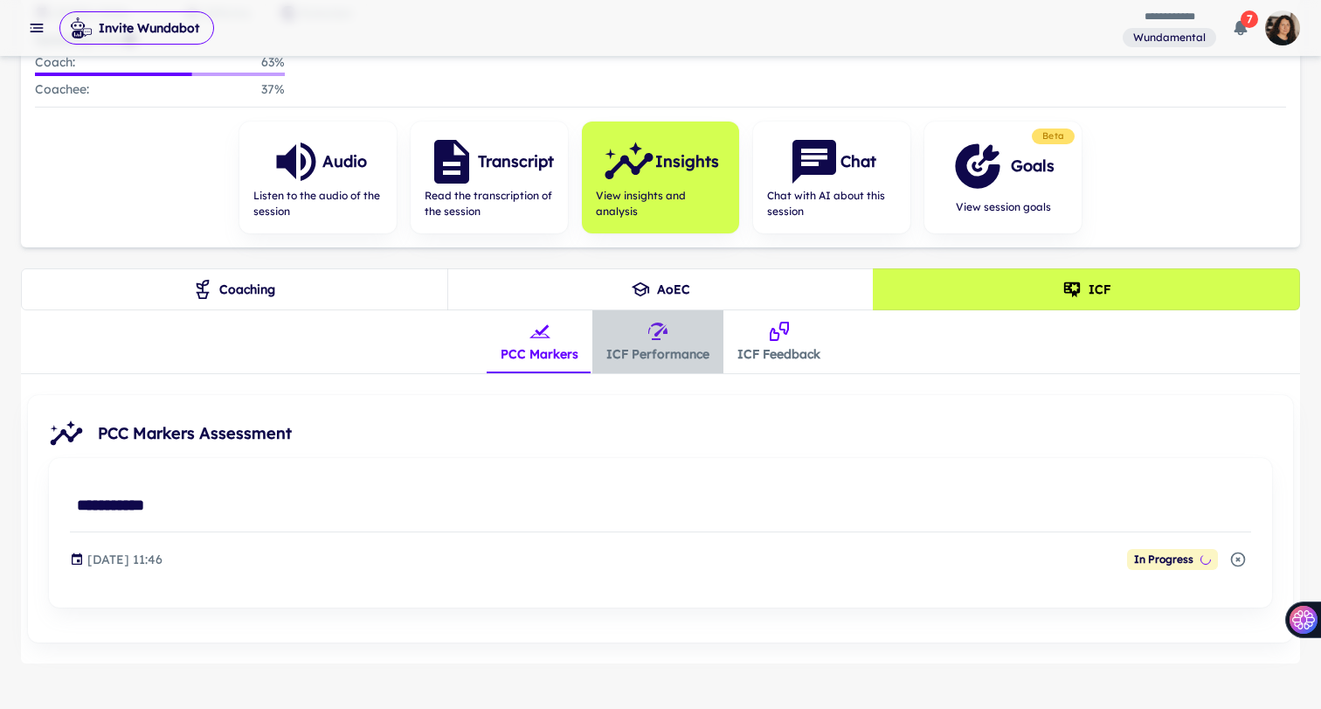
click at [666, 338] on icon "insights tabs" at bounding box center [657, 331] width 21 height 21
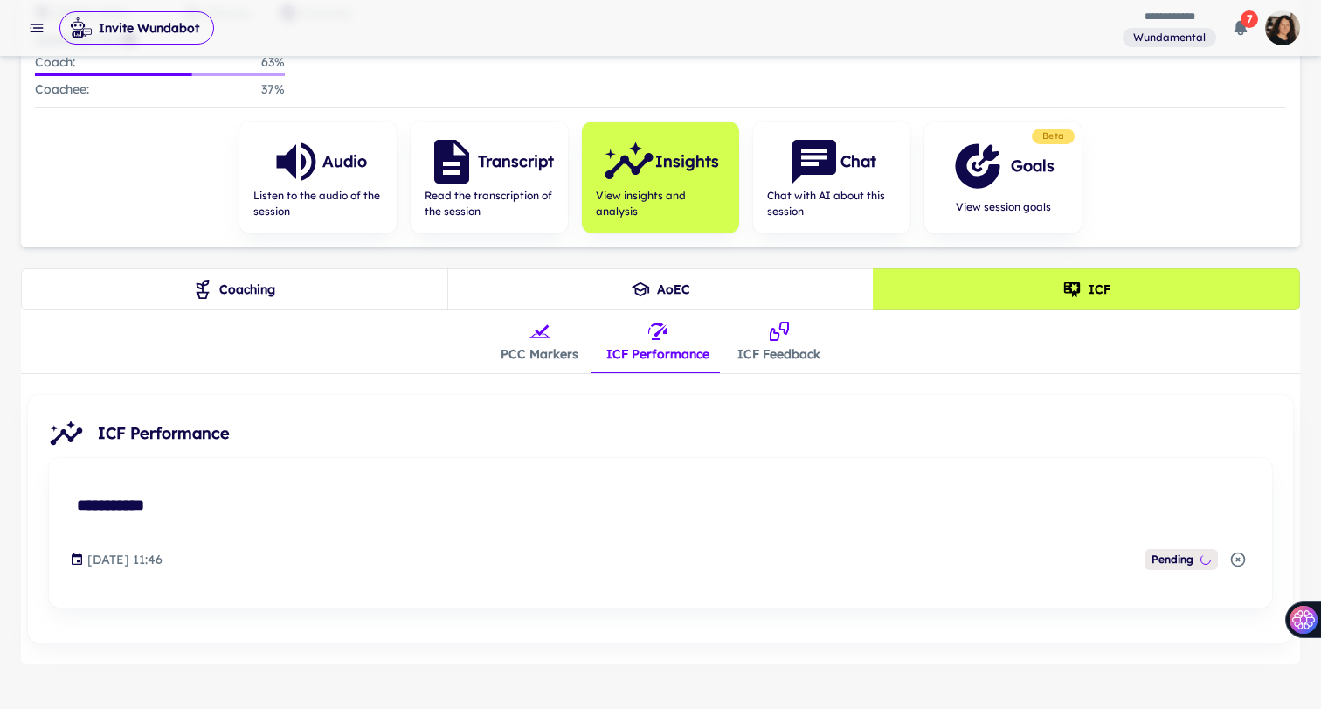
click at [781, 338] on icon "insights tabs" at bounding box center [779, 331] width 21 height 21
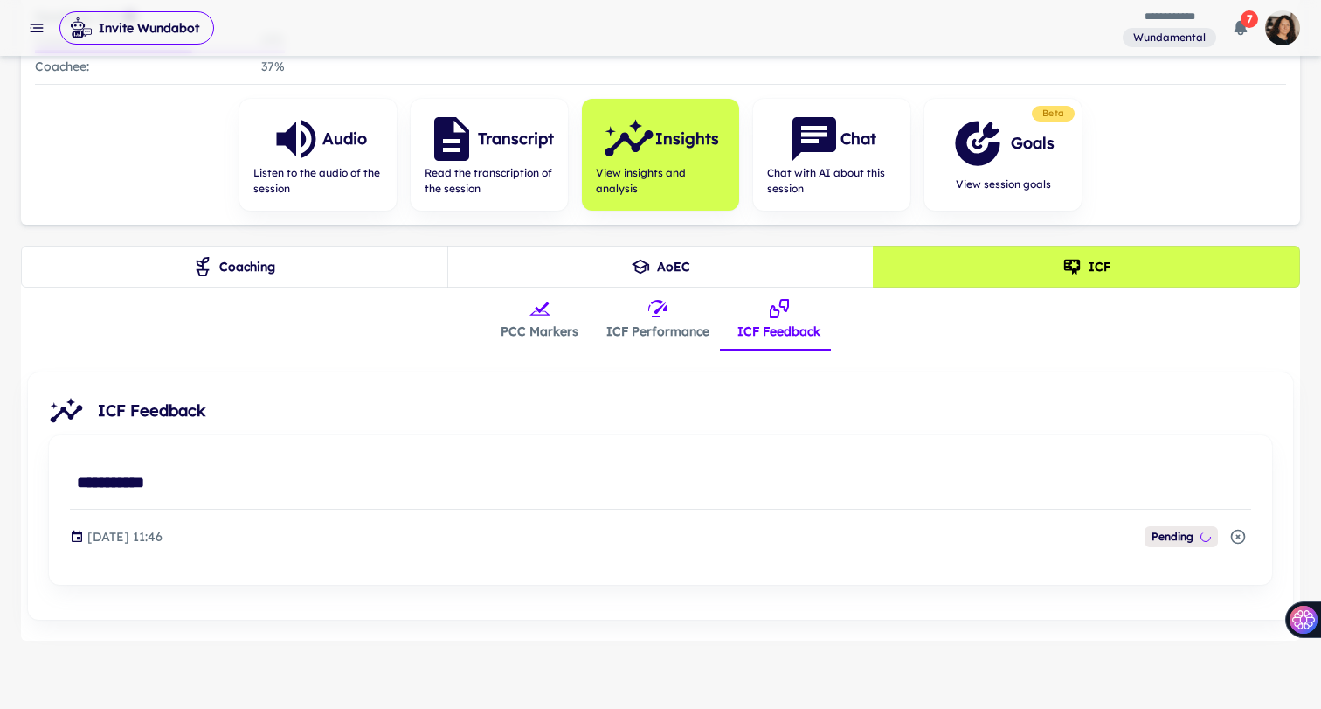
click at [539, 320] on button "PCC Markers" at bounding box center [540, 318] width 106 height 63
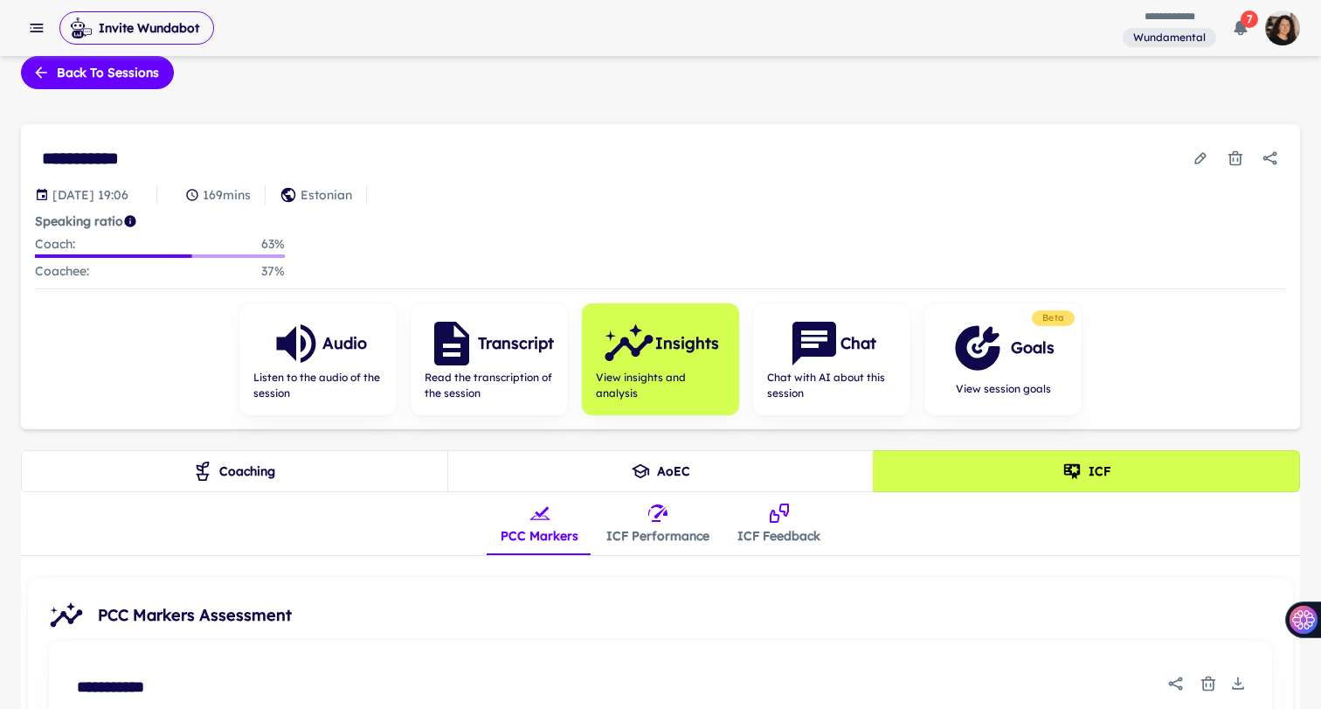
scroll to position [0, 0]
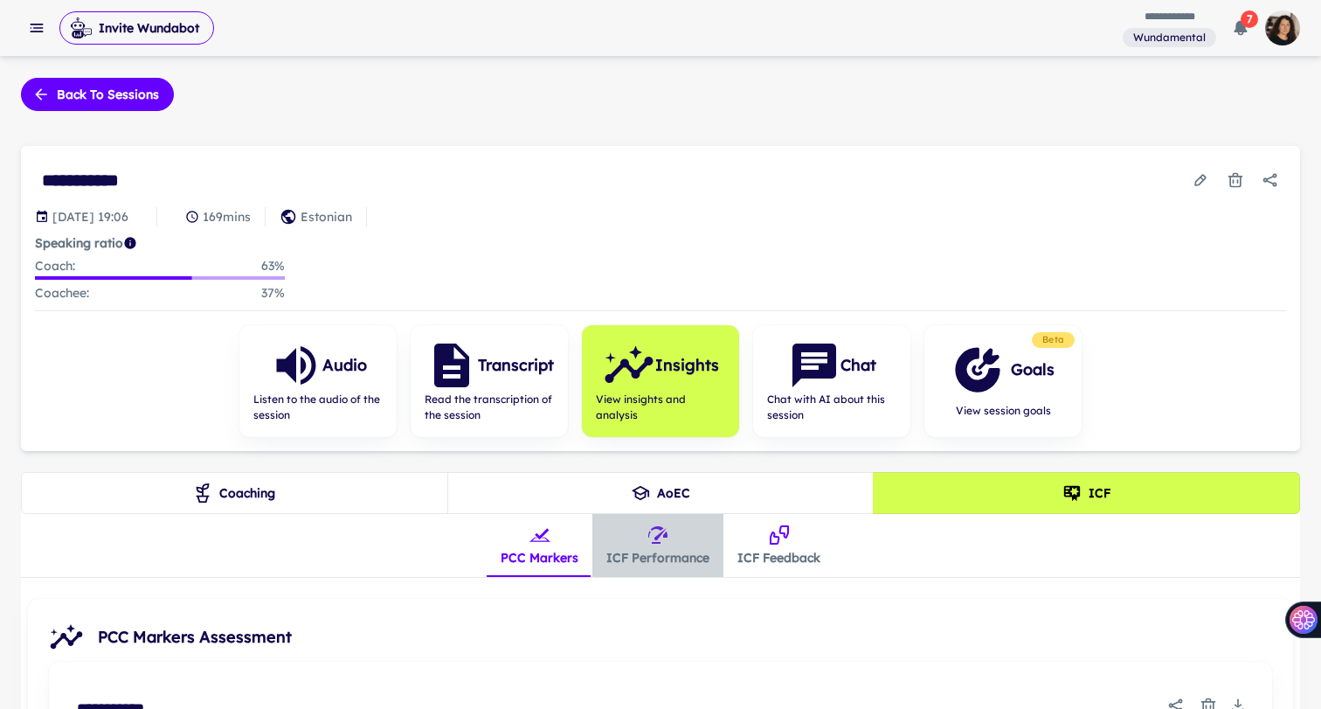
click at [669, 532] on button "ICF Performance" at bounding box center [657, 545] width 131 height 63
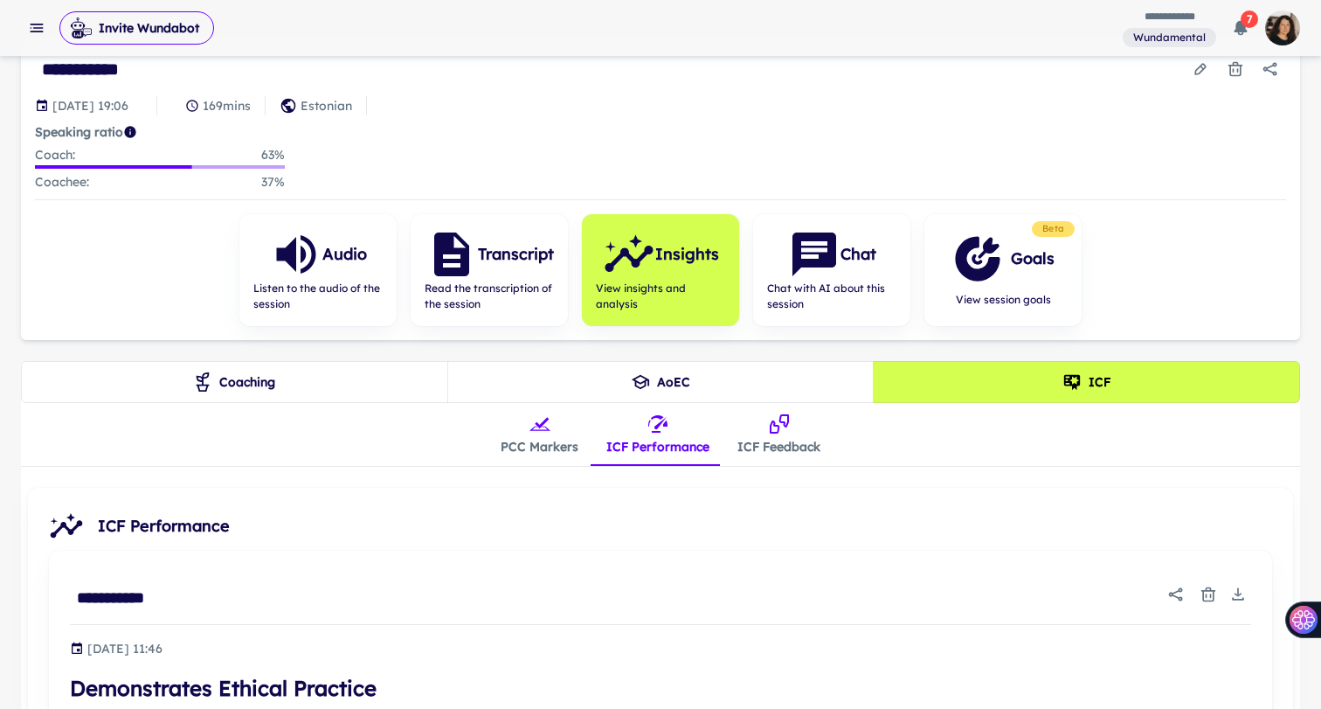
scroll to position [86, 0]
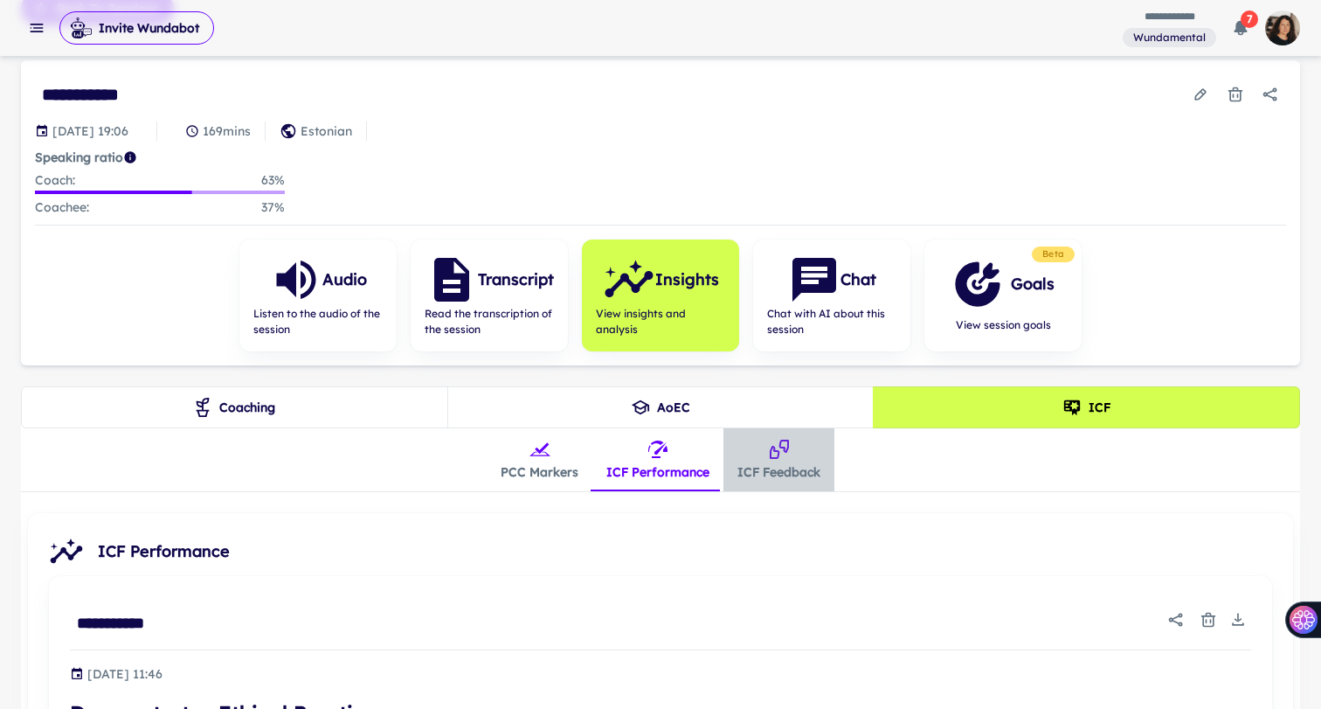
click at [777, 441] on icon "insights tabs" at bounding box center [779, 448] width 19 height 19
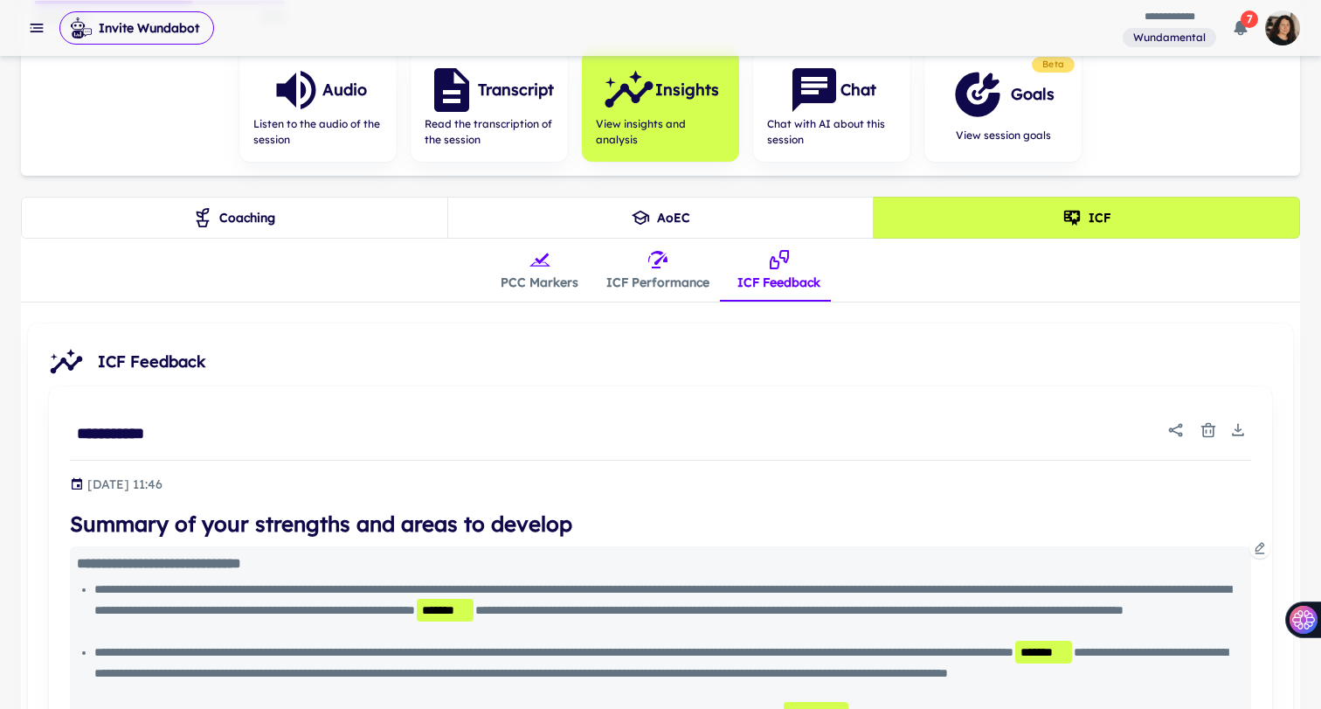
scroll to position [0, 0]
